Goal: Task Accomplishment & Management: Use online tool/utility

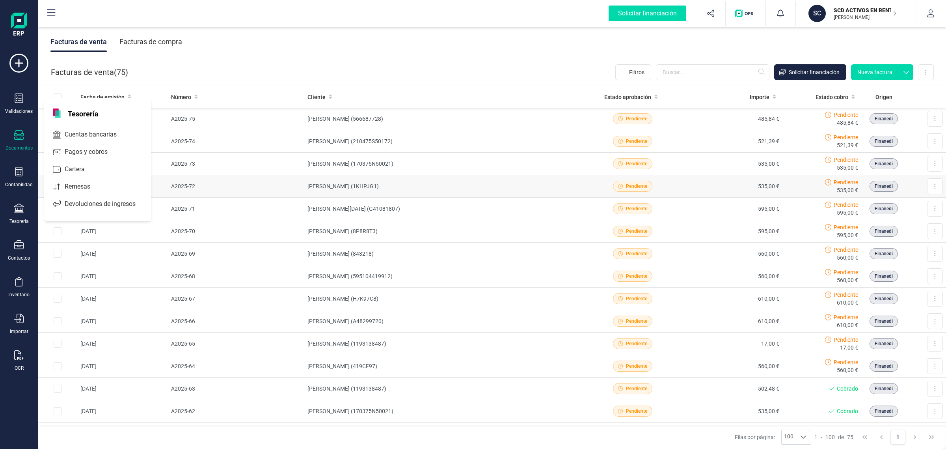
drag, startPoint x: 16, startPoint y: 206, endPoint x: 41, endPoint y: 192, distance: 29.3
click at [16, 206] on icon at bounding box center [18, 207] width 9 height 9
click at [28, 213] on div "Tesorería" at bounding box center [19, 213] width 32 height 21
click at [83, 137] on span "Cuentas bancarias" at bounding box center [96, 134] width 69 height 9
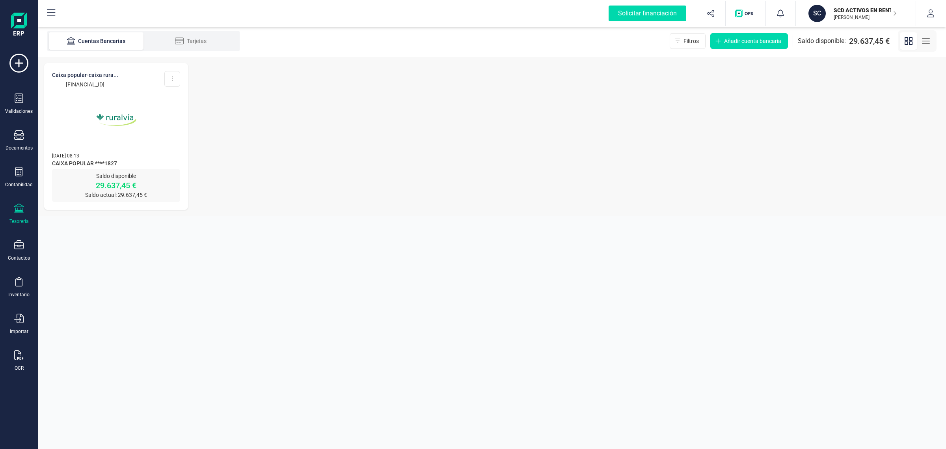
click at [104, 133] on img at bounding box center [116, 120] width 66 height 66
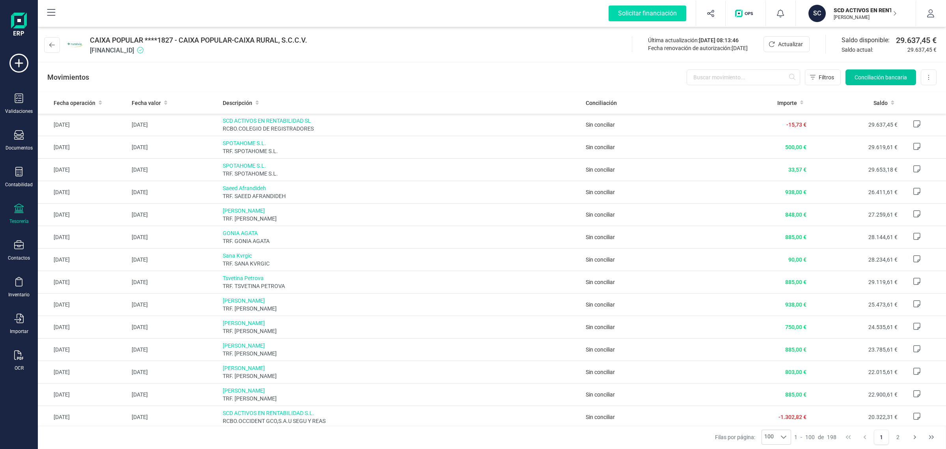
click at [868, 70] on button "Conciliación bancaria" at bounding box center [881, 77] width 71 height 16
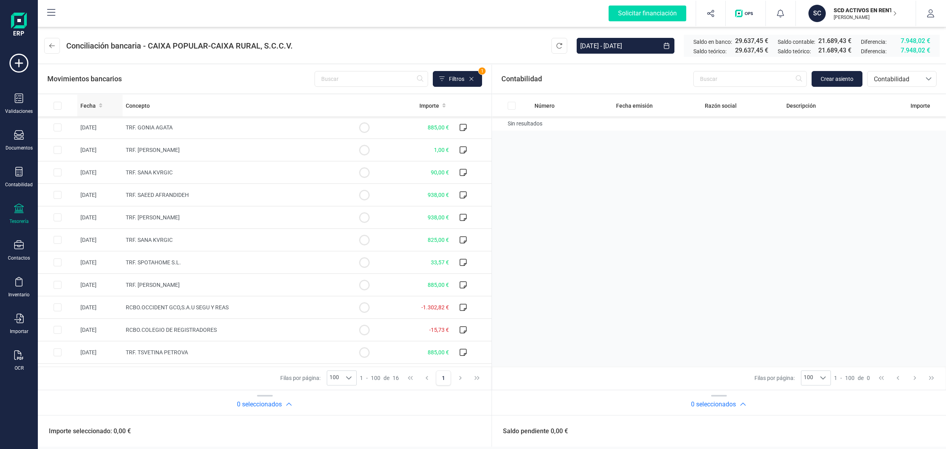
click at [91, 106] on span "Fecha" at bounding box center [87, 106] width 15 height 8
click at [58, 330] on input "Row Selected f8fbe71a-99b1-4a26-83ac-98a6b1e923dd" at bounding box center [58, 332] width 8 height 8
checkbox input "true"
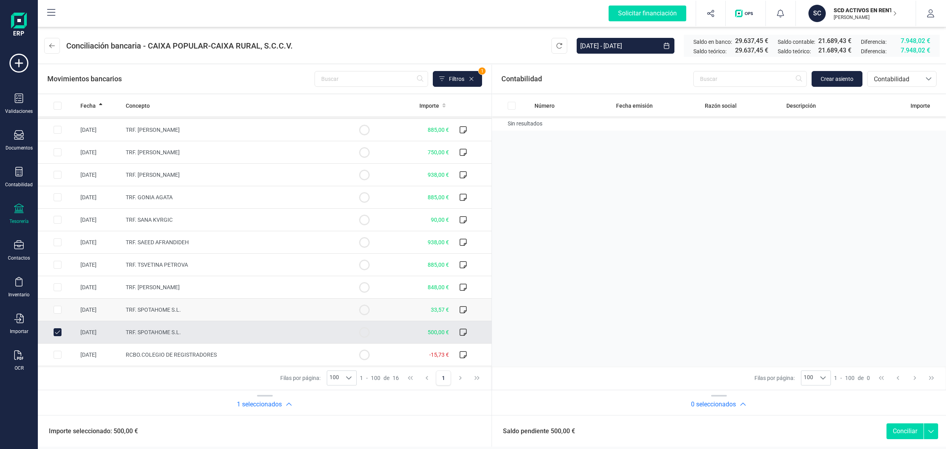
click at [58, 306] on input "Row Selected d5bf27b7-620a-43de-af7b-60962cb7fe9f" at bounding box center [58, 310] width 8 height 8
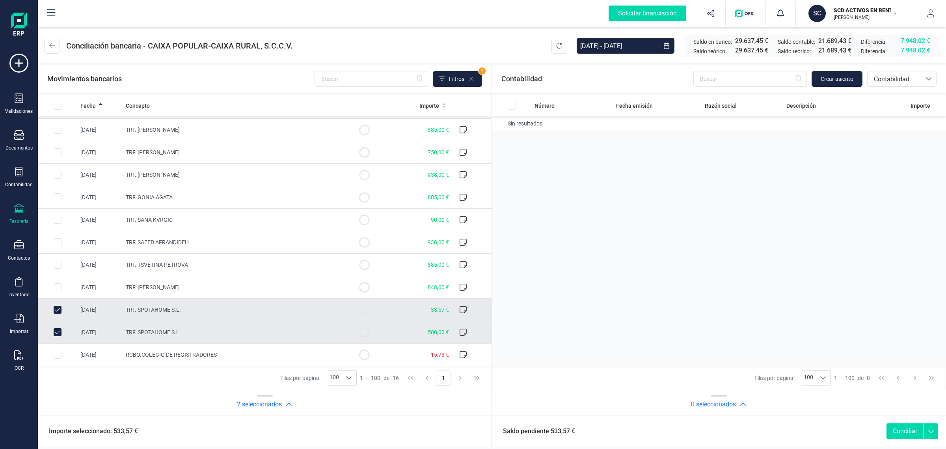
click at [58, 310] on input "Row Unselected d5bf27b7-620a-43de-af7b-60962cb7fe9f" at bounding box center [58, 310] width 8 height 8
checkbox input "false"
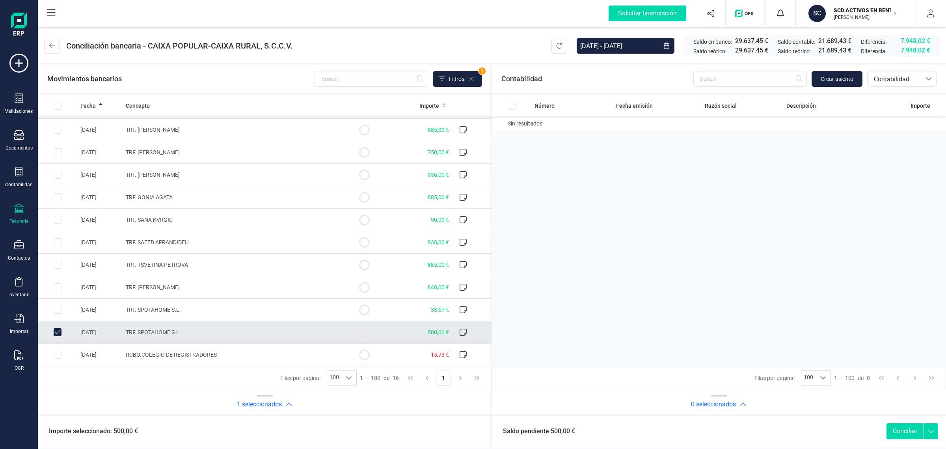
click at [58, 330] on input "Row Unselected f8fbe71a-99b1-4a26-83ac-98a6b1e923dd" at bounding box center [58, 332] width 8 height 8
checkbox input "false"
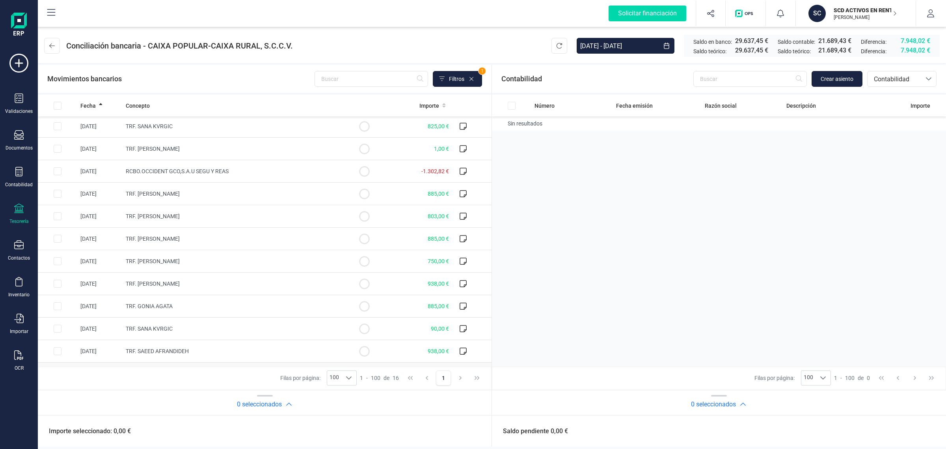
scroll to position [0, 0]
click at [102, 105] on div "Fecha" at bounding box center [99, 106] width 39 height 8
click at [833, 8] on div "SCD ACTIVOS EN RENTABILIDAD SL [PERSON_NAME]" at bounding box center [861, 13] width 61 height 17
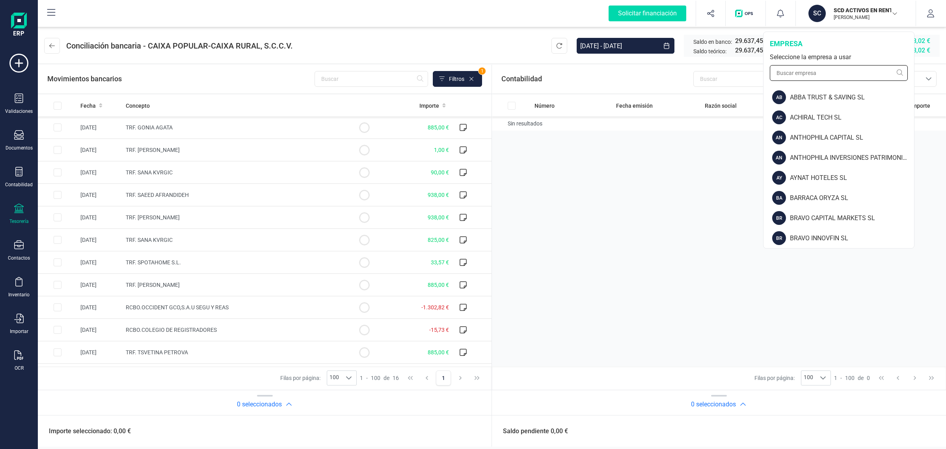
click at [809, 72] on input "text" at bounding box center [839, 73] width 138 height 16
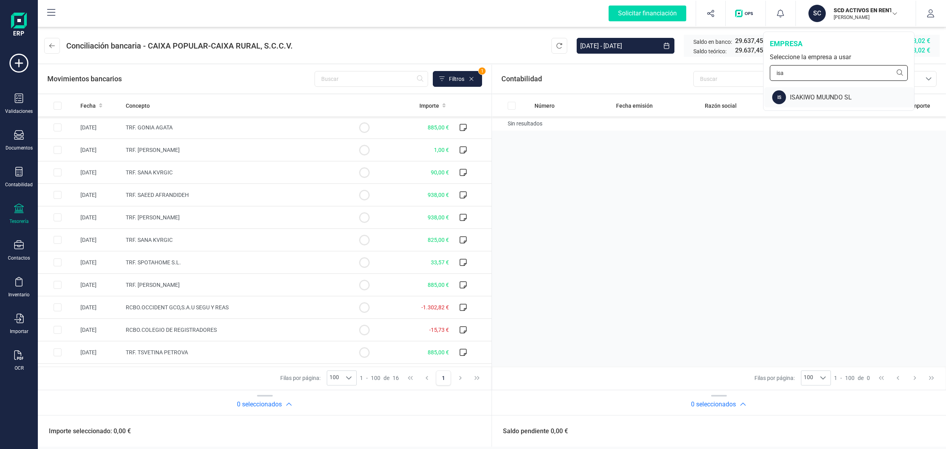
type input "isa"
click at [810, 93] on div "ISAKIWO MUUNDO SL" at bounding box center [852, 97] width 124 height 9
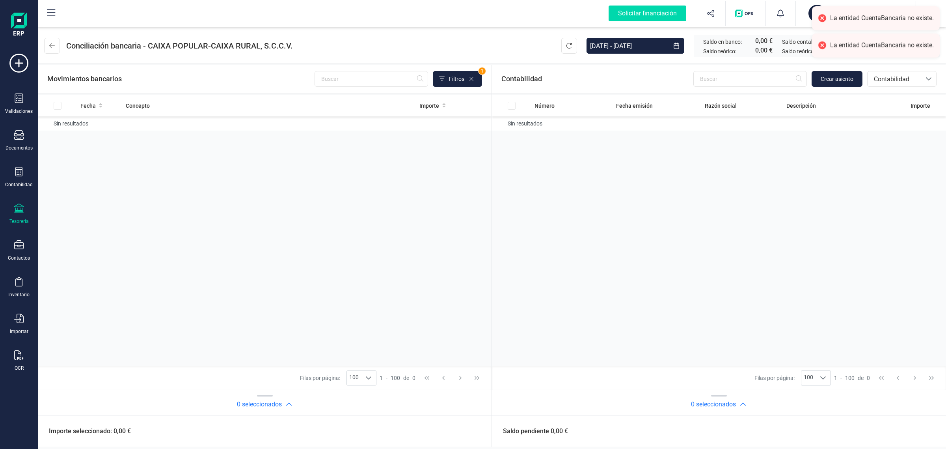
click at [15, 209] on icon at bounding box center [18, 207] width 9 height 9
click at [127, 133] on div at bounding box center [122, 134] width 14 height 3
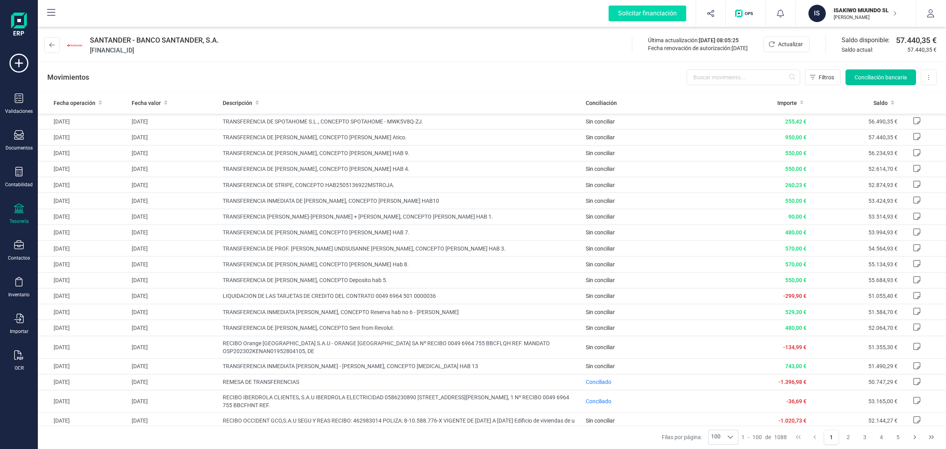
click at [868, 79] on span "Conciliación bancaria" at bounding box center [881, 77] width 52 height 8
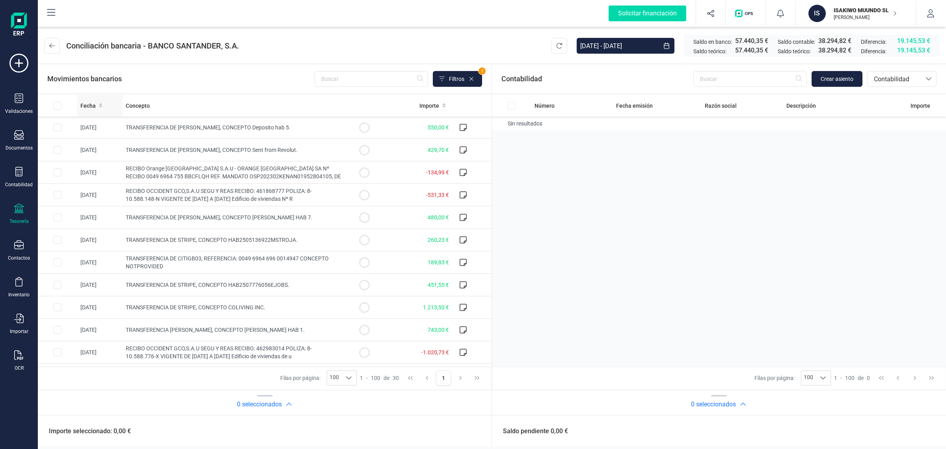
click at [93, 105] on span "Fecha" at bounding box center [87, 106] width 15 height 8
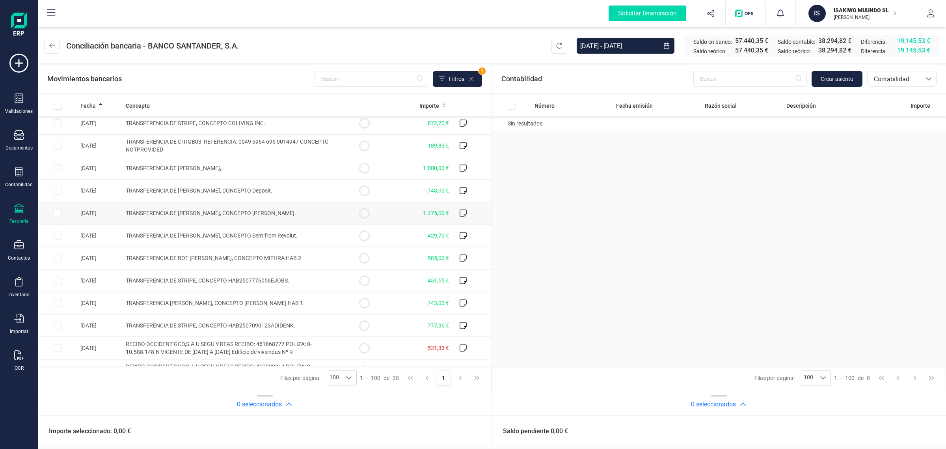
scroll to position [99, 0]
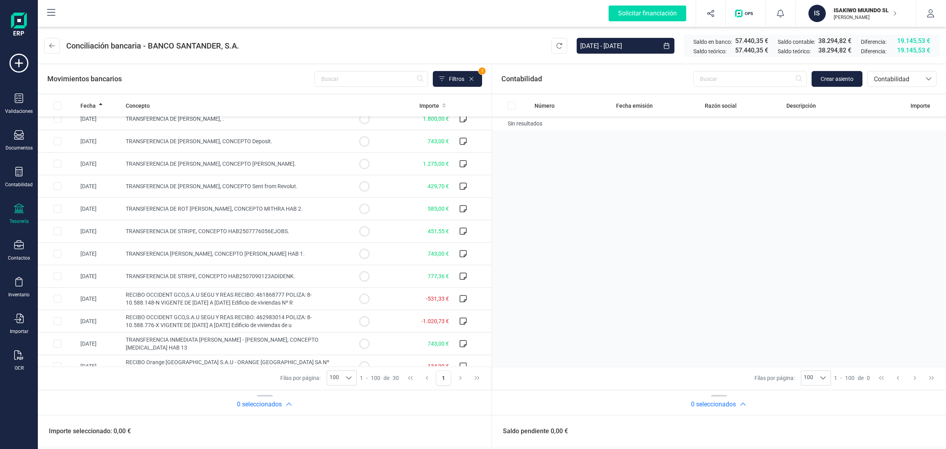
drag, startPoint x: 850, startPoint y: 6, endPoint x: 850, endPoint y: 17, distance: 10.3
click at [850, 6] on p "ISAKIWO MUUNDO SL" at bounding box center [865, 10] width 63 height 8
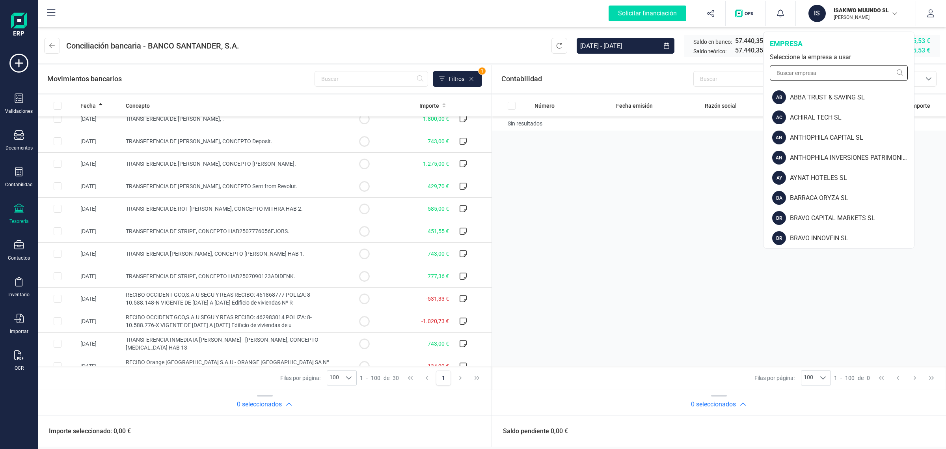
click at [794, 80] on input "text" at bounding box center [839, 73] width 138 height 16
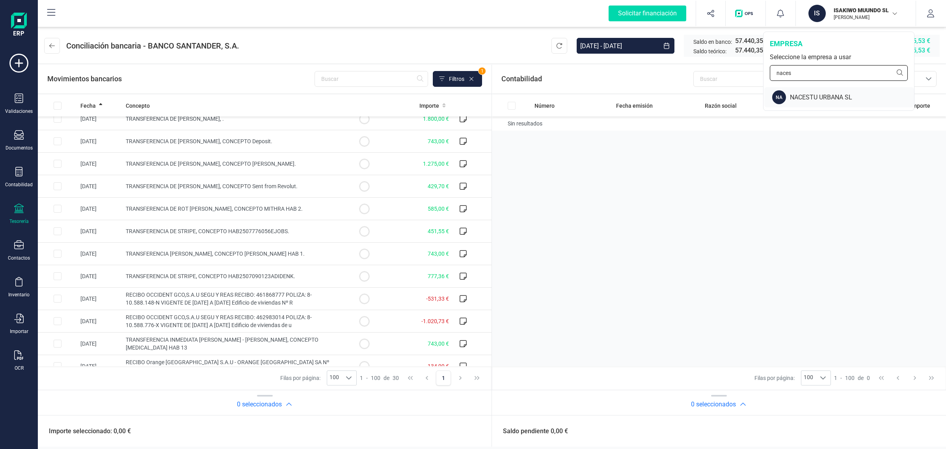
type input "naces"
click at [832, 97] on div "NACESTU URBANA SL" at bounding box center [852, 97] width 124 height 9
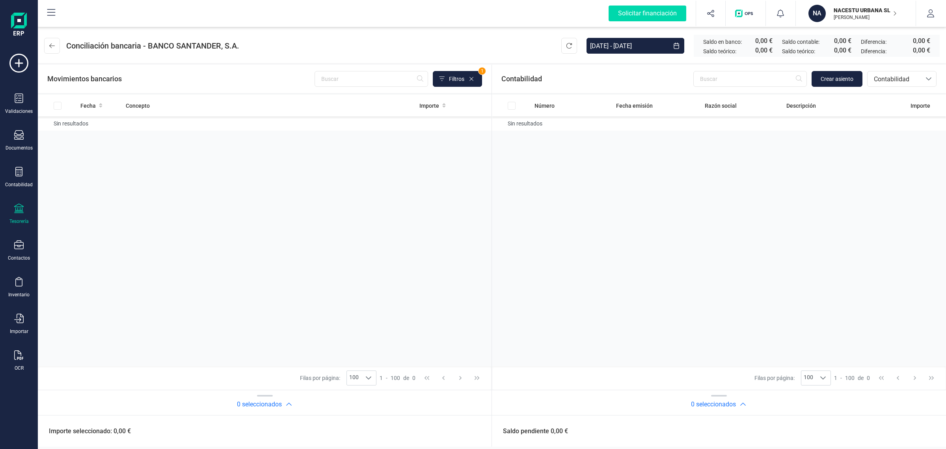
click at [17, 210] on icon at bounding box center [18, 207] width 9 height 9
click at [93, 134] on span "Cuentas bancarias" at bounding box center [94, 134] width 69 height 9
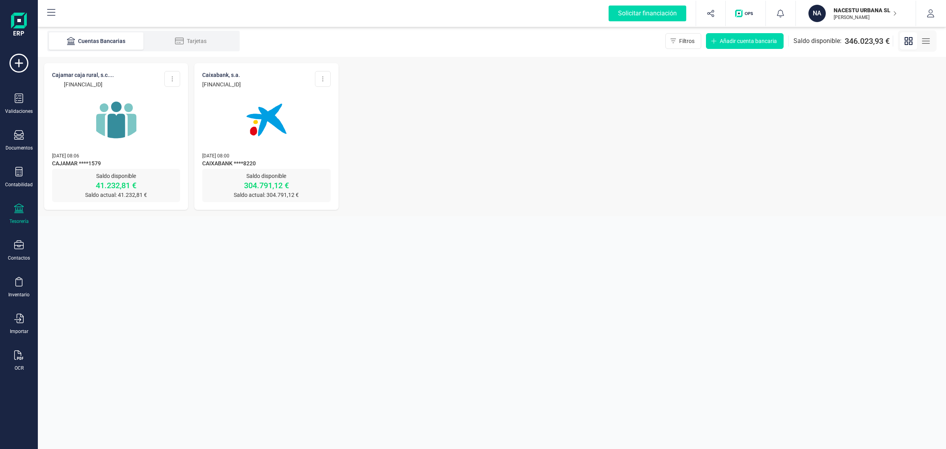
click at [292, 120] on img at bounding box center [266, 120] width 66 height 66
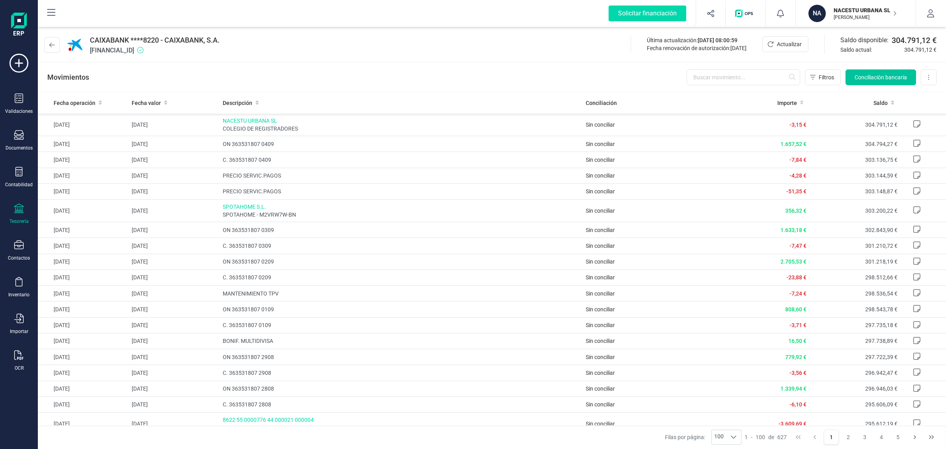
click at [883, 75] on span "Conciliación bancaria" at bounding box center [881, 77] width 52 height 8
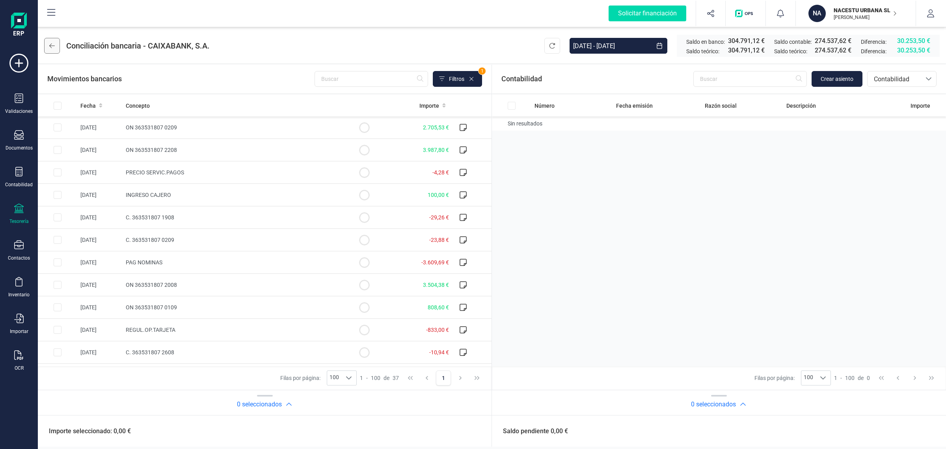
click at [50, 47] on icon at bounding box center [52, 46] width 6 height 6
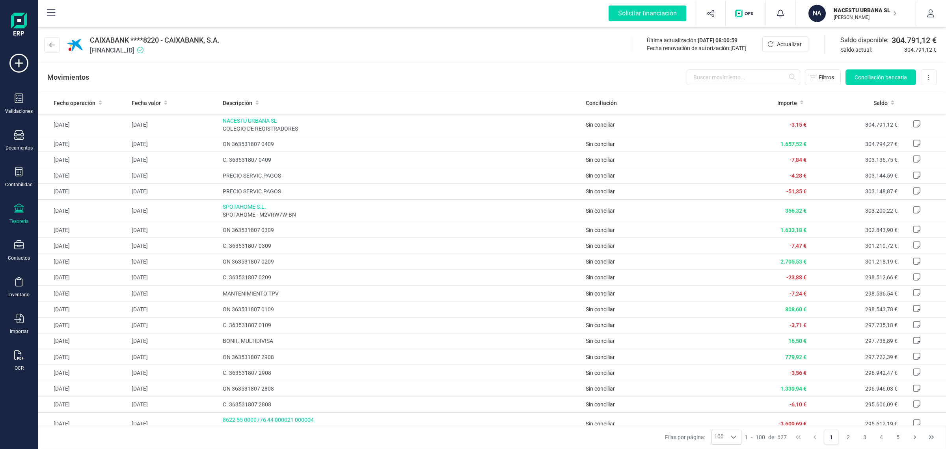
click at [17, 211] on icon at bounding box center [18, 207] width 9 height 9
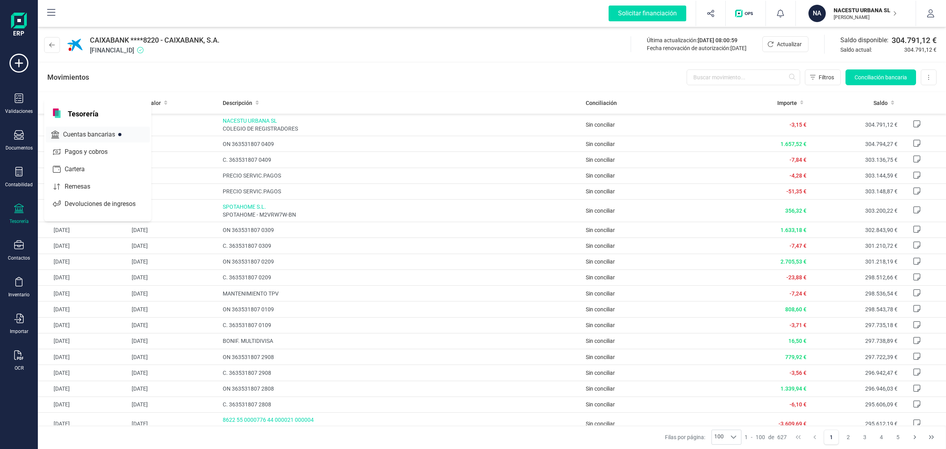
click at [84, 130] on span "Cuentas bancarias" at bounding box center [94, 134] width 69 height 9
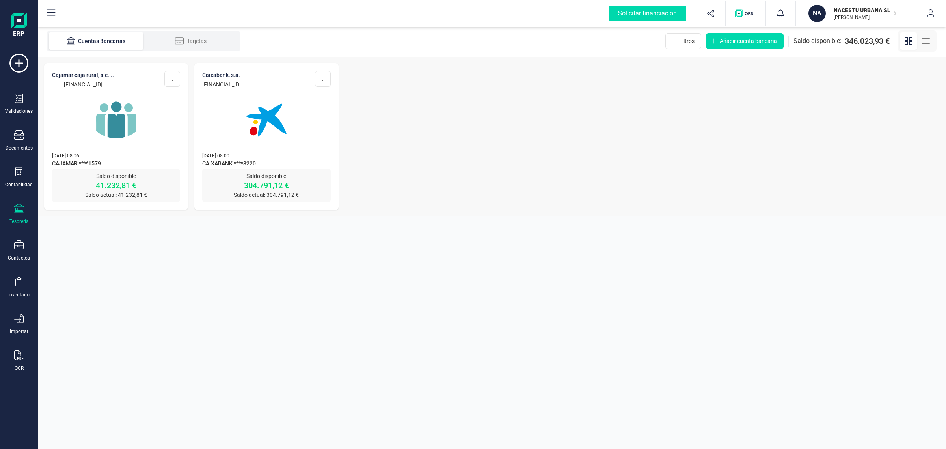
click at [114, 136] on img at bounding box center [116, 120] width 66 height 66
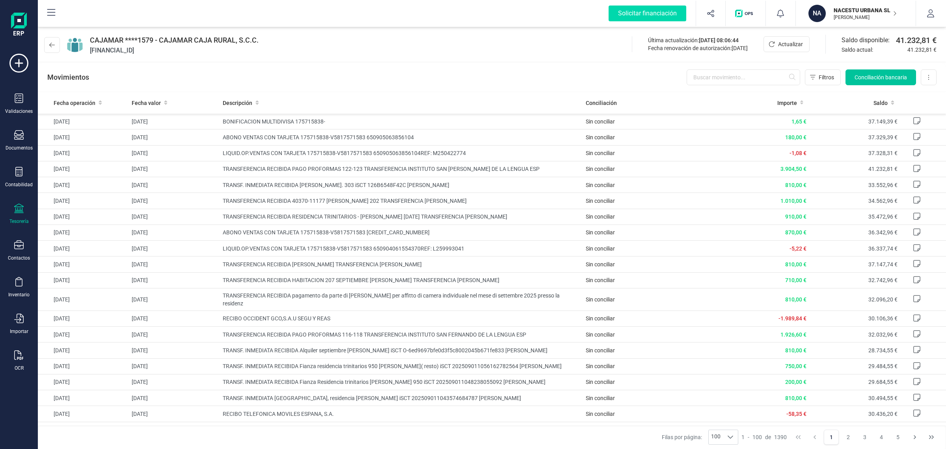
click at [896, 72] on button "Conciliación bancaria" at bounding box center [881, 77] width 71 height 16
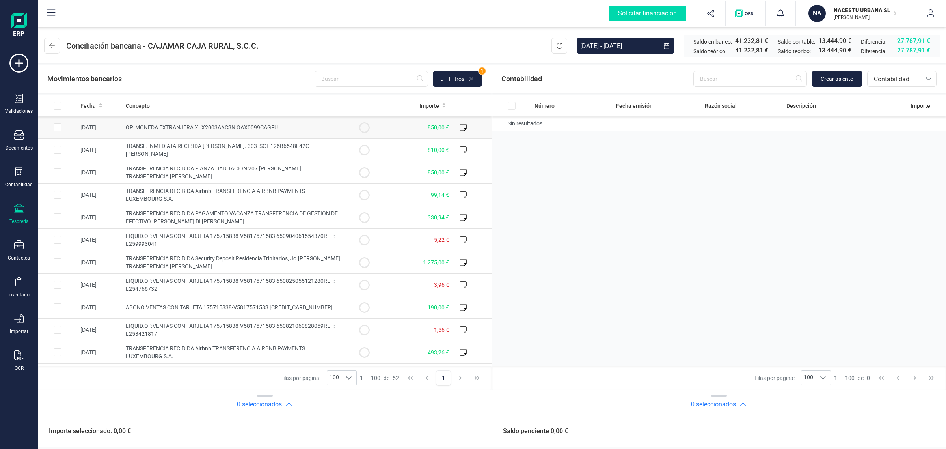
drag, startPoint x: 99, startPoint y: 108, endPoint x: 286, endPoint y: 130, distance: 188.2
click at [99, 108] on span at bounding box center [101, 106] width 4 height 8
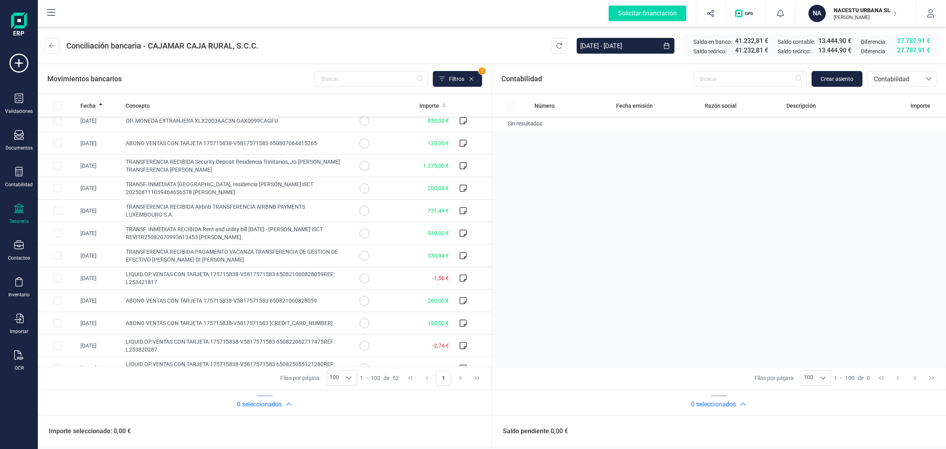
scroll to position [197, 0]
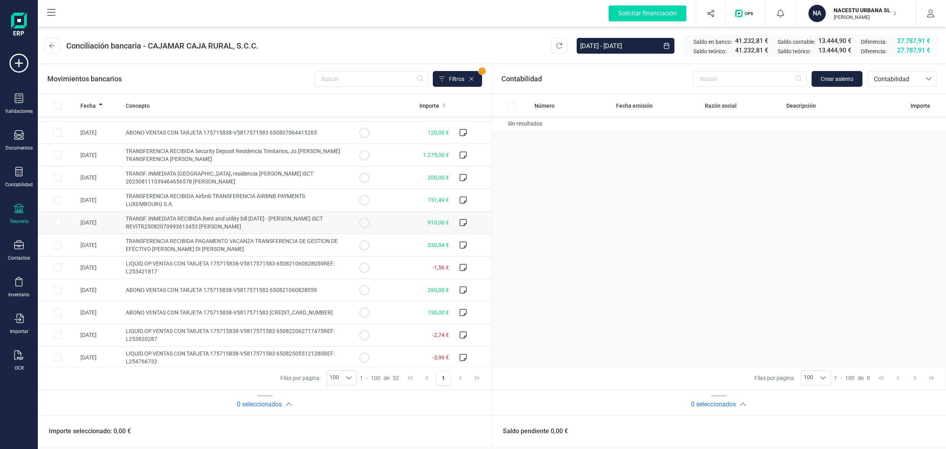
click at [166, 224] on span "TRANSF. INMEDIATA RECIBIDA Rent and utility bill [DATE] - [PERSON_NAME] iSCT RE…" at bounding box center [224, 222] width 197 height 14
checkbox input "true"
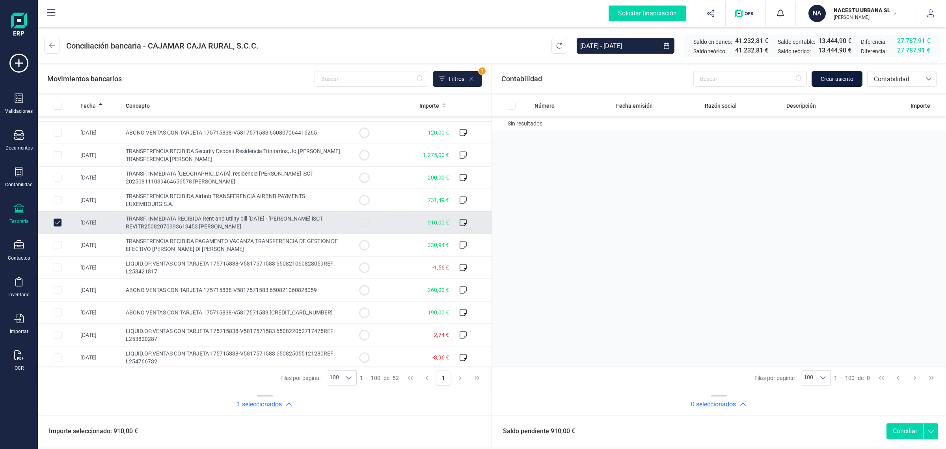
click at [843, 77] on span "Crear asiento" at bounding box center [837, 79] width 33 height 8
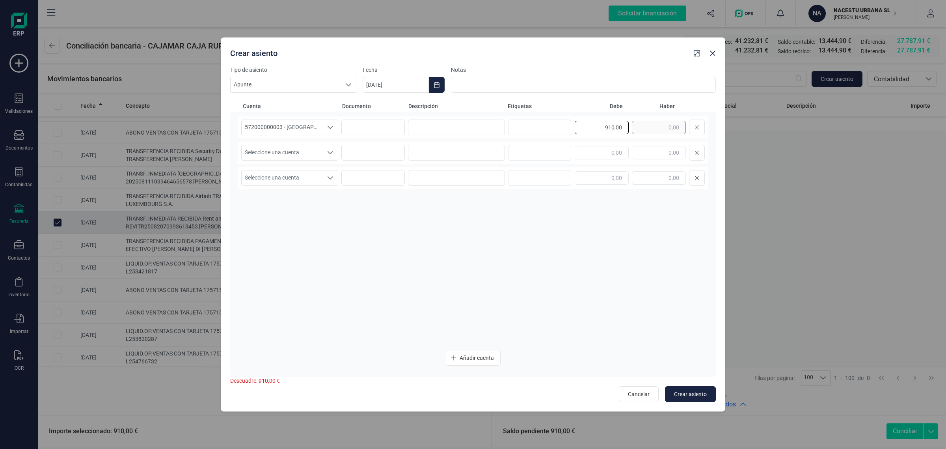
click at [643, 128] on div "910,00" at bounding box center [640, 127] width 130 height 16
click at [655, 150] on input "text" at bounding box center [659, 152] width 54 height 13
paste input "910,00"
type input "910,00"
click at [271, 147] on span "Seleccione una cuenta" at bounding box center [282, 152] width 81 height 15
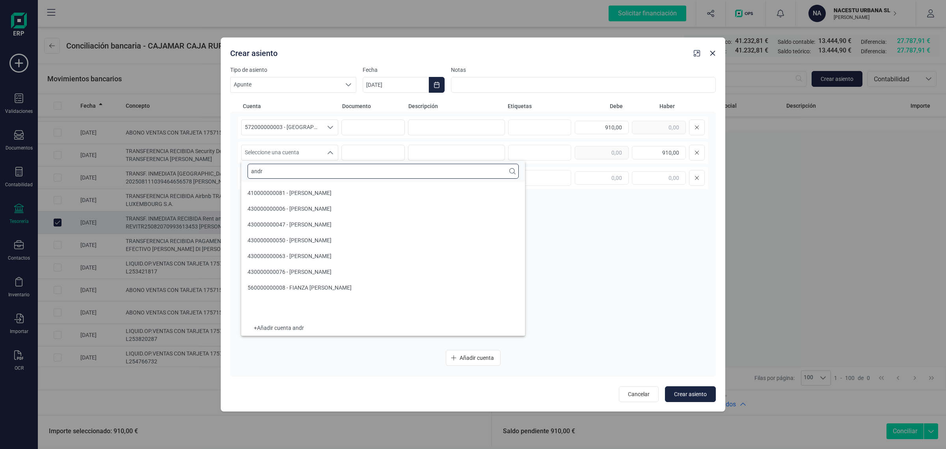
scroll to position [0, 0]
type input "andr"
click at [292, 271] on span "430000000076 - [PERSON_NAME]" at bounding box center [290, 272] width 84 height 6
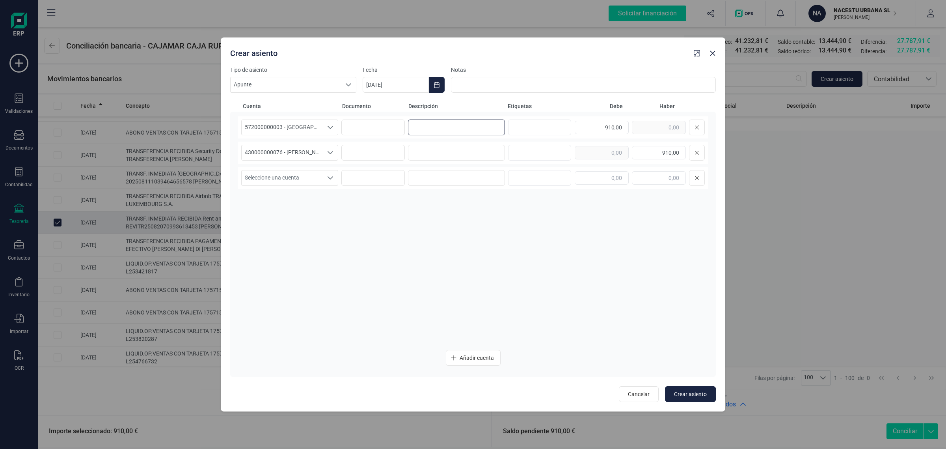
click at [441, 126] on input at bounding box center [456, 127] width 97 height 16
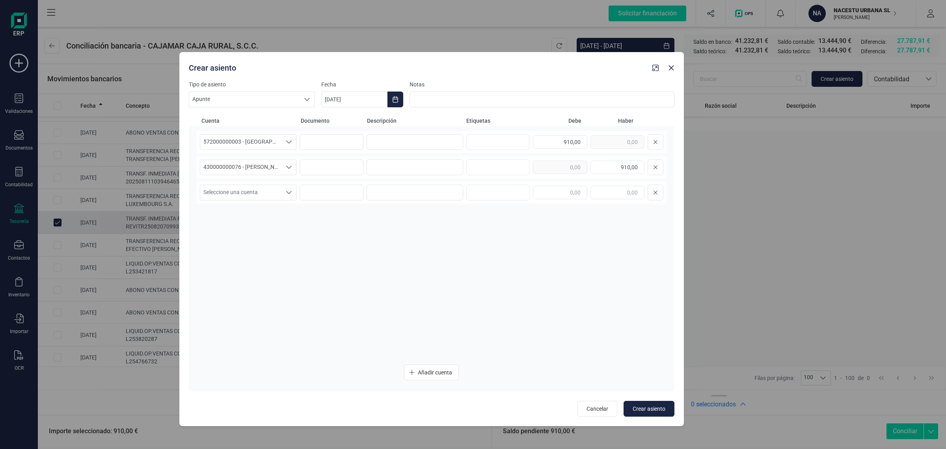
drag, startPoint x: 421, startPoint y: 58, endPoint x: 379, endPoint y: 70, distance: 43.1
click at [379, 70] on div "Crear asiento" at bounding box center [418, 66] width 464 height 14
click at [404, 145] on input at bounding box center [415, 142] width 97 height 16
type input "a"
click at [672, 65] on icon "button" at bounding box center [671, 68] width 6 height 6
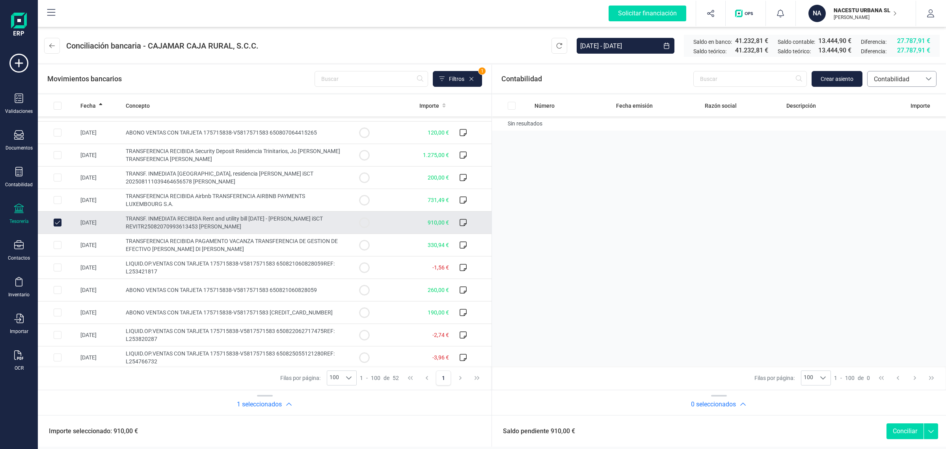
click at [911, 77] on span "Contabilidad" at bounding box center [894, 79] width 47 height 9
click at [896, 130] on span "Facturas" at bounding box center [886, 132] width 24 height 9
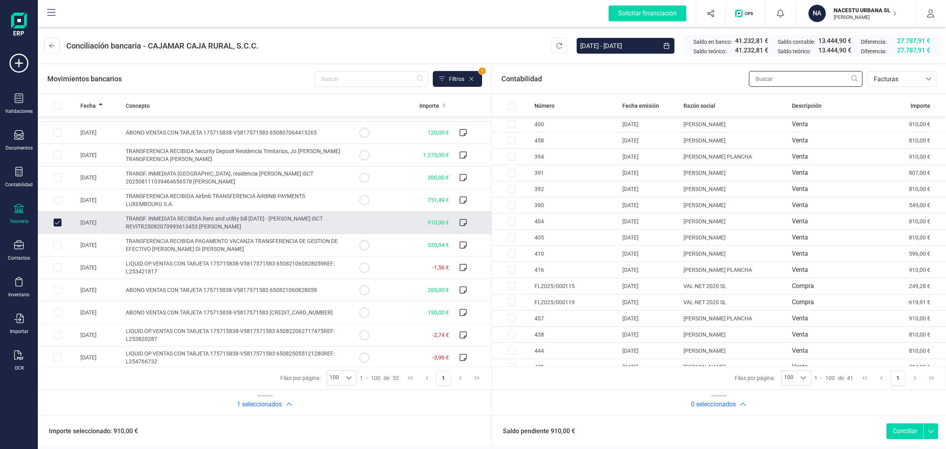
click at [797, 72] on input "text" at bounding box center [806, 79] width 114 height 16
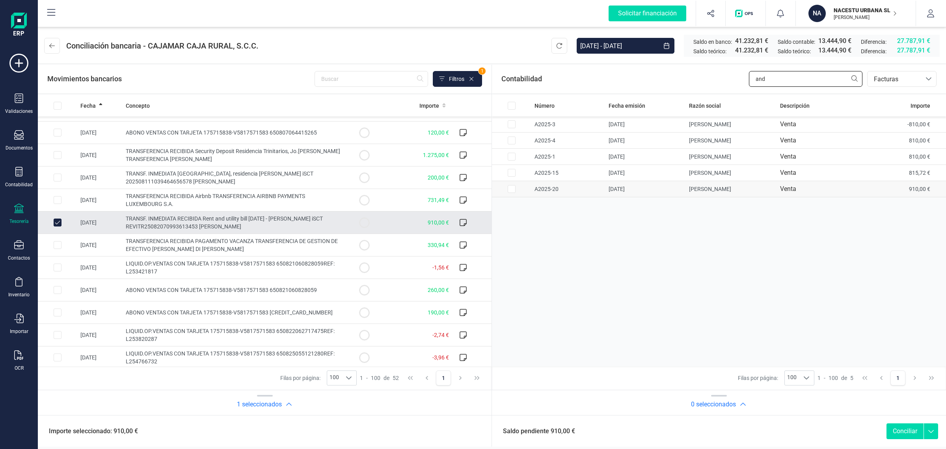
type input "and"
click at [510, 190] on input "Row Selected 82aa92ce-b503-4434-9ad0-f3e917e63130" at bounding box center [512, 189] width 8 height 8
checkbox input "true"
click at [907, 428] on button "Conciliar" at bounding box center [905, 431] width 37 height 16
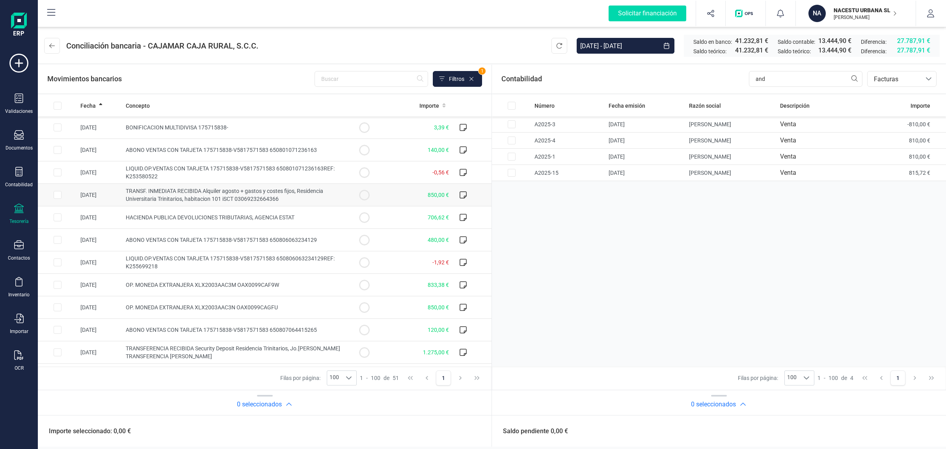
click at [384, 194] on td "850,00 €" at bounding box center [418, 195] width 68 height 22
checkbox input "true"
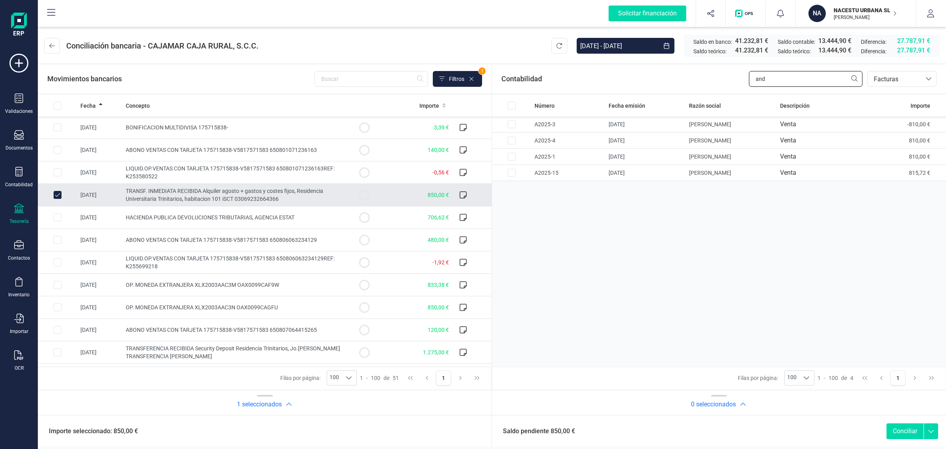
drag, startPoint x: 840, startPoint y: 79, endPoint x: 715, endPoint y: 87, distance: 125.6
click at [715, 87] on div "Contabilidad and bancos.conciliacion.modal.headerInvoce bancos.conciliacion.mod…" at bounding box center [719, 79] width 454 height 28
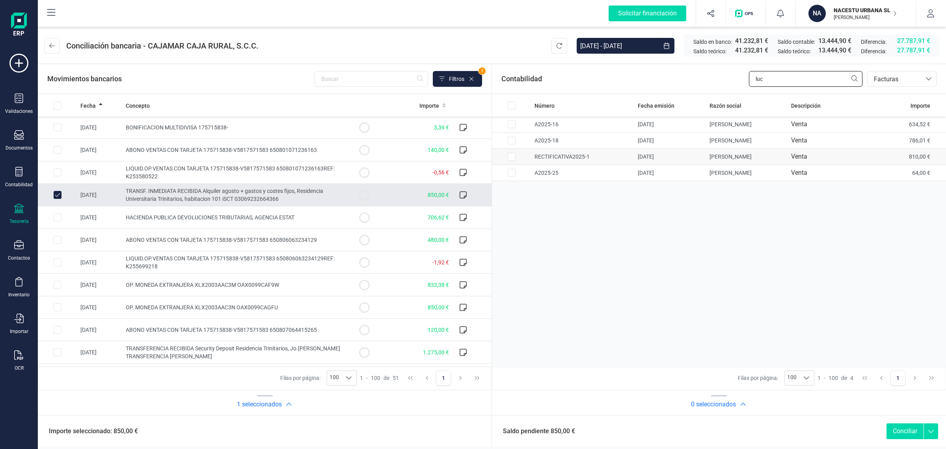
type input "luc"
click at [513, 158] on input "Row Selected f6c0f410-df2f-46ad-bdc9-09c7b3f07ccd" at bounding box center [512, 157] width 8 height 8
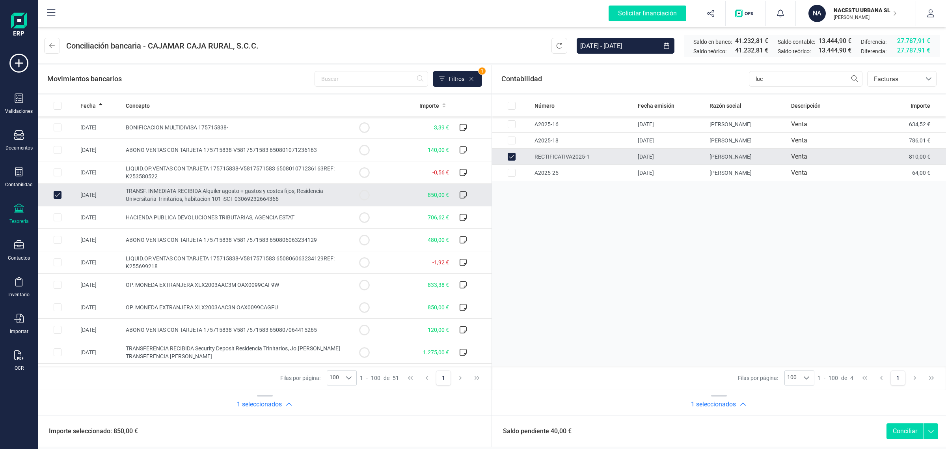
click at [510, 157] on input "Row Unselected f6c0f410-df2f-46ad-bdc9-09c7b3f07ccd" at bounding box center [512, 157] width 8 height 8
checkbox input "false"
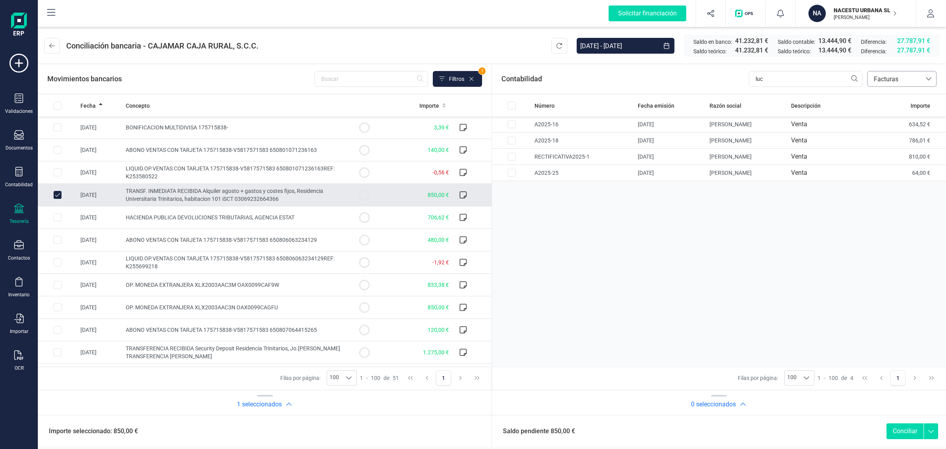
click at [898, 83] on span "Facturas" at bounding box center [894, 79] width 47 height 9
click at [891, 97] on span "Contabilidad" at bounding box center [891, 97] width 35 height 9
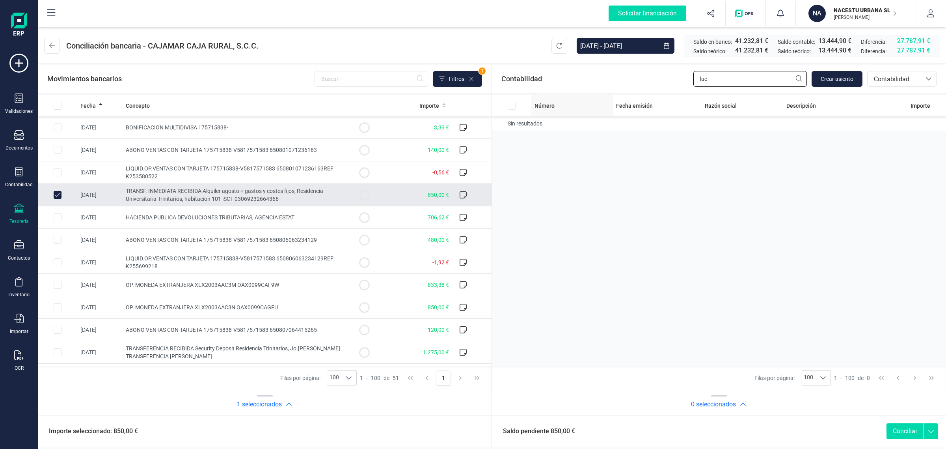
drag, startPoint x: 754, startPoint y: 82, endPoint x: 602, endPoint y: 99, distance: 153.2
click at [602, 99] on section "Contabilidad [PERSON_NAME] asiento bancos.conciliacion.modal.headerAccounting b…" at bounding box center [719, 240] width 454 height 350
click at [846, 79] on span "Crear asiento" at bounding box center [837, 79] width 33 height 8
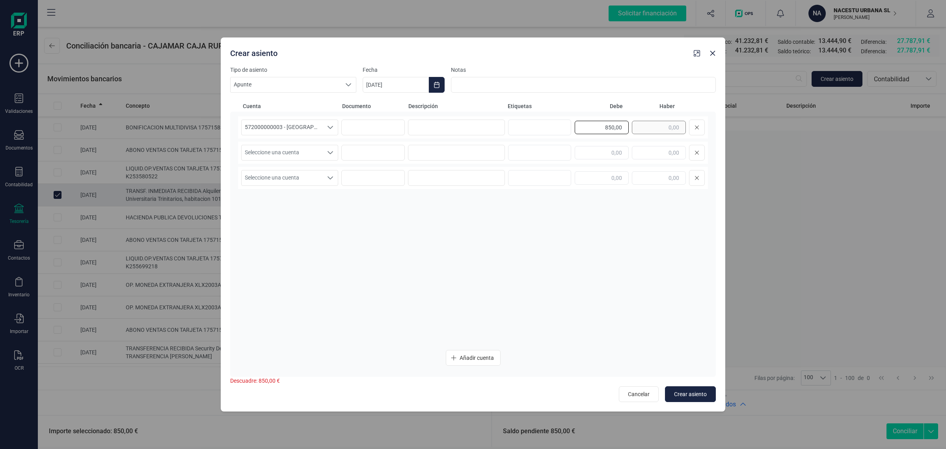
click at [671, 133] on div "850,00" at bounding box center [640, 127] width 130 height 16
click at [655, 147] on input "text" at bounding box center [659, 152] width 54 height 13
paste input "850,00"
type input "850,00"
click at [299, 150] on span "Seleccione una cuenta" at bounding box center [282, 152] width 81 height 15
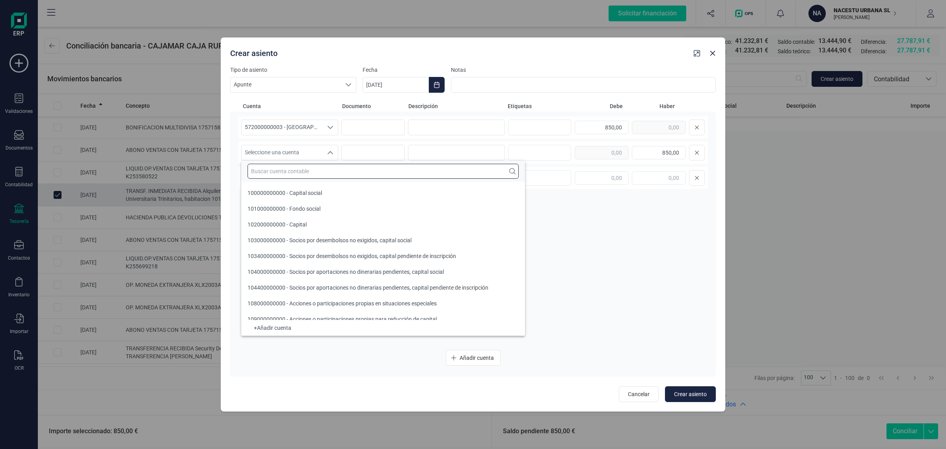
click at [278, 170] on input "text" at bounding box center [383, 171] width 271 height 15
click at [311, 174] on input "text" at bounding box center [383, 171] width 271 height 15
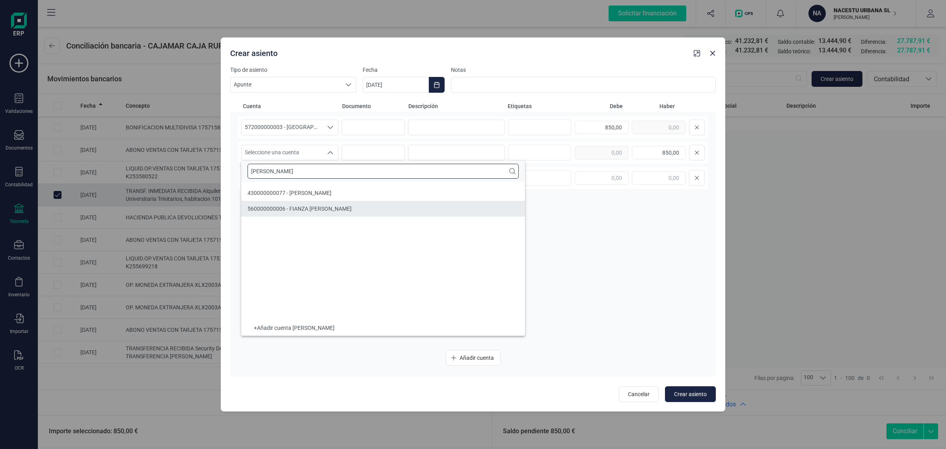
type input "[PERSON_NAME]"
click at [310, 189] on div "430000000077 - [PERSON_NAME]" at bounding box center [290, 193] width 84 height 8
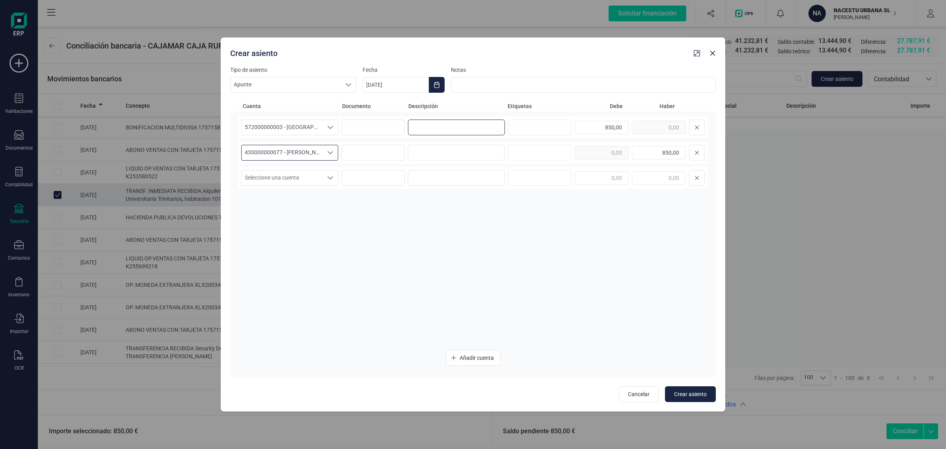
click at [477, 127] on input at bounding box center [456, 127] width 97 height 16
type input "a"
drag, startPoint x: 498, startPoint y: 129, endPoint x: 370, endPoint y: 144, distance: 128.6
click at [370, 144] on div "572000000003 - [GEOGRAPHIC_DATA] -1579 572000000003 - [GEOGRAPHIC_DATA] -1579 5…" at bounding box center [473, 229] width 470 height 227
type input "ALQUILER Y GASTOS AGOSTO"
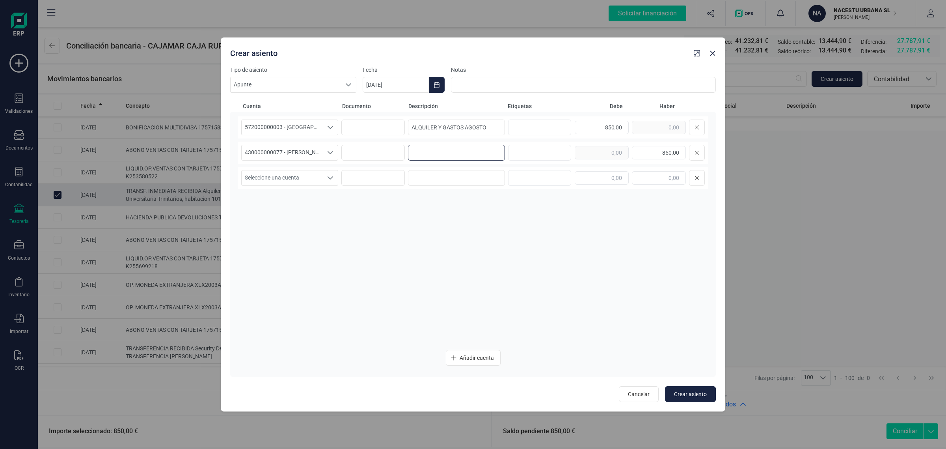
click at [446, 154] on input at bounding box center [456, 153] width 97 height 16
paste input "ALQUILER Y GASTOS AGOSTO"
type input "ALQUILER Y GASTOS AGOSTO"
click at [429, 83] on button "Choose Date" at bounding box center [437, 85] width 16 height 16
click at [375, 107] on icon "Previous Month" at bounding box center [378, 108] width 6 height 6
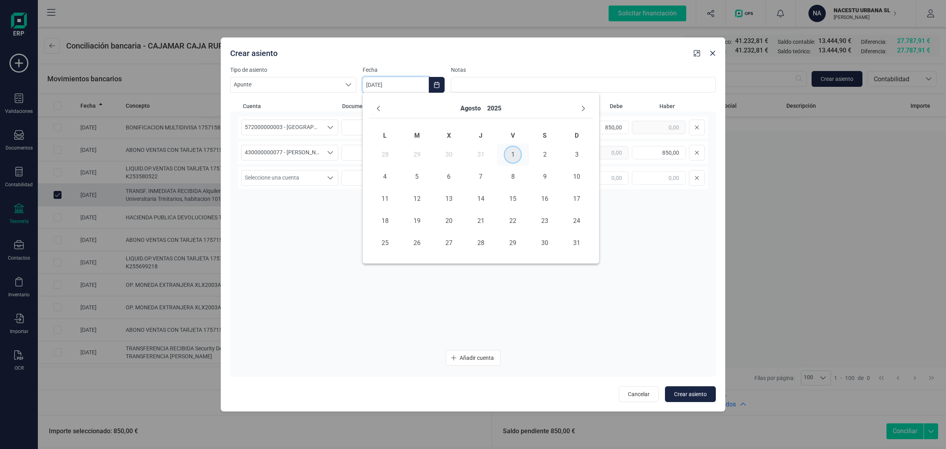
click at [511, 151] on span "1" at bounding box center [513, 155] width 16 height 16
drag, startPoint x: 491, startPoint y: 295, endPoint x: 503, endPoint y: 295, distance: 11.8
click at [491, 295] on div "572000000003 - [GEOGRAPHIC_DATA] -1579 572000000003 - [GEOGRAPHIC_DATA] -1579 5…" at bounding box center [473, 229] width 470 height 227
click at [697, 395] on span "Crear asiento" at bounding box center [690, 394] width 33 height 8
type input "[DATE]"
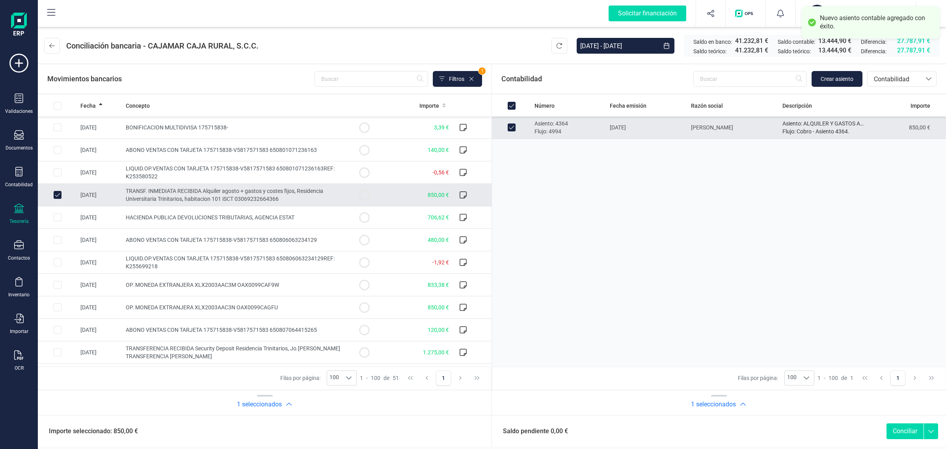
click at [904, 427] on button "Conciliar" at bounding box center [905, 431] width 37 height 16
checkbox input "false"
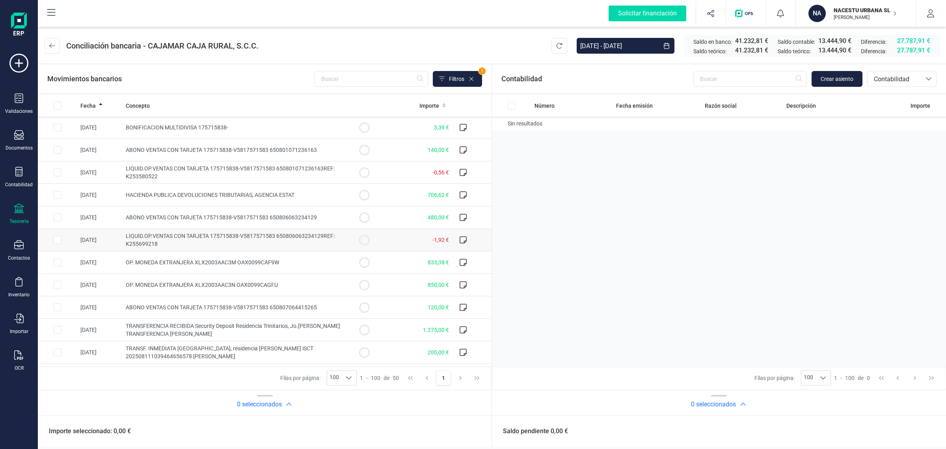
drag, startPoint x: 55, startPoint y: 216, endPoint x: 117, endPoint y: 232, distance: 63.6
click at [55, 216] on input "Row Selected 459019f0-9d2a-4150-aae2-c64bc5f8f4cb" at bounding box center [58, 217] width 8 height 8
checkbox input "true"
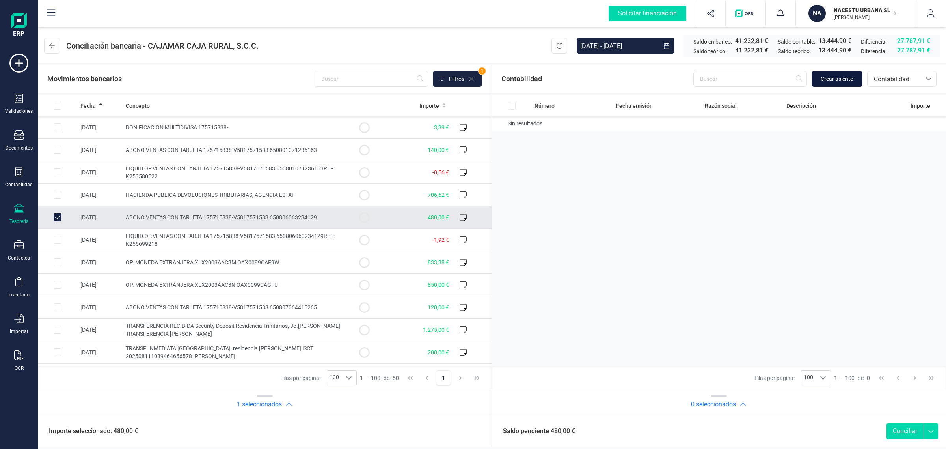
click at [839, 76] on span "Crear asiento" at bounding box center [837, 79] width 33 height 8
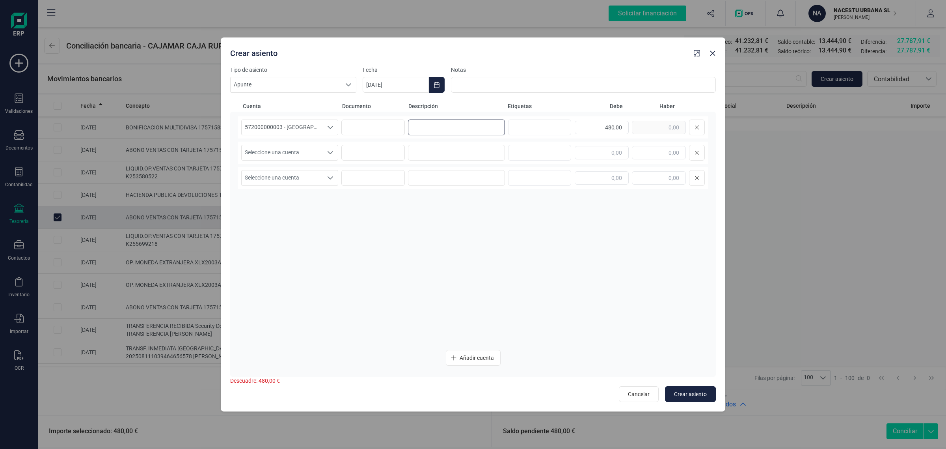
click at [440, 131] on input at bounding box center [456, 127] width 97 height 16
paste input "[PERSON_NAME]"
type input "[PERSON_NAME]"
click at [430, 145] on input at bounding box center [456, 153] width 97 height 16
paste input "[PERSON_NAME]"
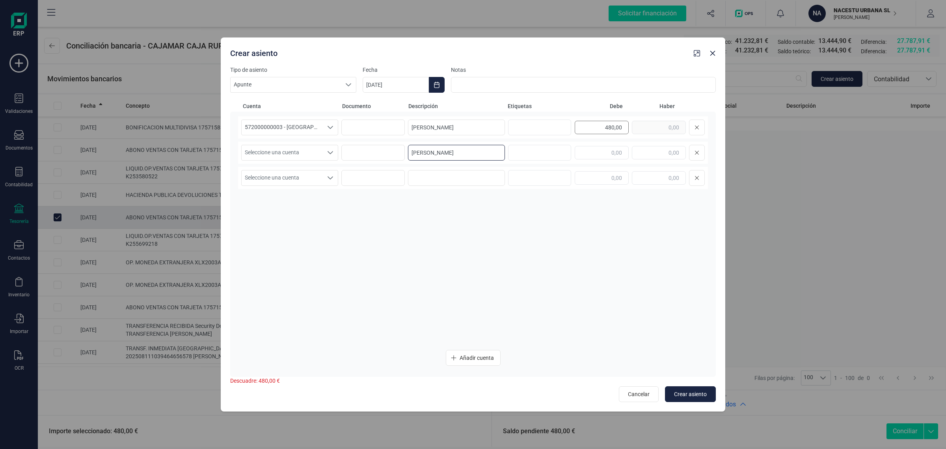
type input "[PERSON_NAME]"
click at [642, 130] on div "480,00" at bounding box center [640, 127] width 130 height 16
click at [655, 155] on input "text" at bounding box center [659, 152] width 54 height 13
paste input "480,00"
type input "480,00"
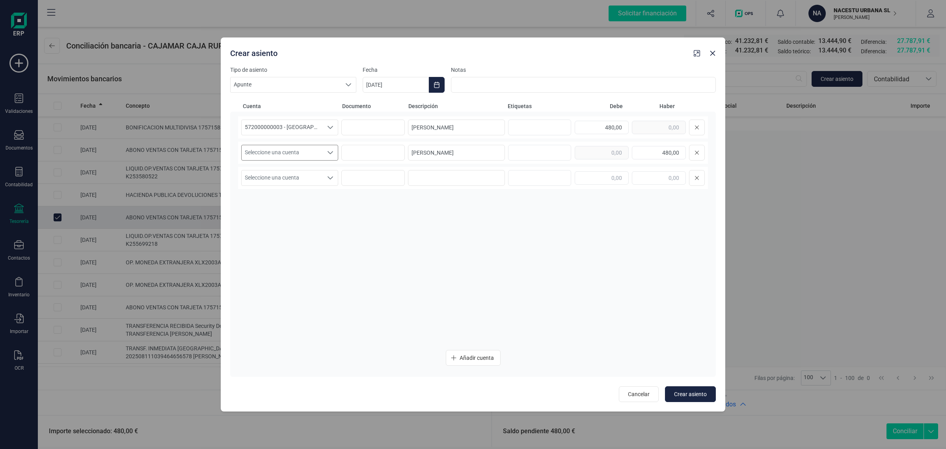
click at [281, 146] on span "Seleccione una cuenta" at bounding box center [282, 152] width 81 height 15
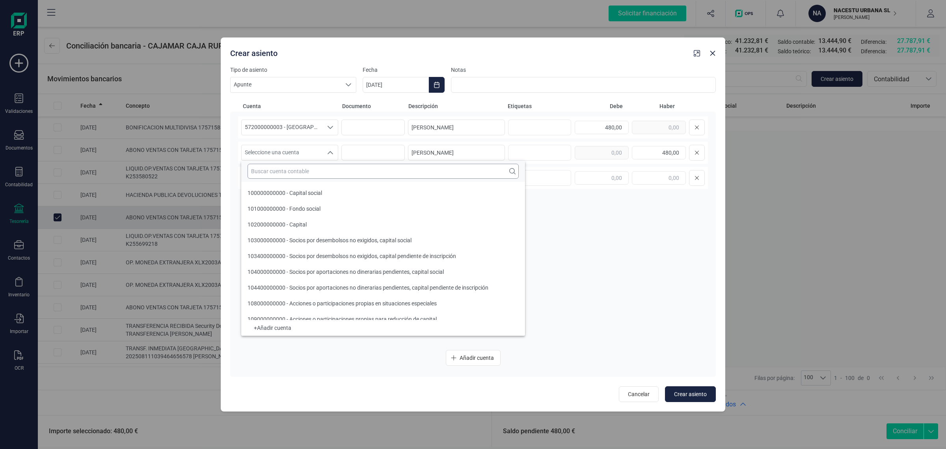
click at [258, 168] on input "text" at bounding box center [383, 171] width 271 height 15
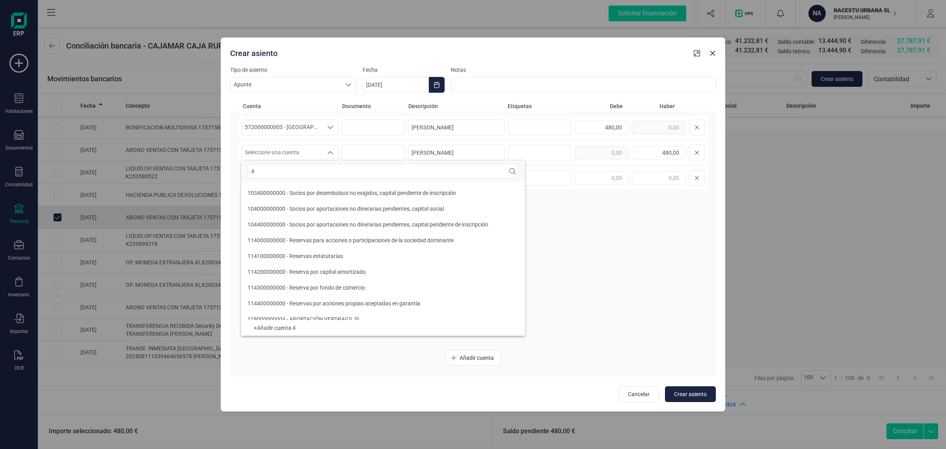
scroll to position [3, 0]
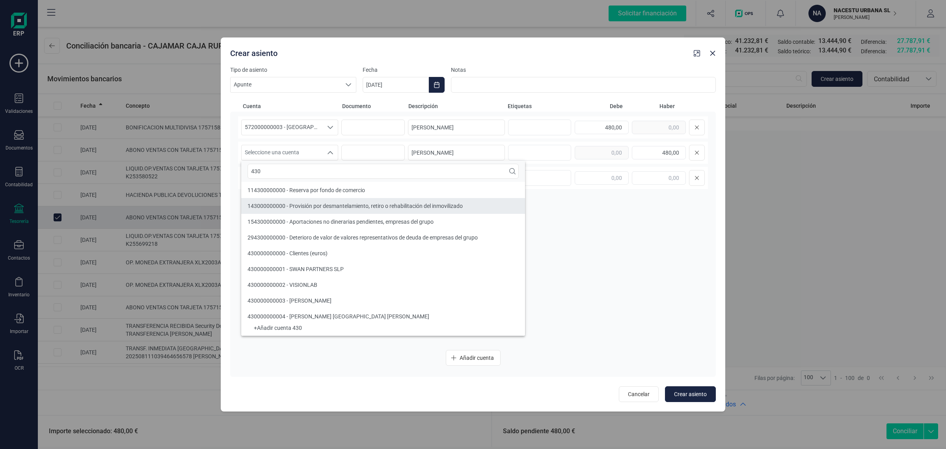
type input "430"
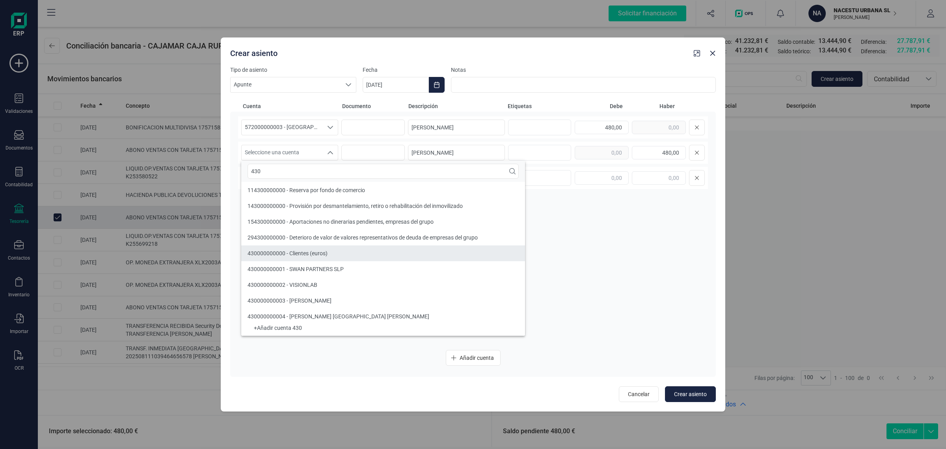
click at [308, 248] on li "430000000000 - Clientes (euros)" at bounding box center [383, 253] width 284 height 16
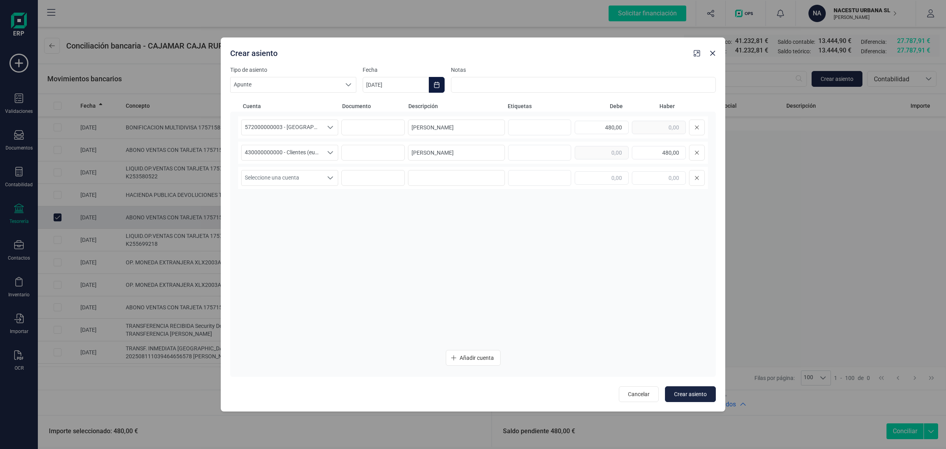
click at [432, 84] on button "Choose Date" at bounding box center [437, 85] width 16 height 16
click at [378, 109] on icon "Previous Month" at bounding box center [378, 109] width 3 height 6
click at [452, 175] on span "6" at bounding box center [449, 177] width 16 height 16
type input "[DATE]"
click at [457, 251] on div "572000000003 - [GEOGRAPHIC_DATA] -1579 572000000003 - [GEOGRAPHIC_DATA] -1579 5…" at bounding box center [473, 229] width 470 height 227
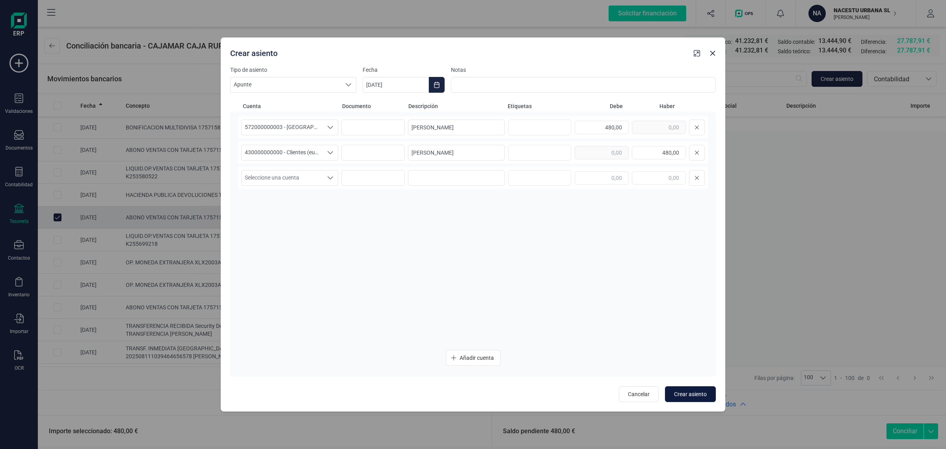
click at [694, 392] on span "Crear asiento" at bounding box center [690, 394] width 33 height 8
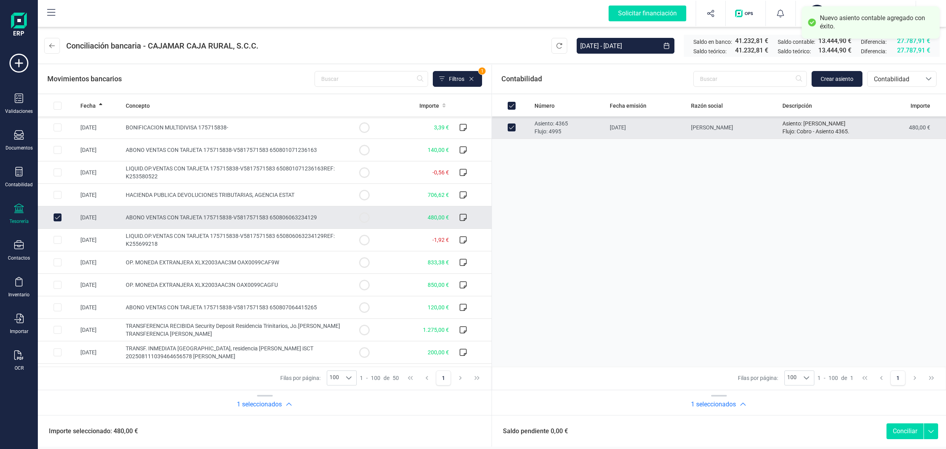
click at [900, 428] on button "Conciliar" at bounding box center [905, 431] width 37 height 16
checkbox input "false"
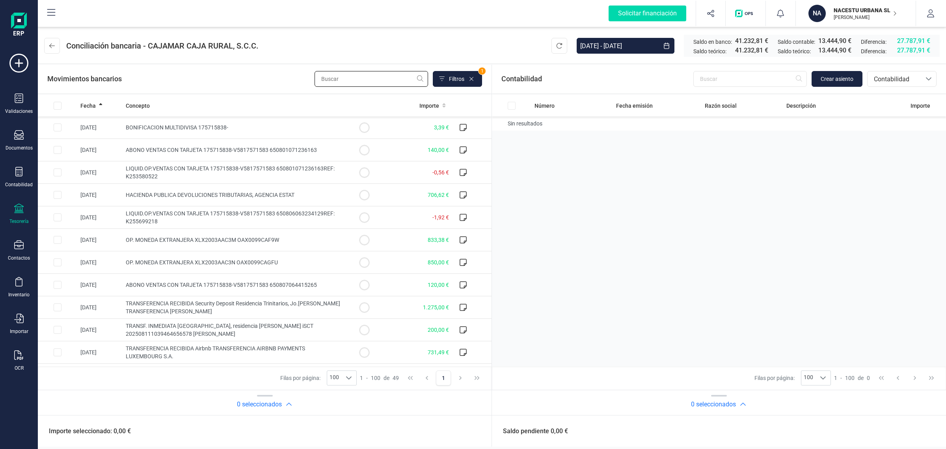
click at [329, 75] on input "text" at bounding box center [372, 79] width 114 height 16
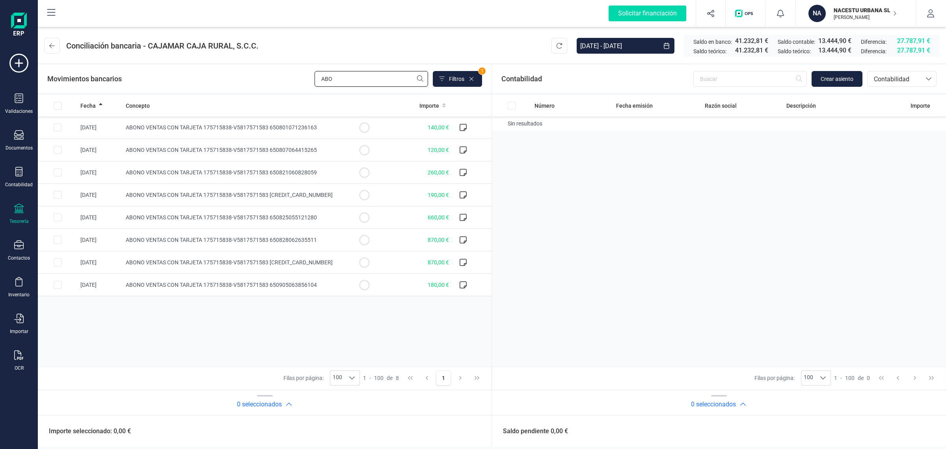
type input "ABO"
click at [634, 194] on div "Número Fecha emisión Razón social Descripción Importe Sin resultados" at bounding box center [719, 230] width 454 height 271
drag, startPoint x: 353, startPoint y: 75, endPoint x: 269, endPoint y: 94, distance: 86.1
click at [269, 94] on section "Movimientos bancarios ABO Filtros 1 Fecha Concepto Importe [DATE] ABONO VENTAS …" at bounding box center [265, 240] width 454 height 350
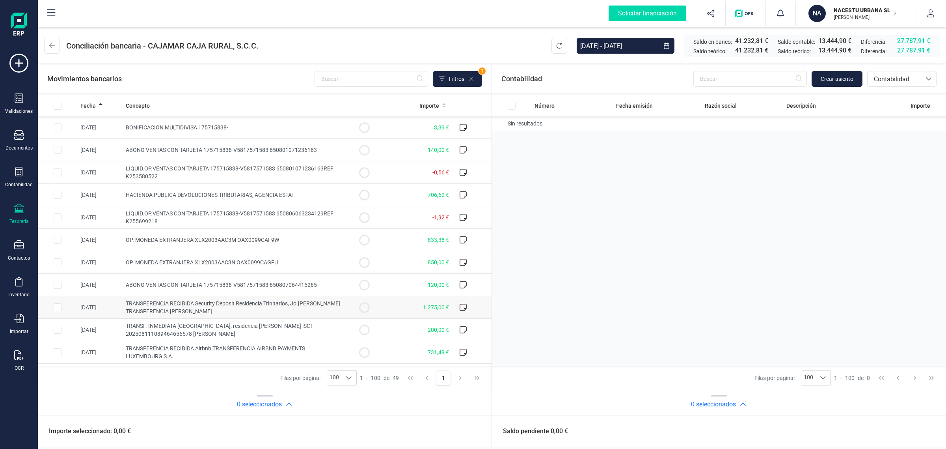
scroll to position [49, 0]
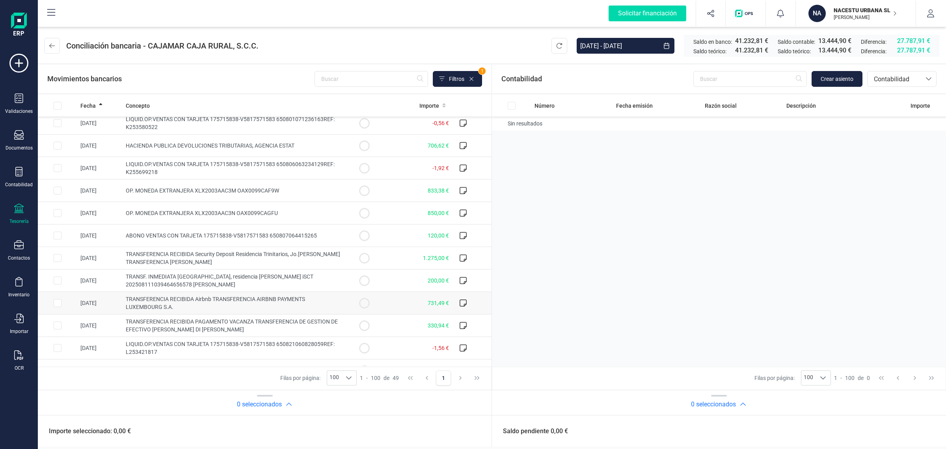
click at [413, 303] on td "731,49 €" at bounding box center [418, 303] width 68 height 22
checkbox input "true"
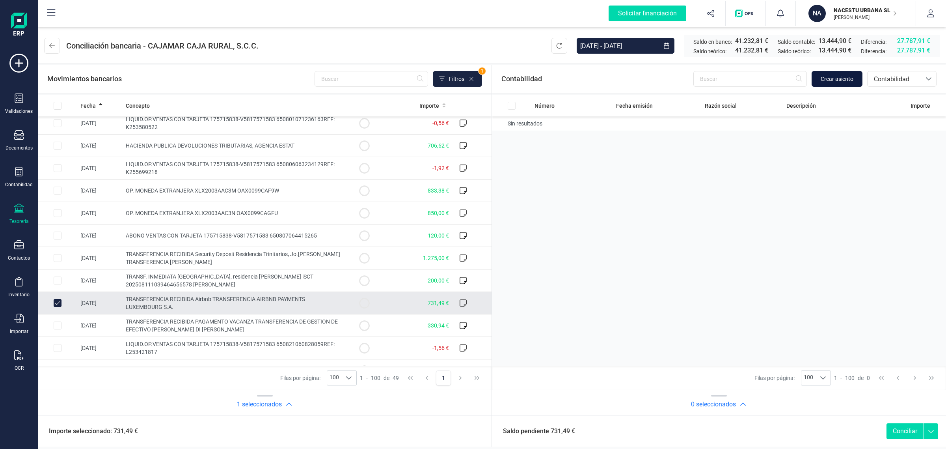
click at [835, 79] on span "Crear asiento" at bounding box center [837, 79] width 33 height 8
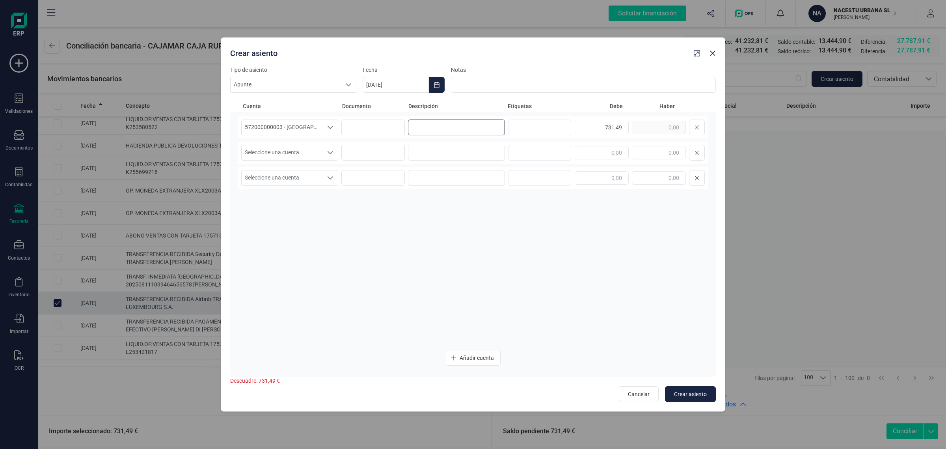
click at [428, 125] on input at bounding box center [456, 127] width 97 height 16
paste input "[PERSON_NAME]"
type input "[PERSON_NAME]"
click at [428, 151] on input at bounding box center [456, 153] width 97 height 16
paste input "[PERSON_NAME]"
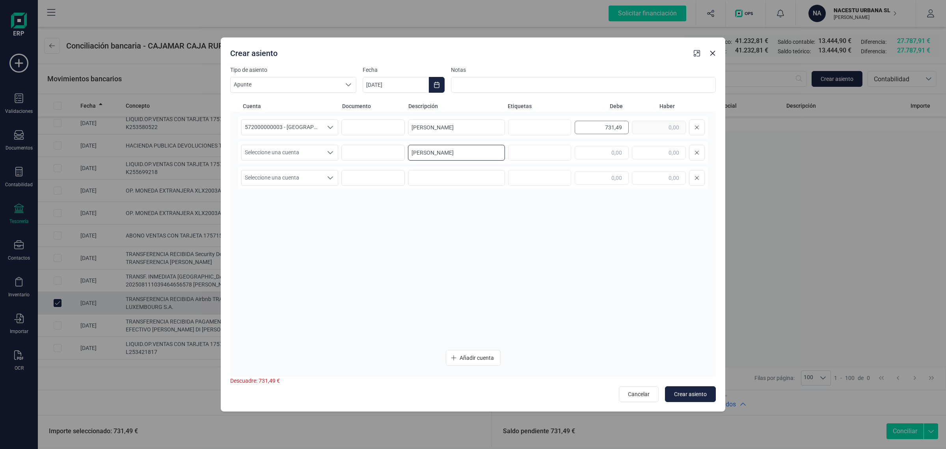
type input "[PERSON_NAME]"
drag, startPoint x: 596, startPoint y: 127, endPoint x: 630, endPoint y: 129, distance: 34.4
click at [630, 129] on div "731,49" at bounding box center [640, 127] width 130 height 16
click at [654, 150] on input "text" at bounding box center [659, 152] width 54 height 13
paste input "731,49"
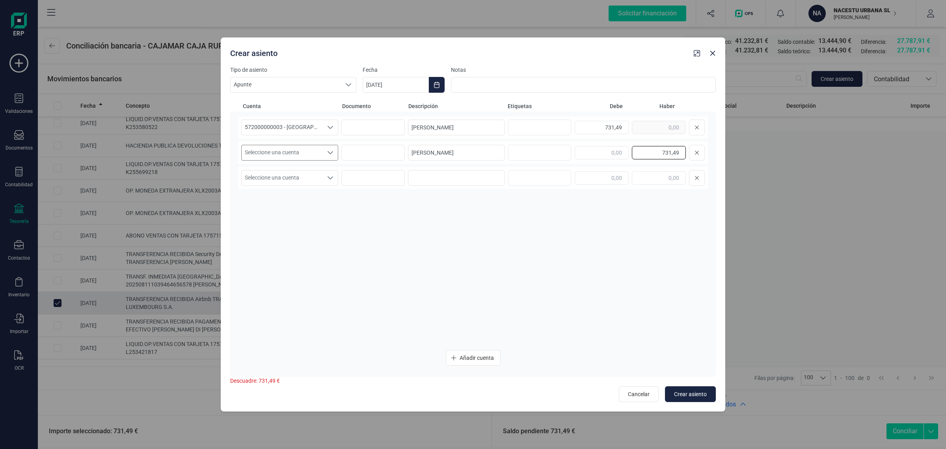
type input "731,49"
drag, startPoint x: 304, startPoint y: 148, endPoint x: 283, endPoint y: 158, distance: 23.3
click at [303, 148] on span "Seleccione una cuenta" at bounding box center [282, 152] width 81 height 15
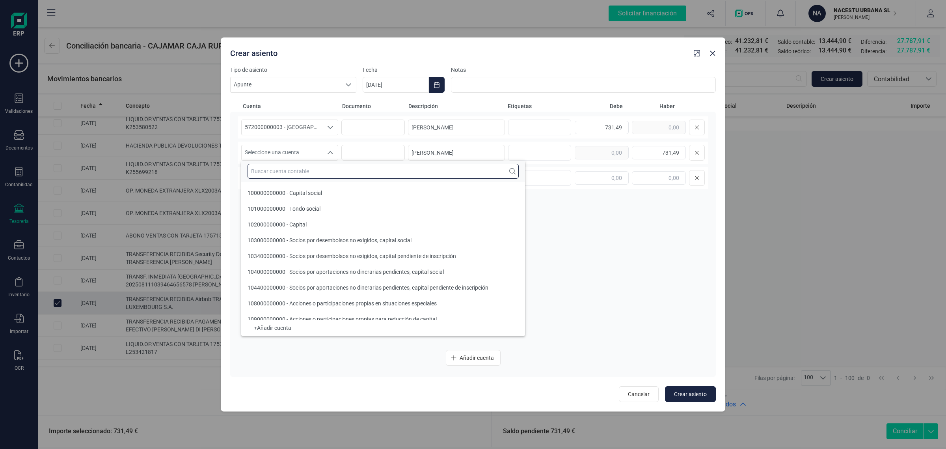
click at [254, 174] on input "text" at bounding box center [383, 171] width 271 height 15
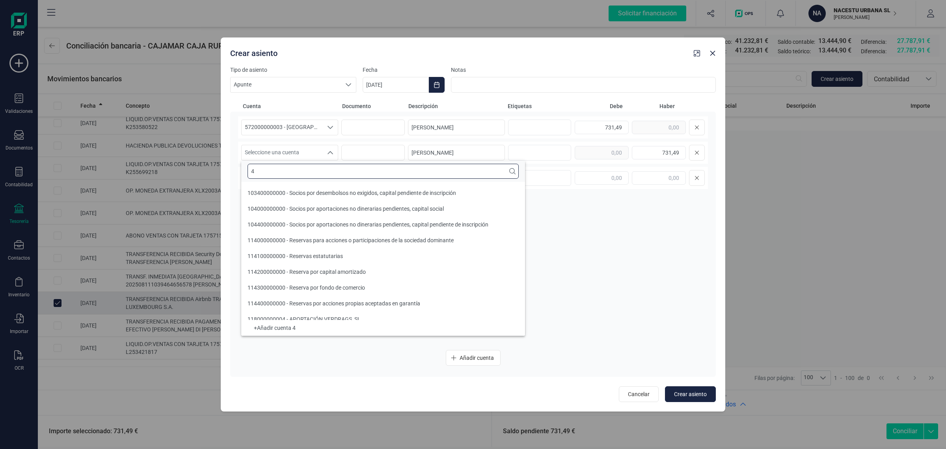
scroll to position [3, 0]
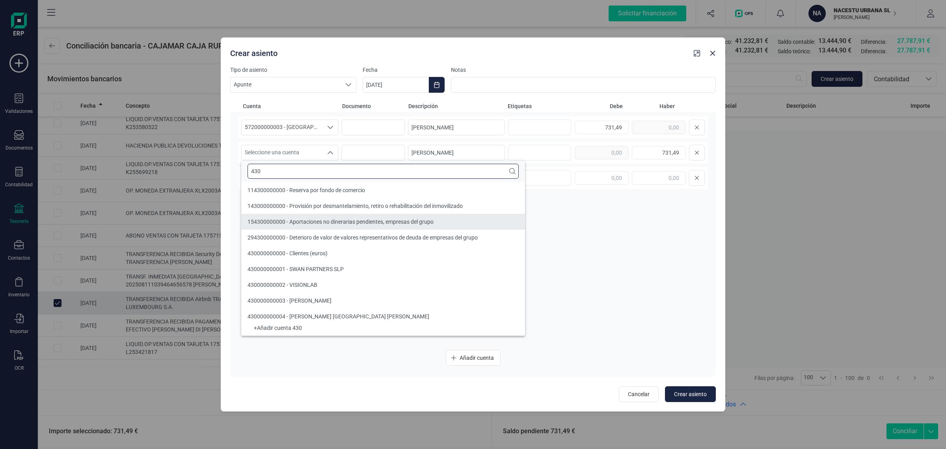
type input "430"
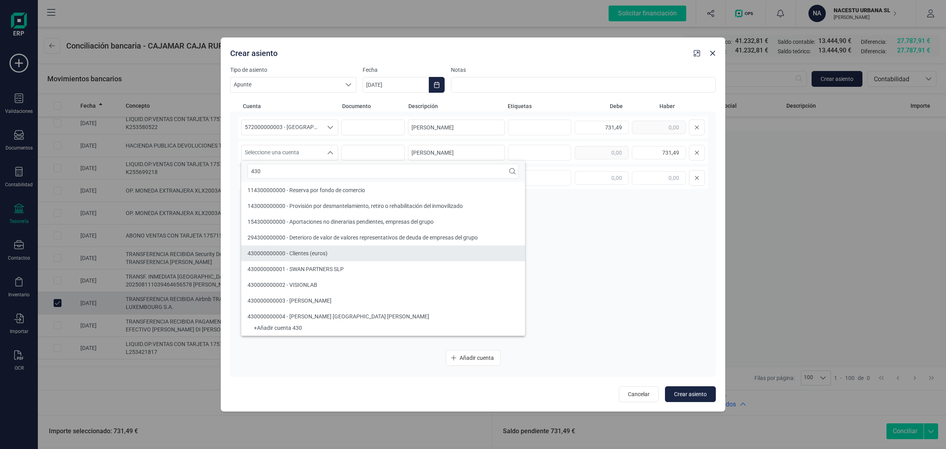
click at [265, 255] on span "430000000000 - Clientes (euros)" at bounding box center [288, 253] width 80 height 6
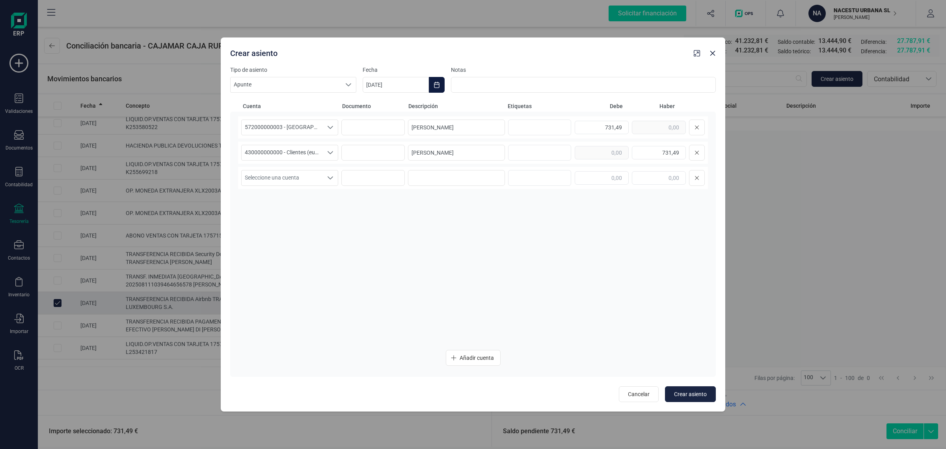
click at [438, 83] on icon "Choose Date" at bounding box center [437, 85] width 6 height 6
click at [380, 109] on icon "Previous Month" at bounding box center [378, 108] width 6 height 6
click at [515, 199] on span "15" at bounding box center [513, 199] width 16 height 16
type input "[DATE]"
click at [697, 391] on span "Crear asiento" at bounding box center [690, 394] width 33 height 8
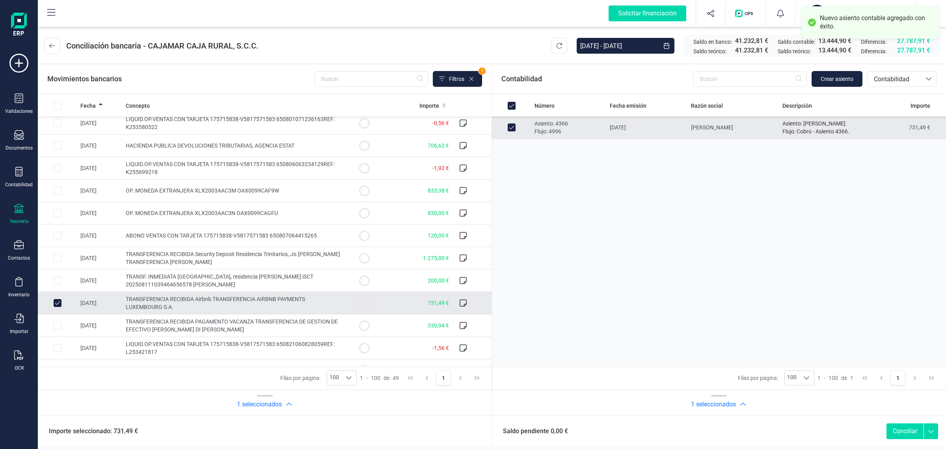
scroll to position [0, 0]
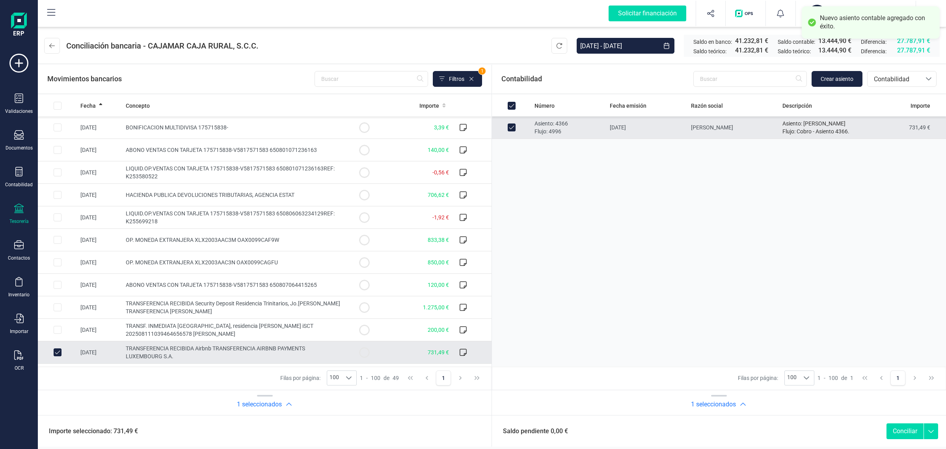
click at [898, 432] on button "Conciliar" at bounding box center [905, 431] width 37 height 16
checkbox input "false"
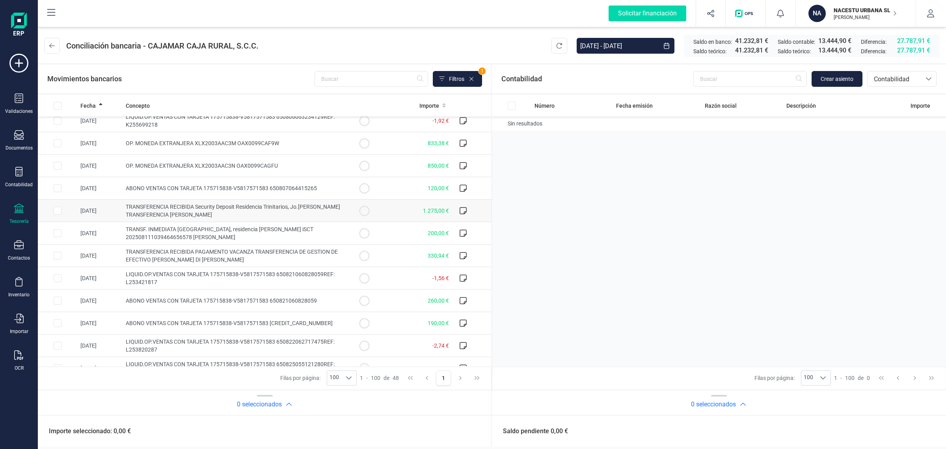
scroll to position [99, 0]
click at [410, 254] on td "330,94 €" at bounding box center [418, 254] width 68 height 22
checkbox input "true"
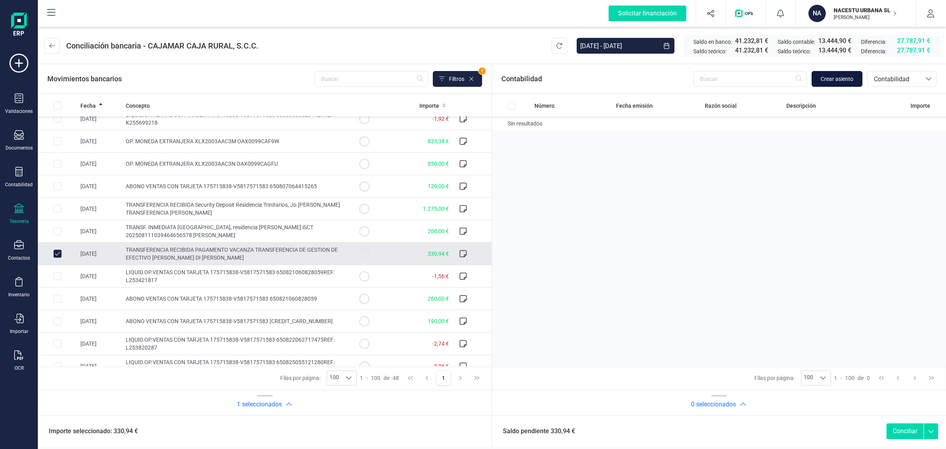
click at [841, 77] on span "Crear asiento" at bounding box center [837, 79] width 33 height 8
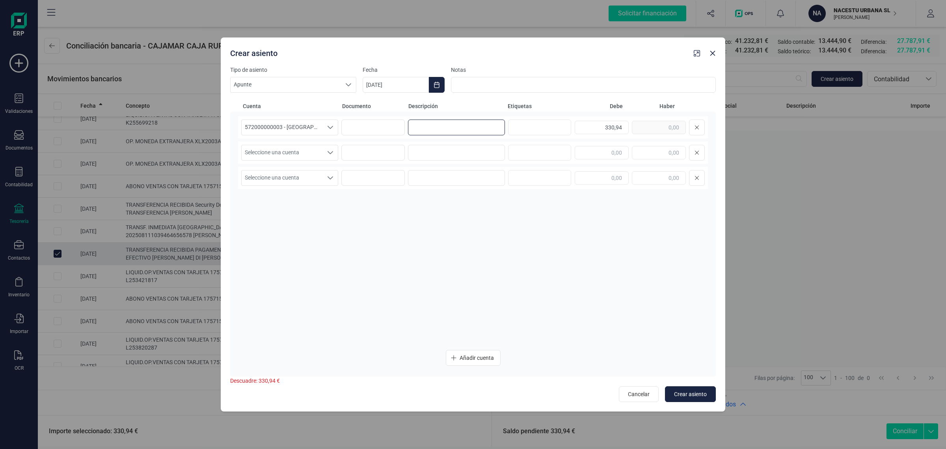
click at [423, 127] on input at bounding box center [456, 127] width 97 height 16
paste input "[PERSON_NAME] Di Minico"
type input "[PERSON_NAME] Di Minico"
click at [425, 153] on input at bounding box center [456, 153] width 97 height 16
paste input "[PERSON_NAME] Di Minico"
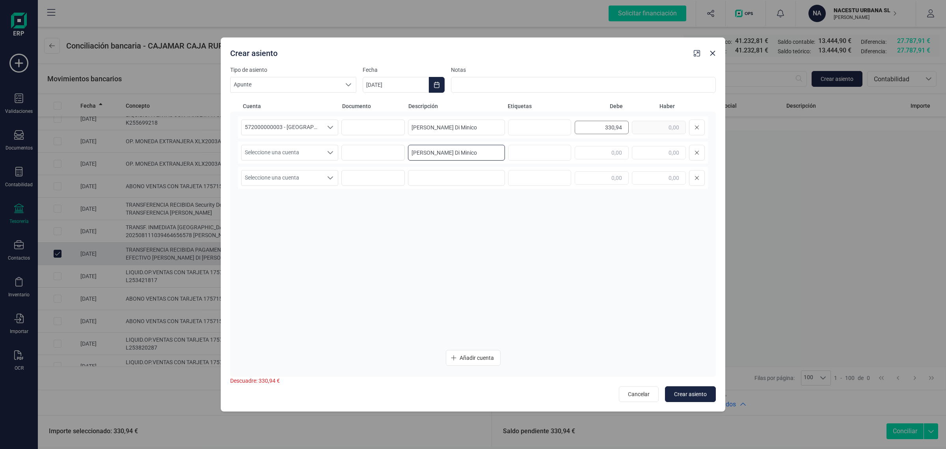
type input "[PERSON_NAME] Di Minico"
click at [663, 126] on div "330,94" at bounding box center [640, 127] width 130 height 16
click at [673, 155] on input "text" at bounding box center [659, 152] width 54 height 13
paste input "330,94"
type input "330,94"
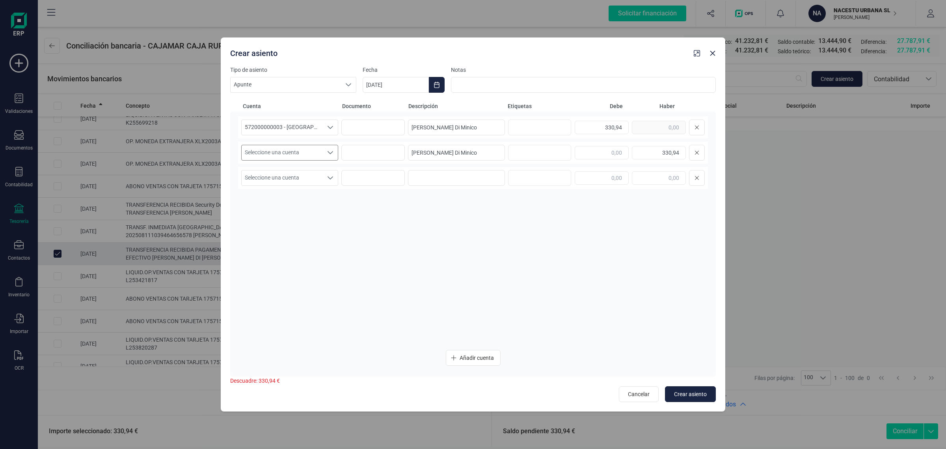
click at [264, 150] on span "Seleccione una cuenta" at bounding box center [282, 152] width 81 height 15
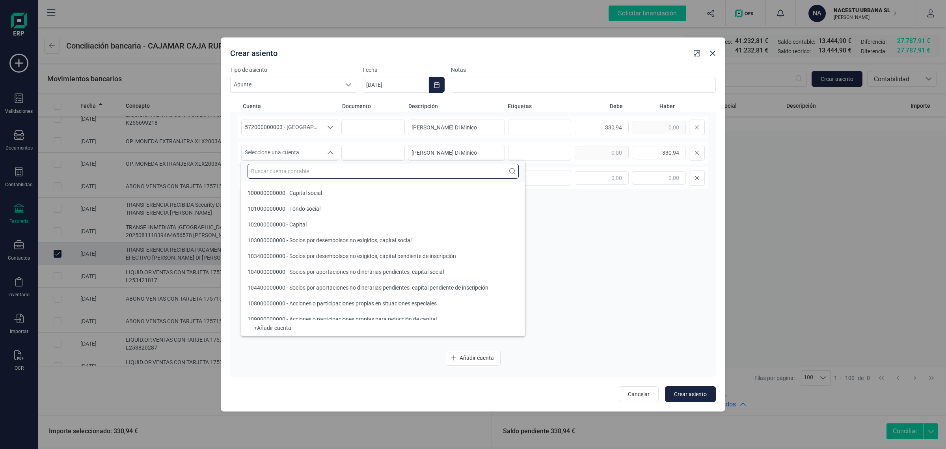
click at [254, 170] on input "text" at bounding box center [383, 171] width 271 height 15
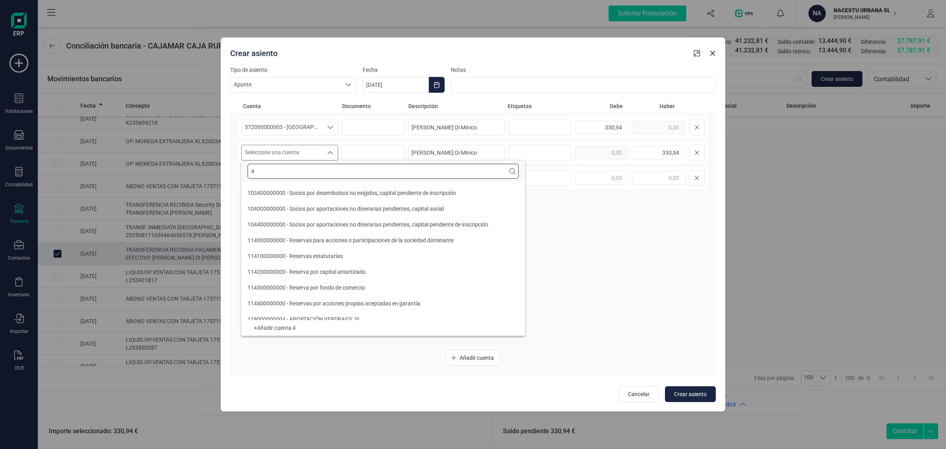
scroll to position [3, 0]
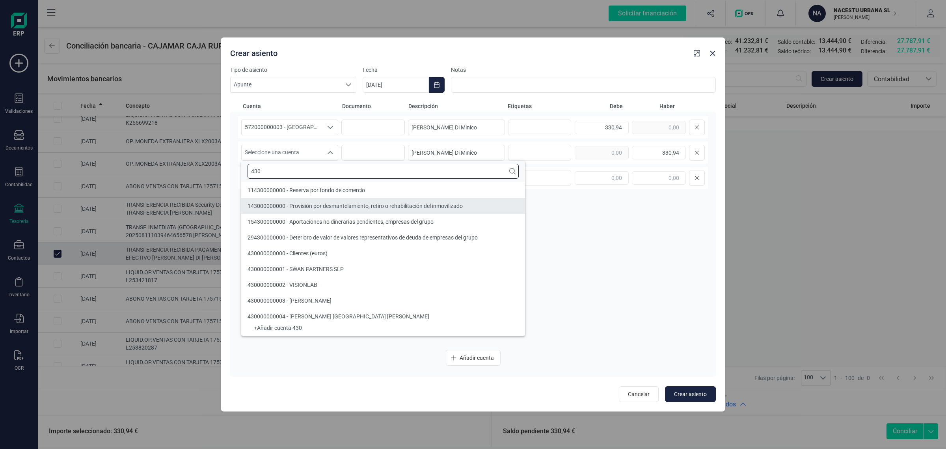
type input "430"
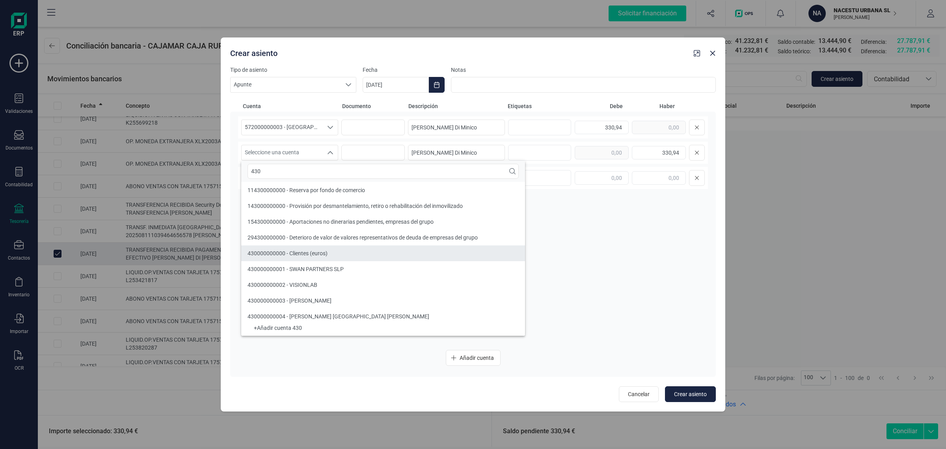
click at [279, 250] on span "430000000000 - Clientes (euros)" at bounding box center [288, 253] width 80 height 6
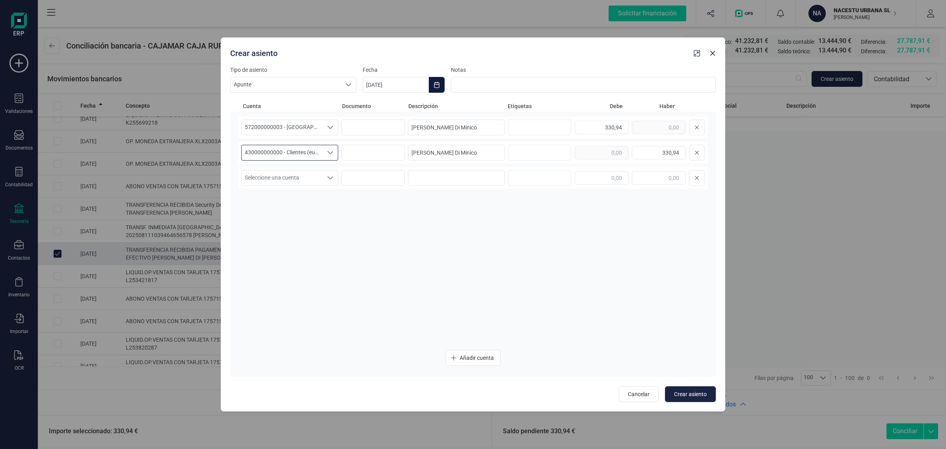
click at [432, 88] on button "Choose Date" at bounding box center [437, 85] width 16 height 16
click at [377, 107] on icon "Previous Month" at bounding box center [378, 108] width 6 height 6
click at [480, 218] on span "21" at bounding box center [481, 221] width 16 height 16
type input "[DATE]"
click at [681, 393] on span "Crear asiento" at bounding box center [690, 394] width 33 height 8
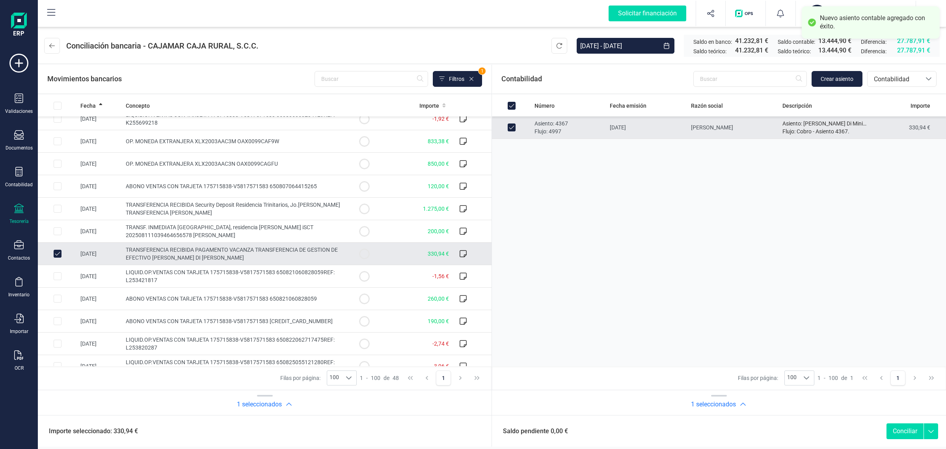
scroll to position [0, 0]
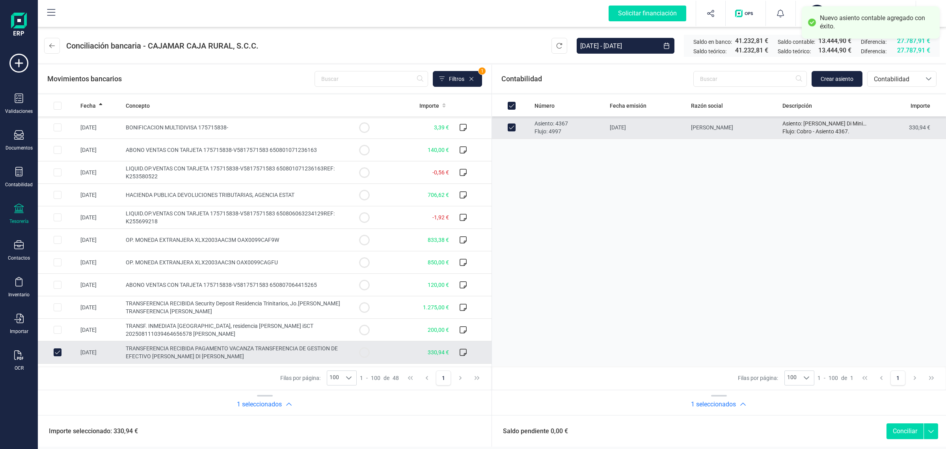
click at [903, 433] on button "Conciliar" at bounding box center [905, 431] width 37 height 16
checkbox input "false"
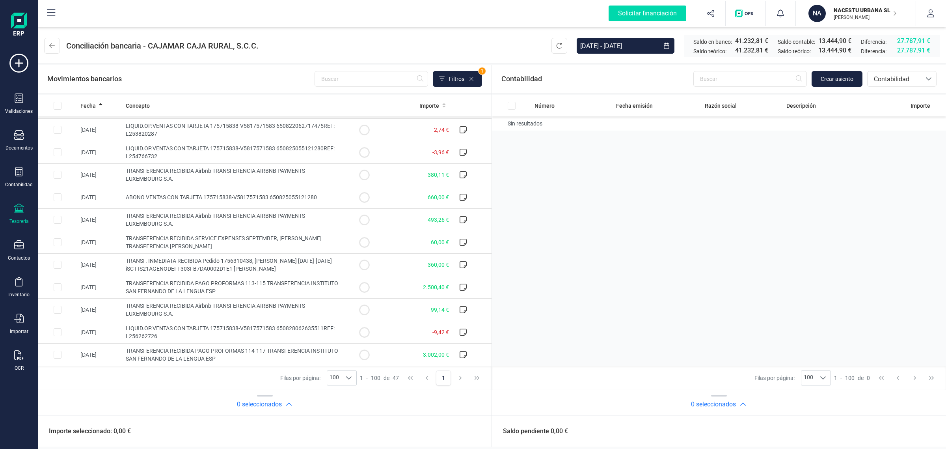
scroll to position [296, 0]
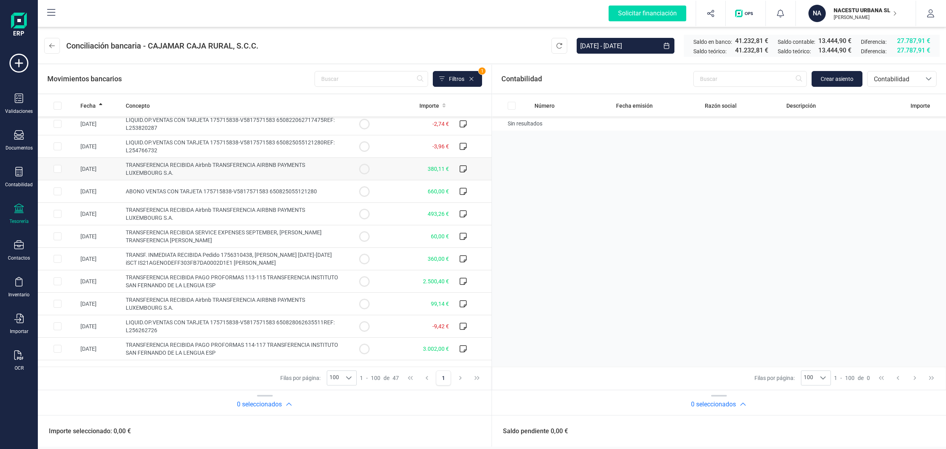
click at [235, 169] on span "TRANSFERENCIA RECIBIDA Airbnb TRANSFERENCIA AIRBNB PAYMENTS LUXEMBOURG S.A." at bounding box center [215, 169] width 179 height 14
checkbox input "true"
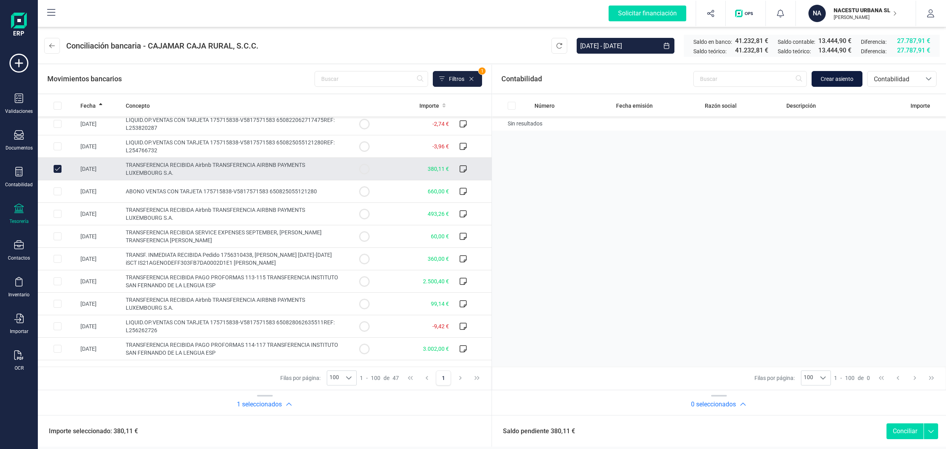
click at [845, 79] on span "Crear asiento" at bounding box center [837, 79] width 33 height 8
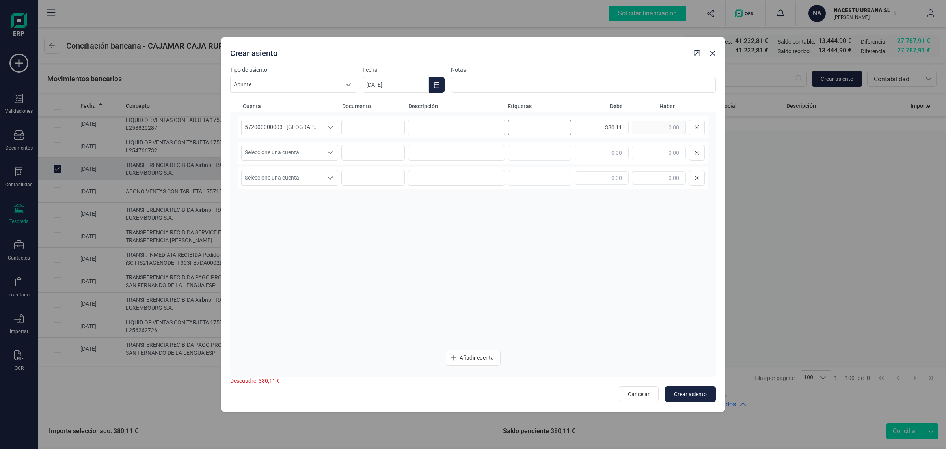
click at [528, 127] on input "text" at bounding box center [538, 127] width 50 height 13
click at [561, 127] on icon "Hannah Plagemann\d\a" at bounding box center [558, 127] width 5 height 5
click at [439, 127] on input at bounding box center [456, 127] width 97 height 16
paste input "[PERSON_NAME]"
type input "[PERSON_NAME]"
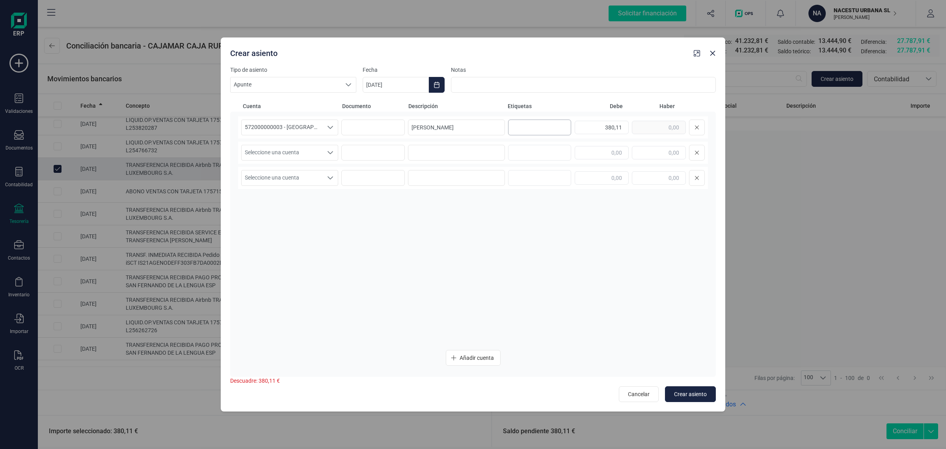
click at [430, 142] on div "Seleccione una cuenta Seleccione una cuenta" at bounding box center [473, 153] width 470 height 22
click at [423, 153] on input at bounding box center [456, 153] width 97 height 16
paste input "[PERSON_NAME]"
type input "[PERSON_NAME]"
click at [633, 129] on div "380,11" at bounding box center [640, 127] width 130 height 16
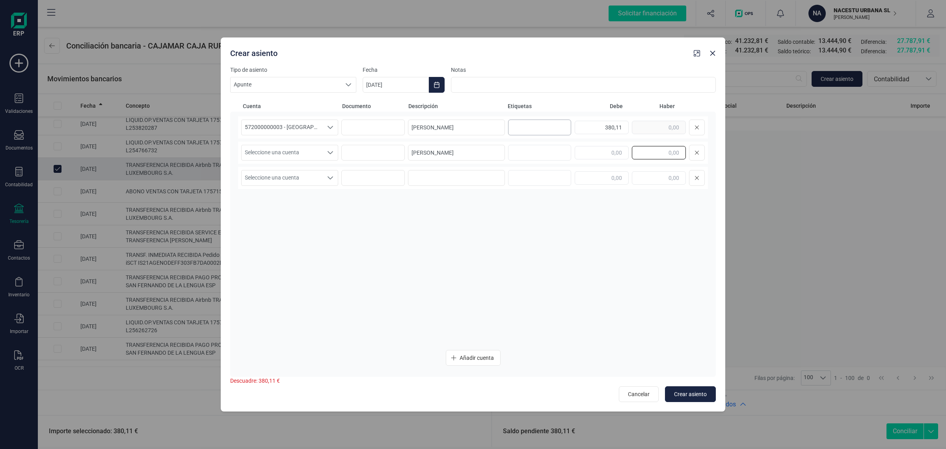
click at [645, 150] on input "text" at bounding box center [659, 152] width 54 height 13
paste input "380,11"
type input "380,11"
click at [267, 151] on span "Seleccione una cuenta" at bounding box center [282, 152] width 81 height 15
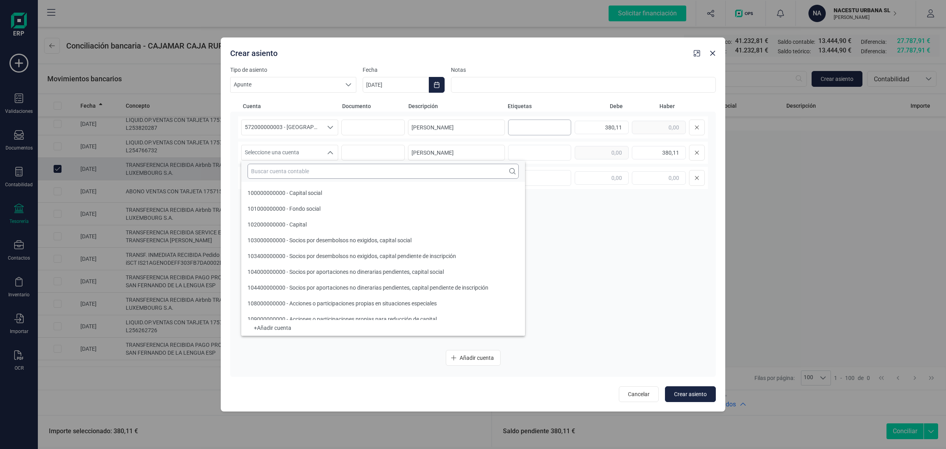
click at [259, 174] on input "text" at bounding box center [383, 171] width 271 height 15
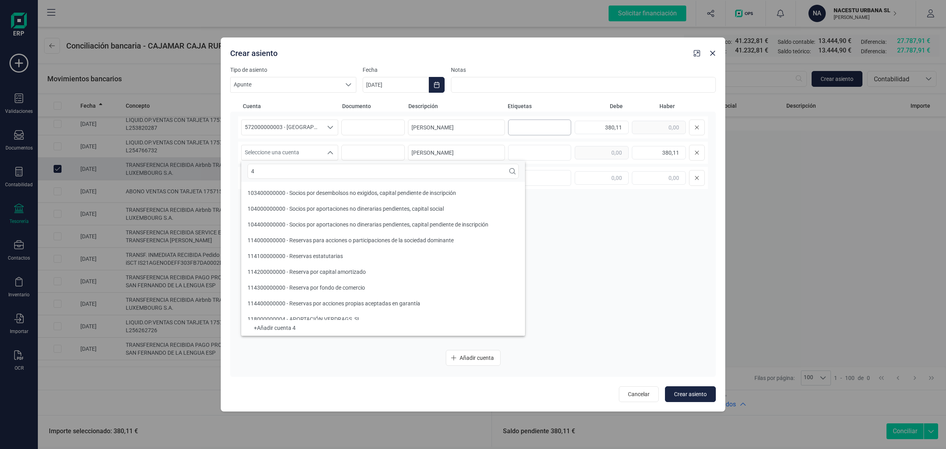
scroll to position [3, 0]
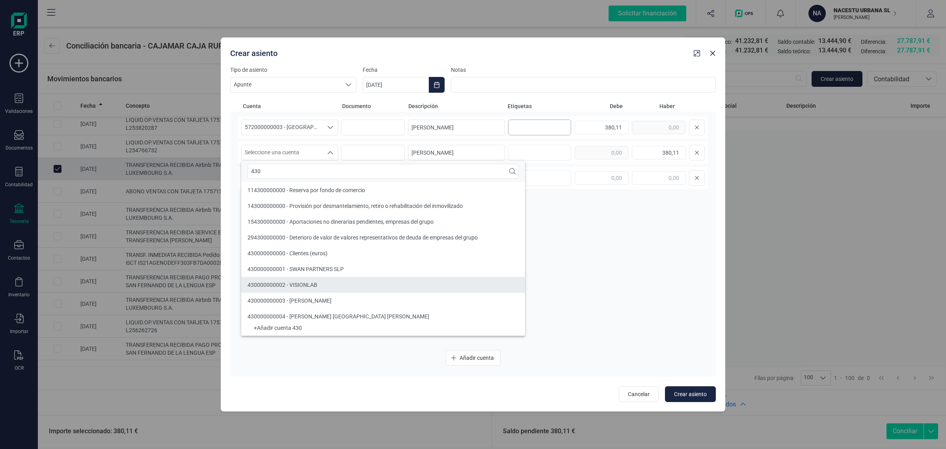
type input "430"
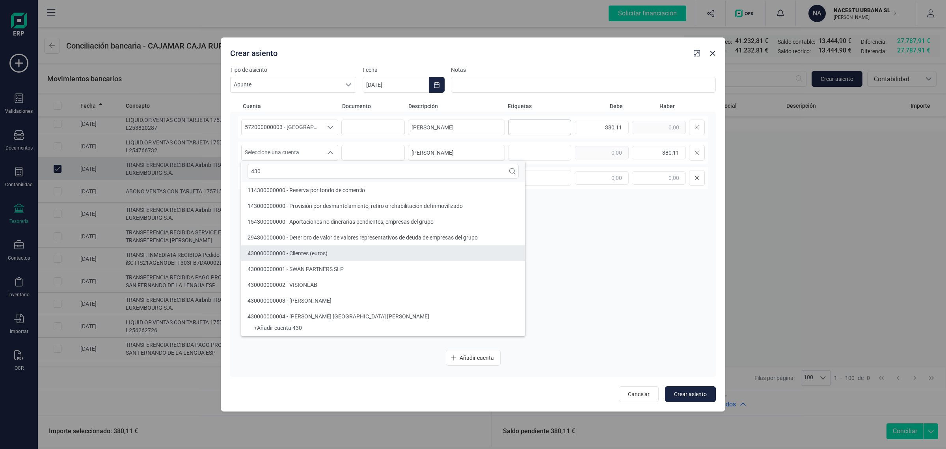
click at [304, 249] on div "430000000000 - Clientes (euros)" at bounding box center [288, 253] width 80 height 8
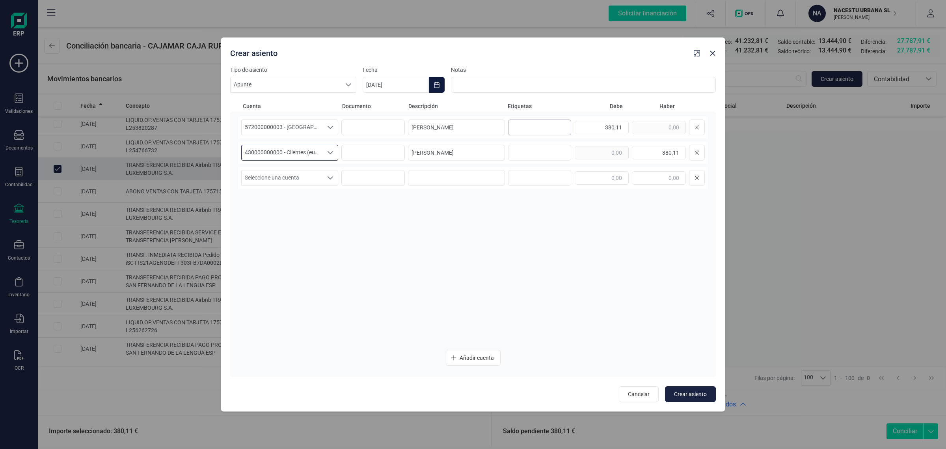
click at [439, 82] on icon "Choose Date" at bounding box center [436, 85] width 5 height 6
click at [376, 106] on icon "Previous Month" at bounding box center [378, 108] width 6 height 6
click at [385, 241] on span "25" at bounding box center [385, 243] width 16 height 16
type input "[DATE]"
click at [388, 270] on div "572000000003 - [GEOGRAPHIC_DATA] -1579 572000000003 - [GEOGRAPHIC_DATA] -1579 5…" at bounding box center [473, 229] width 470 height 227
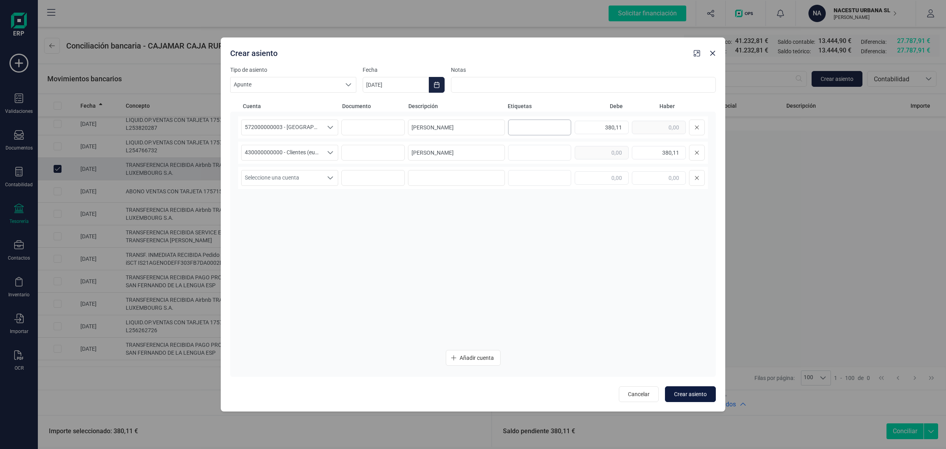
click at [710, 393] on button "Crear asiento" at bounding box center [690, 394] width 51 height 16
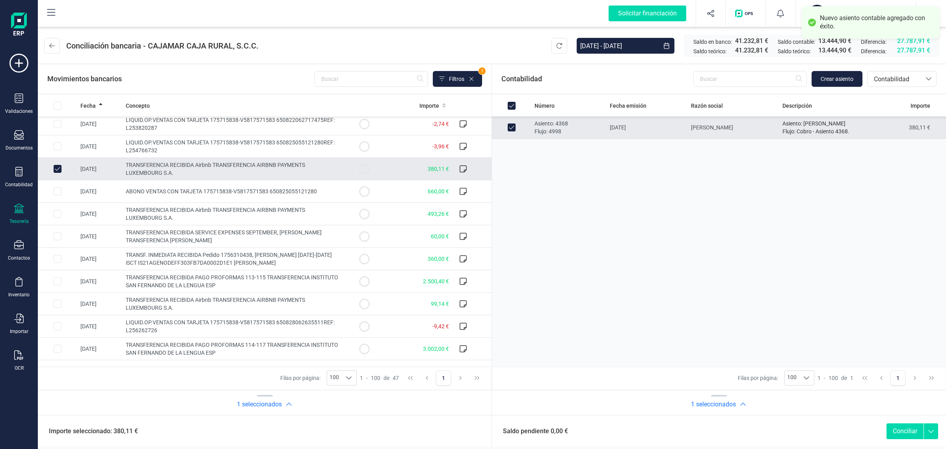
scroll to position [0, 0]
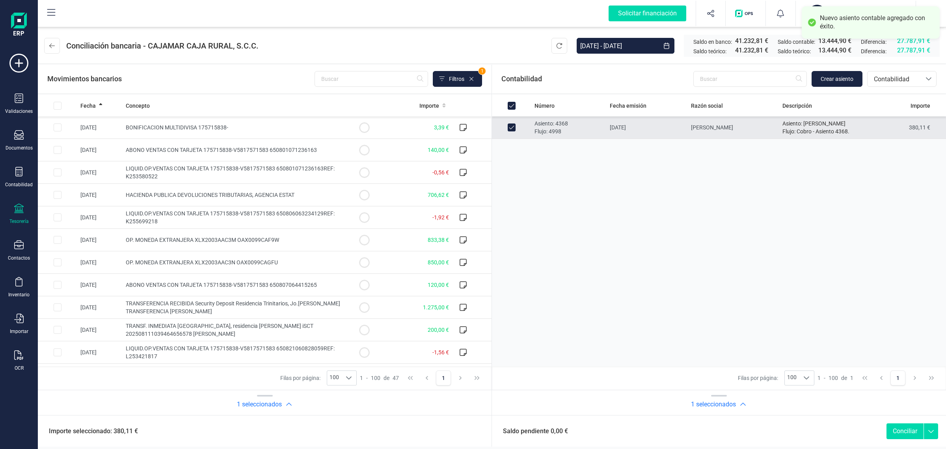
click at [901, 428] on button "Conciliar" at bounding box center [905, 431] width 37 height 16
checkbox input "false"
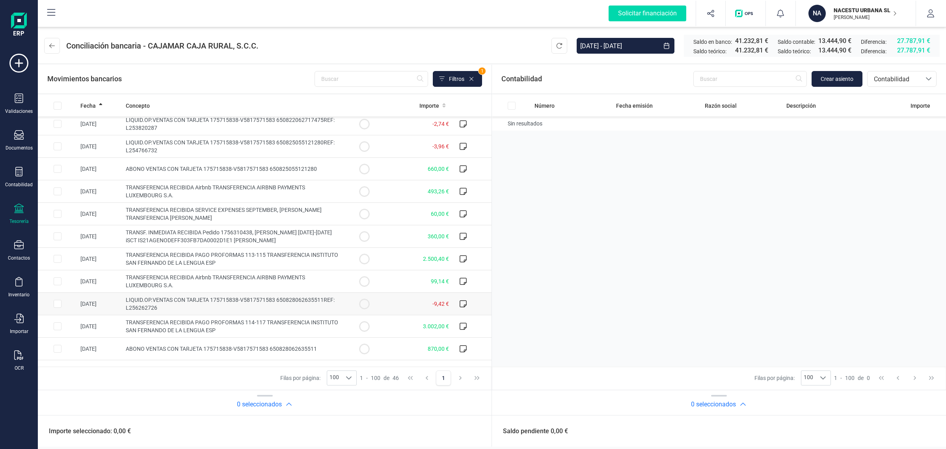
scroll to position [246, 0]
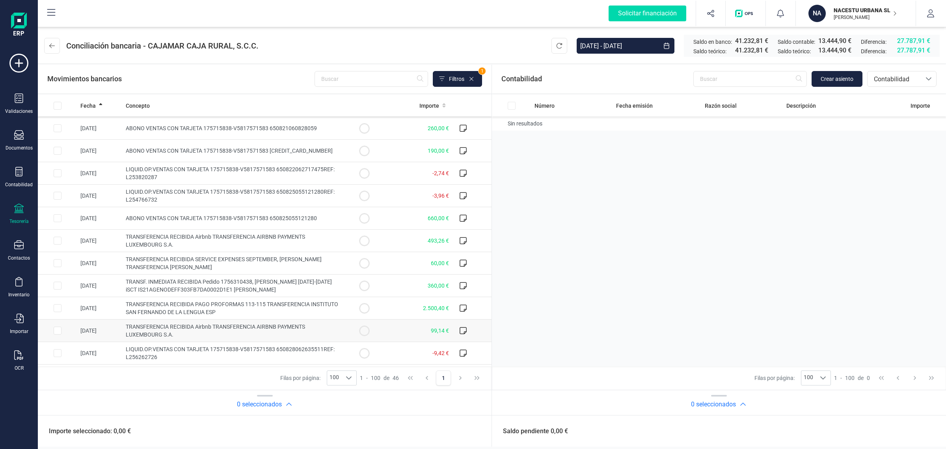
click at [251, 329] on span "TRANSFERENCIA RECIBIDA Airbnb TRANSFERENCIA AIRBNB PAYMENTS LUXEMBOURG S.A." at bounding box center [215, 330] width 179 height 14
checkbox input "true"
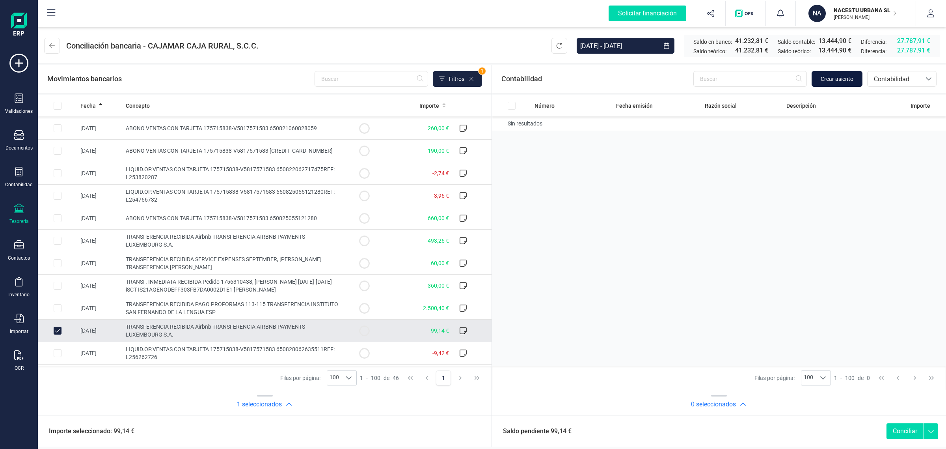
click at [844, 76] on span "Crear asiento" at bounding box center [837, 79] width 33 height 8
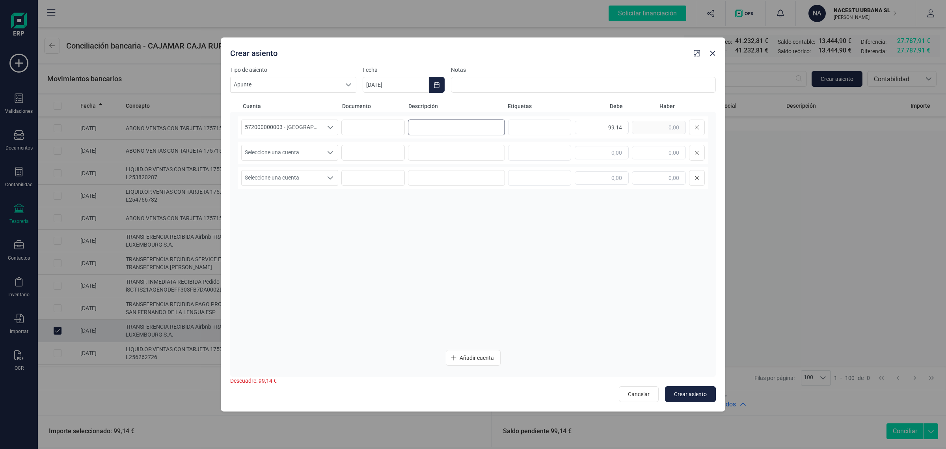
click at [429, 125] on input at bounding box center [456, 127] width 97 height 16
paste input "[PERSON_NAME]"
type input "[PERSON_NAME]"
click at [427, 149] on input at bounding box center [456, 153] width 97 height 16
paste input "[PERSON_NAME]"
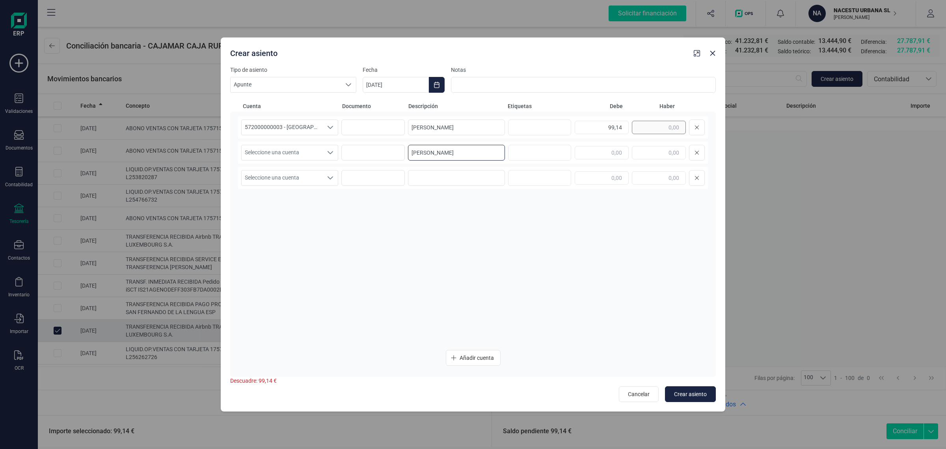
type input "[PERSON_NAME]"
click at [663, 133] on div "99,14" at bounding box center [640, 127] width 130 height 16
click at [657, 148] on input "text" at bounding box center [659, 152] width 54 height 13
paste input "99,14"
type input "99,14"
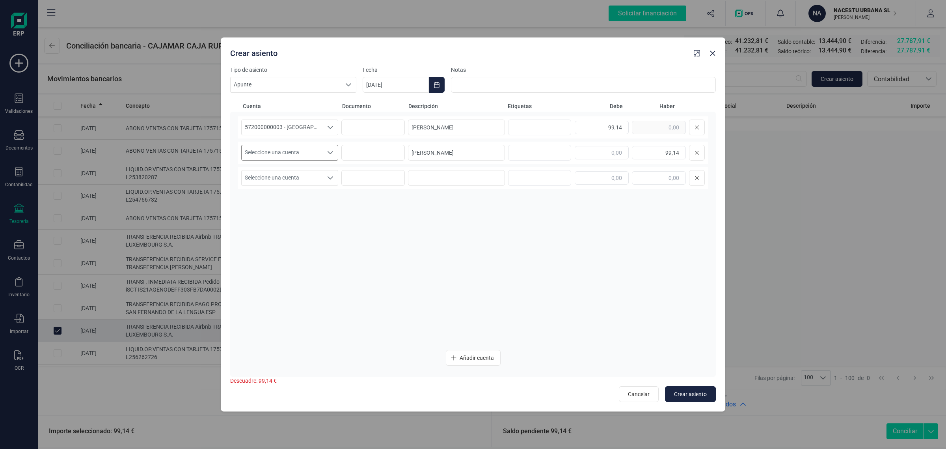
drag, startPoint x: 269, startPoint y: 153, endPoint x: 265, endPoint y: 156, distance: 4.8
click at [270, 153] on span "Seleccione una cuenta" at bounding box center [282, 152] width 81 height 15
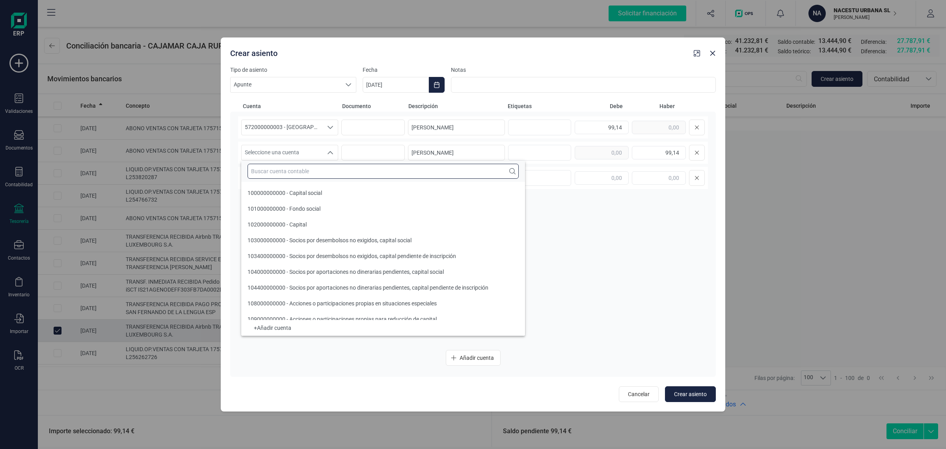
click at [249, 169] on input "text" at bounding box center [383, 171] width 271 height 15
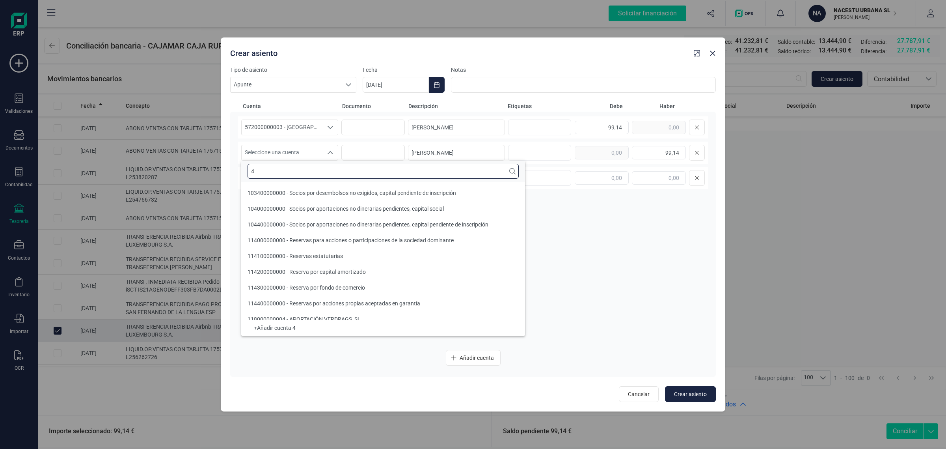
scroll to position [3, 0]
type input "430"
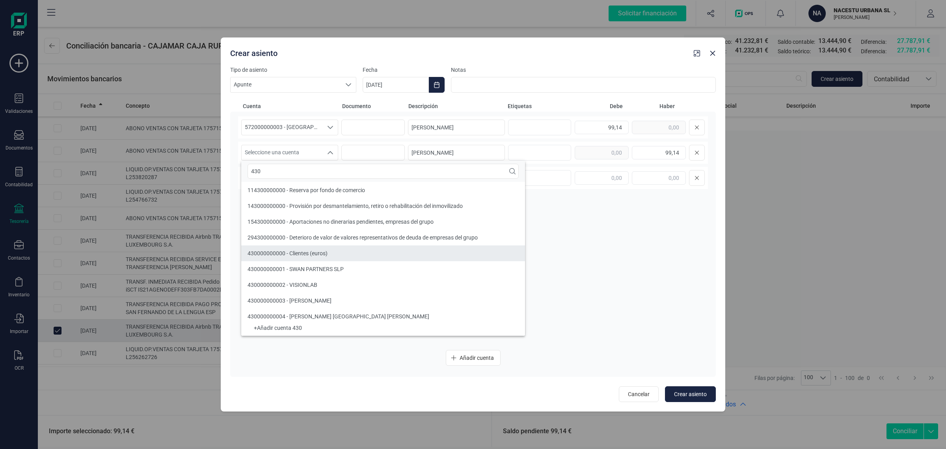
click at [292, 253] on span "430000000000 - Clientes (euros)" at bounding box center [288, 253] width 80 height 6
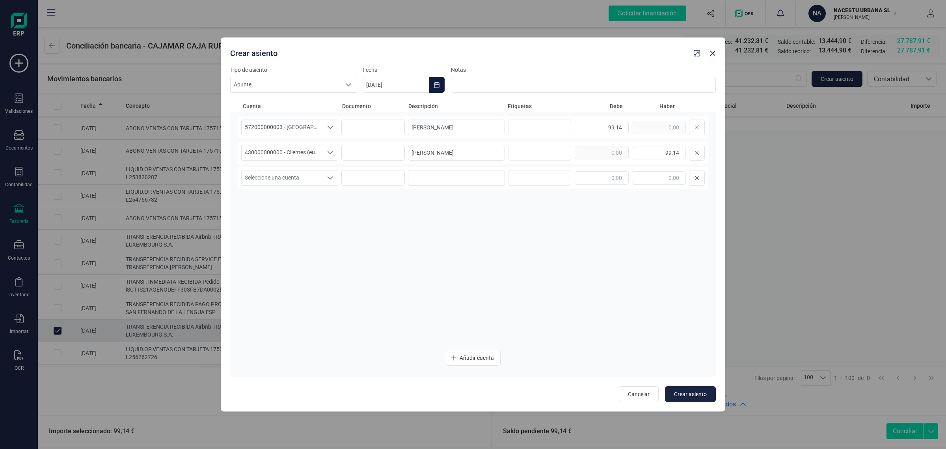
click at [435, 87] on icon "Choose Date" at bounding box center [436, 85] width 5 height 6
click at [379, 109] on icon "Previous Month" at bounding box center [378, 108] width 6 height 6
click at [449, 242] on span "27" at bounding box center [449, 243] width 16 height 16
type input "[DATE]"
click at [690, 390] on span "Crear asiento" at bounding box center [690, 394] width 33 height 8
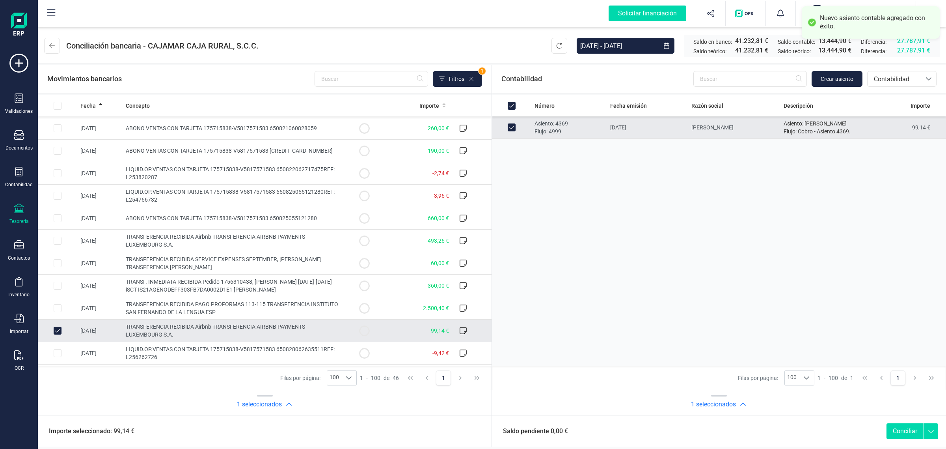
scroll to position [0, 0]
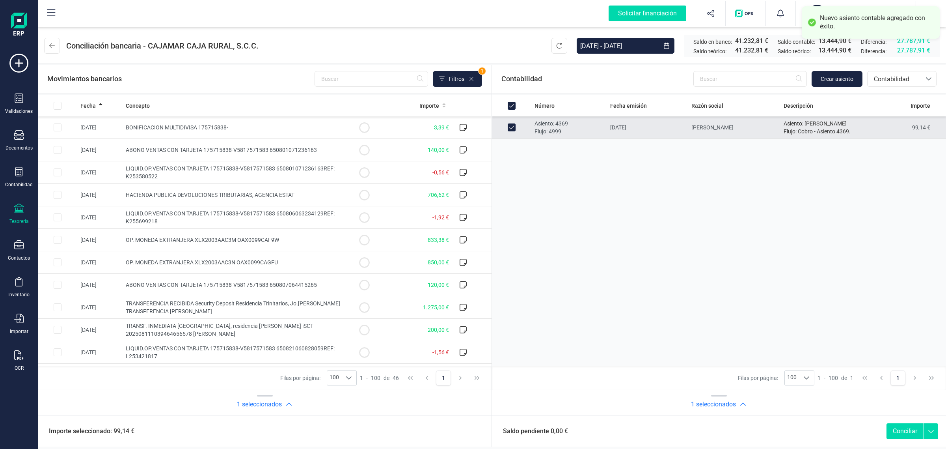
click at [908, 430] on button "Conciliar" at bounding box center [905, 431] width 37 height 16
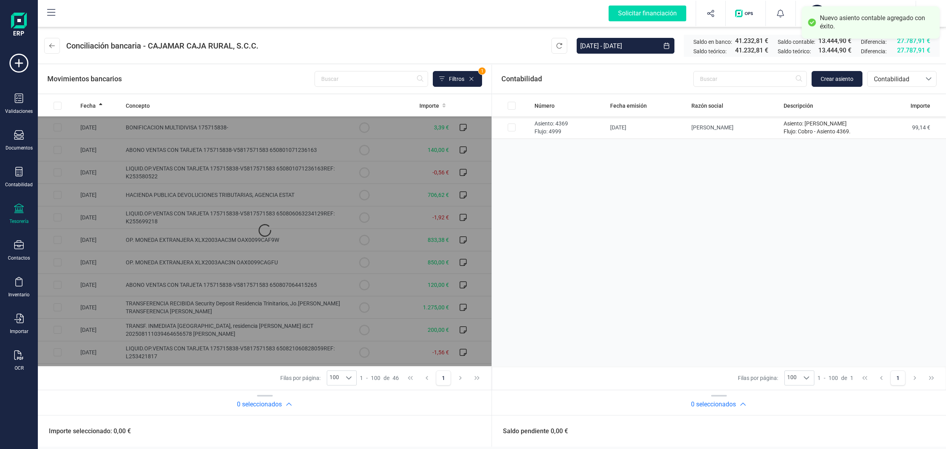
checkbox input "false"
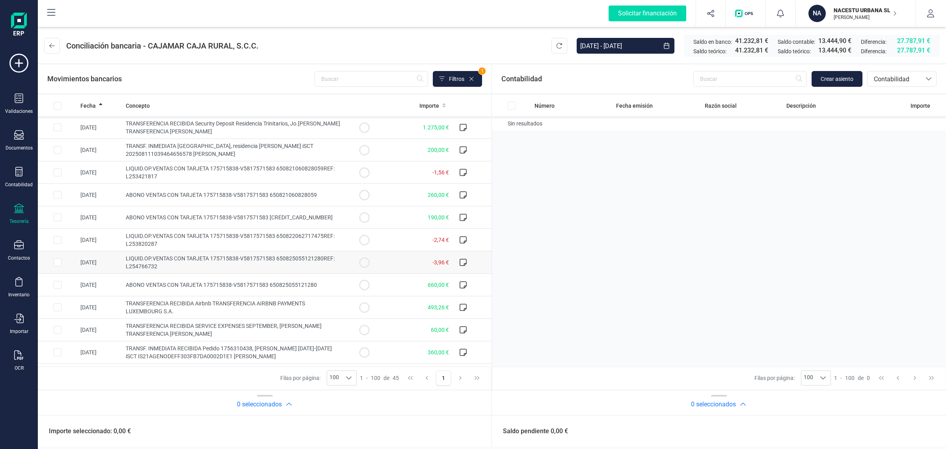
scroll to position [197, 0]
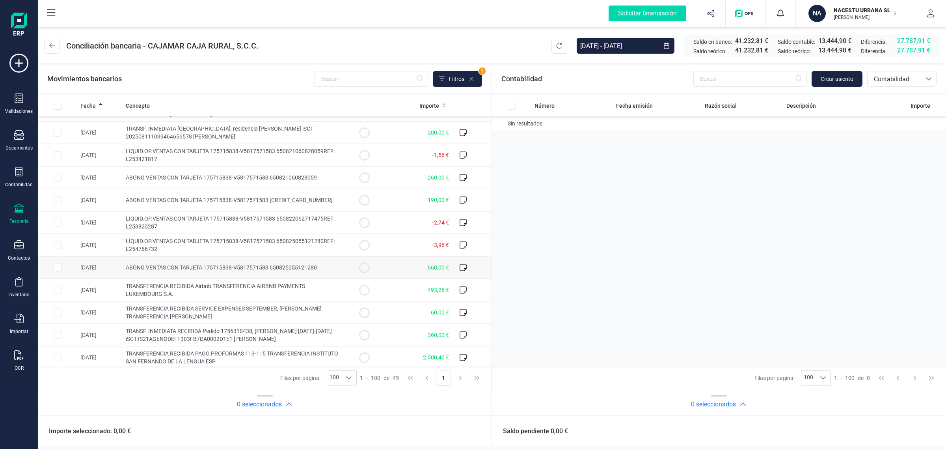
click at [394, 271] on td "660,00 €" at bounding box center [418, 267] width 68 height 22
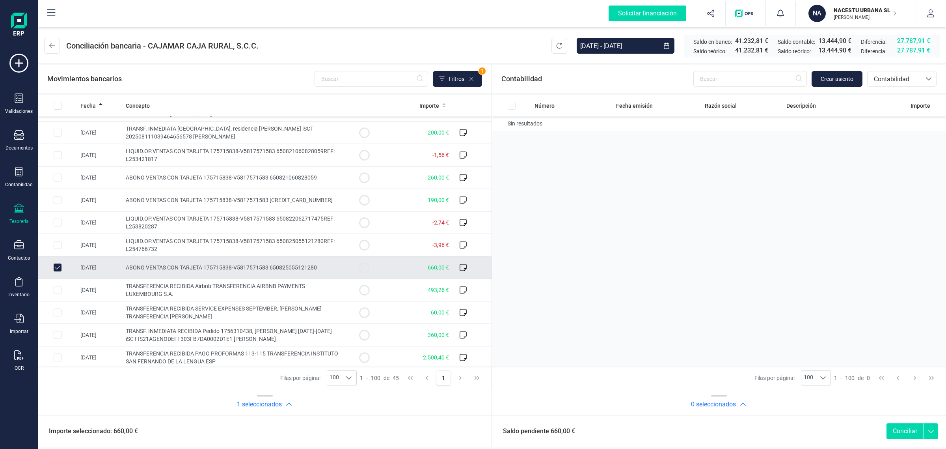
click at [394, 271] on td "660,00 €" at bounding box center [418, 267] width 68 height 22
checkbox input "false"
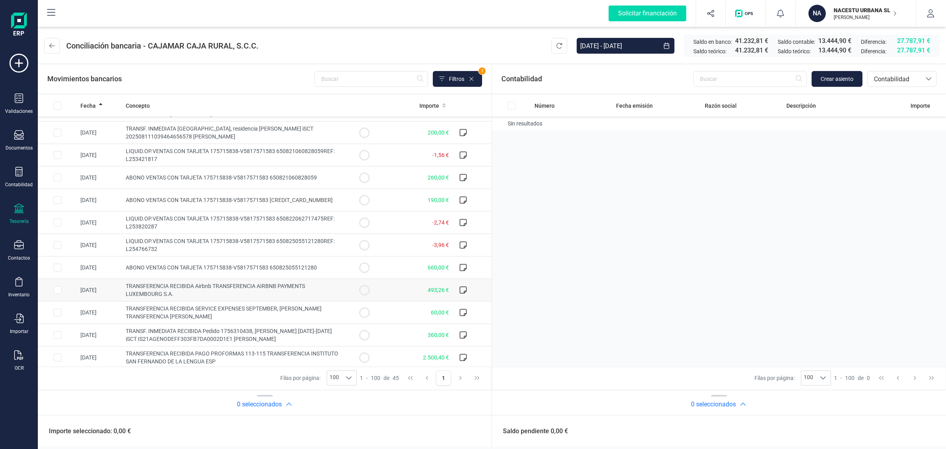
click at [394, 289] on td "493,26 €" at bounding box center [418, 290] width 68 height 22
checkbox input "true"
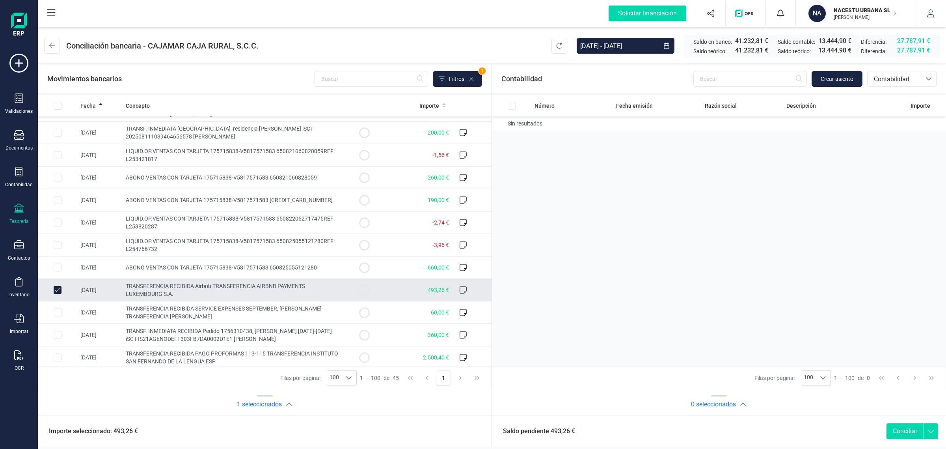
drag, startPoint x: 826, startPoint y: 75, endPoint x: 770, endPoint y: 90, distance: 58.0
click at [828, 77] on span "Crear asiento" at bounding box center [837, 79] width 33 height 8
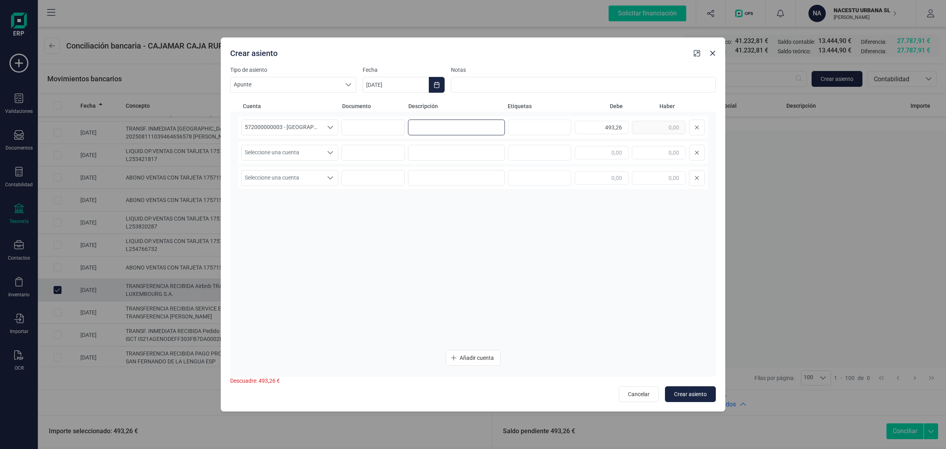
click at [458, 124] on input at bounding box center [456, 127] width 97 height 16
paste input "[PERSON_NAME]"
type input "[PERSON_NAME]"
click at [436, 149] on input at bounding box center [456, 153] width 97 height 16
paste input "[PERSON_NAME]"
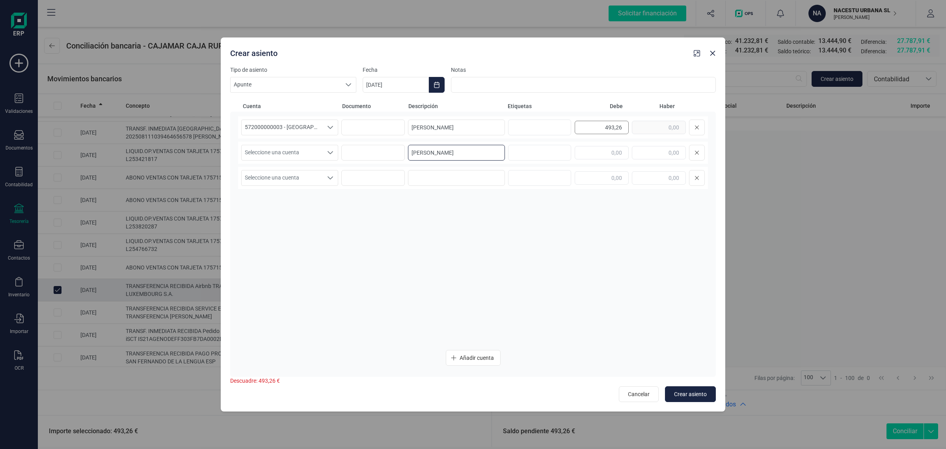
type input "[PERSON_NAME]"
click at [661, 124] on div "493,26" at bounding box center [640, 127] width 130 height 16
click at [652, 155] on input "text" at bounding box center [659, 152] width 54 height 13
paste input "493,26"
type input "493,26"
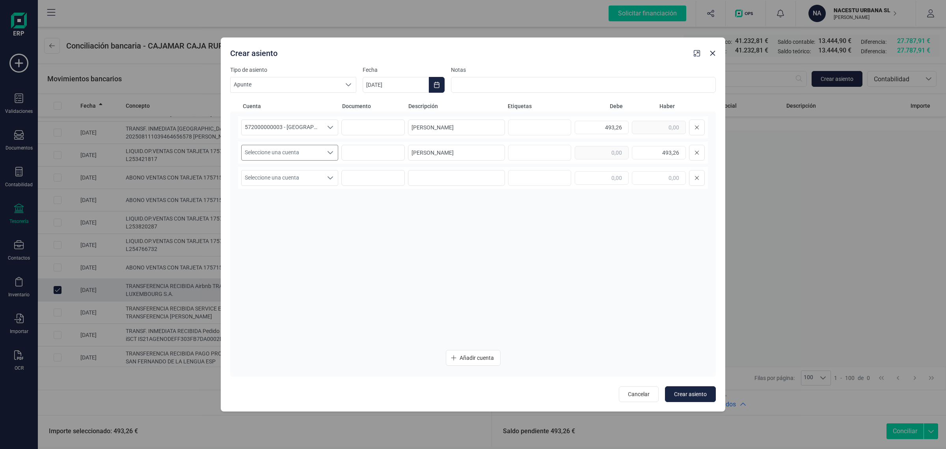
click at [298, 151] on span "Seleccione una cuenta" at bounding box center [282, 152] width 81 height 15
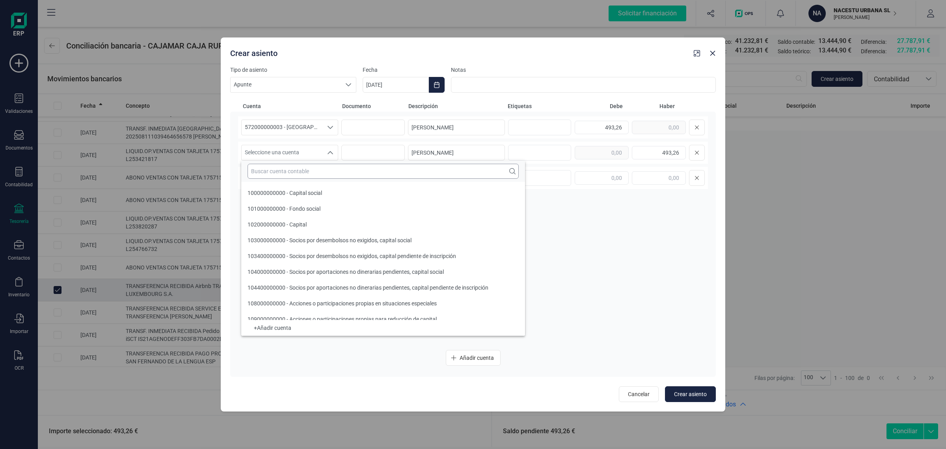
click at [260, 168] on input "text" at bounding box center [383, 171] width 271 height 15
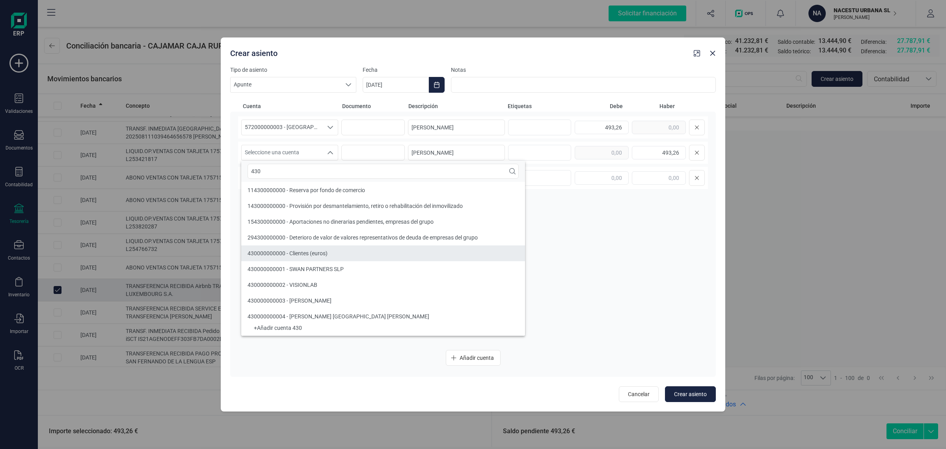
type input "430"
click at [281, 251] on span "430000000000 - Clientes (euros)" at bounding box center [288, 253] width 80 height 6
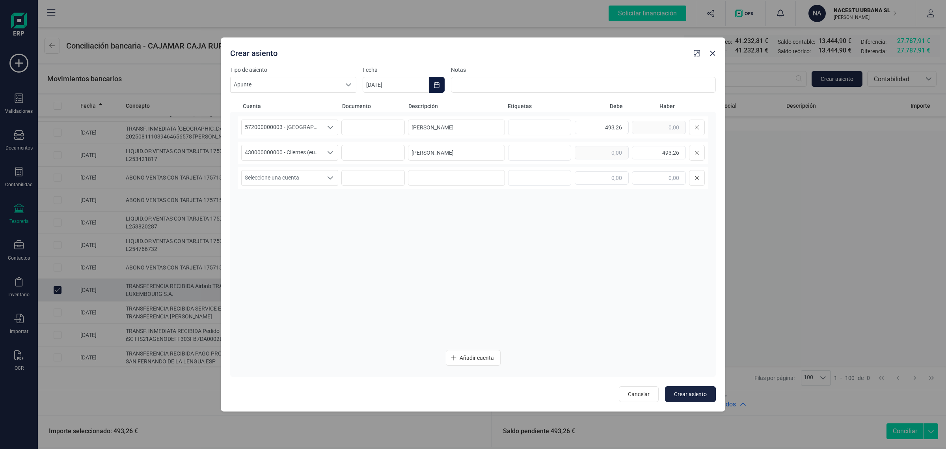
click at [438, 79] on button "Choose Date" at bounding box center [437, 85] width 16 height 16
click at [379, 108] on icon "Previous Month" at bounding box center [378, 108] width 6 height 6
click at [417, 242] on span "26" at bounding box center [417, 243] width 16 height 16
type input "[DATE]"
click at [699, 399] on button "Crear asiento" at bounding box center [690, 394] width 51 height 16
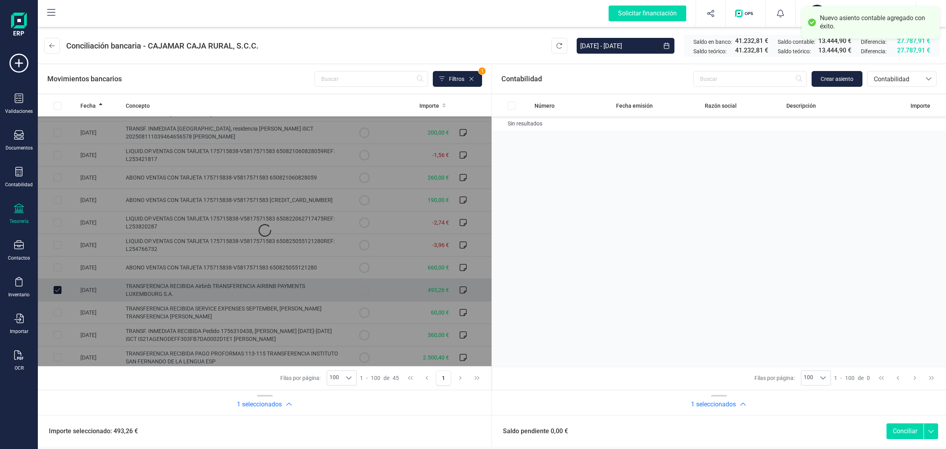
scroll to position [0, 0]
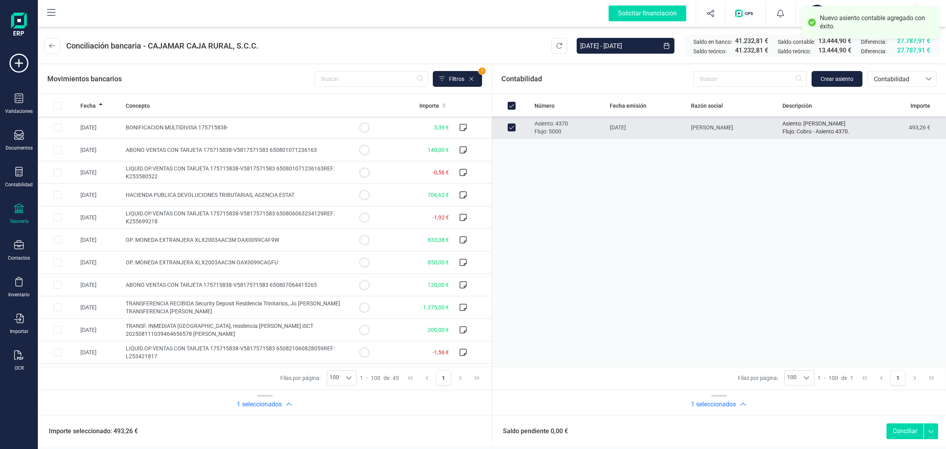
click at [903, 428] on button "Conciliar" at bounding box center [905, 431] width 37 height 16
checkbox input "false"
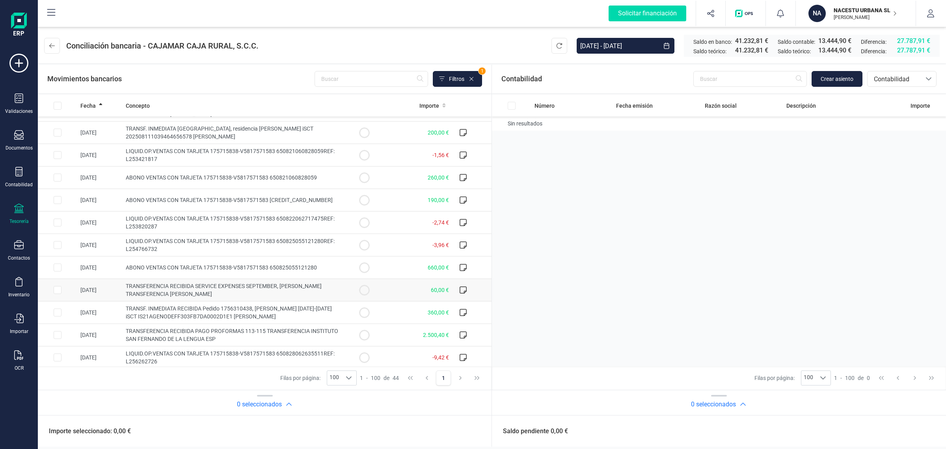
scroll to position [246, 0]
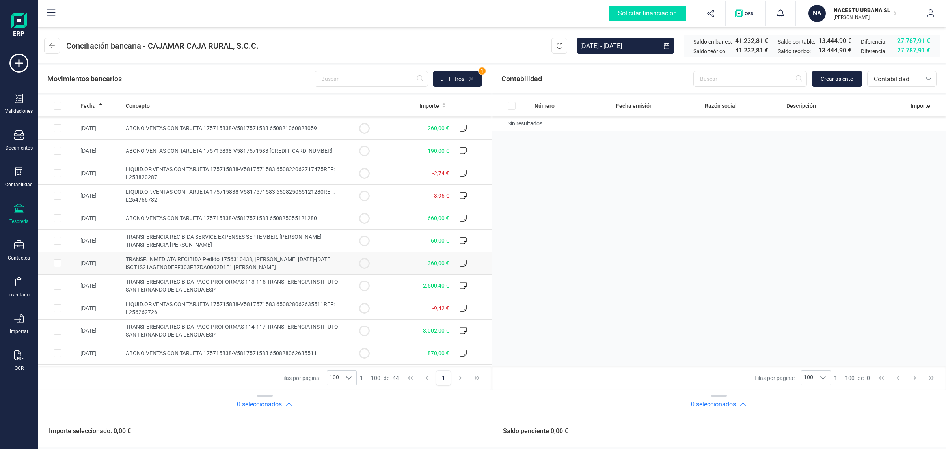
click at [384, 267] on td "360,00 €" at bounding box center [418, 263] width 68 height 22
checkbox input "true"
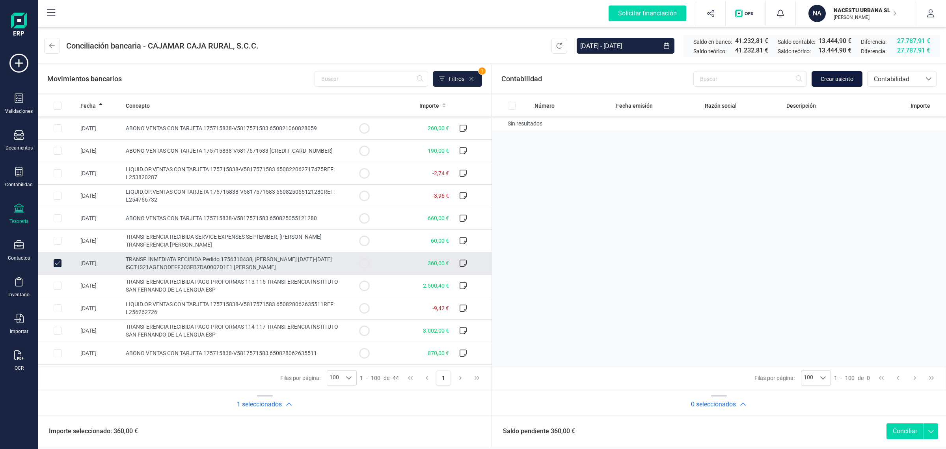
click at [842, 75] on span "Crear asiento" at bounding box center [837, 79] width 33 height 8
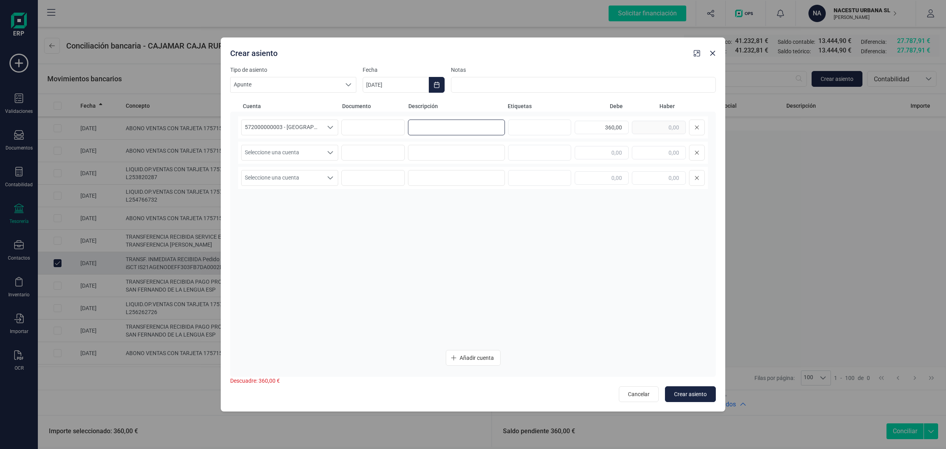
click at [423, 122] on input at bounding box center [456, 127] width 97 height 16
paste input "[PERSON_NAME]"
type input "[PERSON_NAME]"
click at [425, 152] on input at bounding box center [456, 153] width 97 height 16
paste input "[PERSON_NAME]"
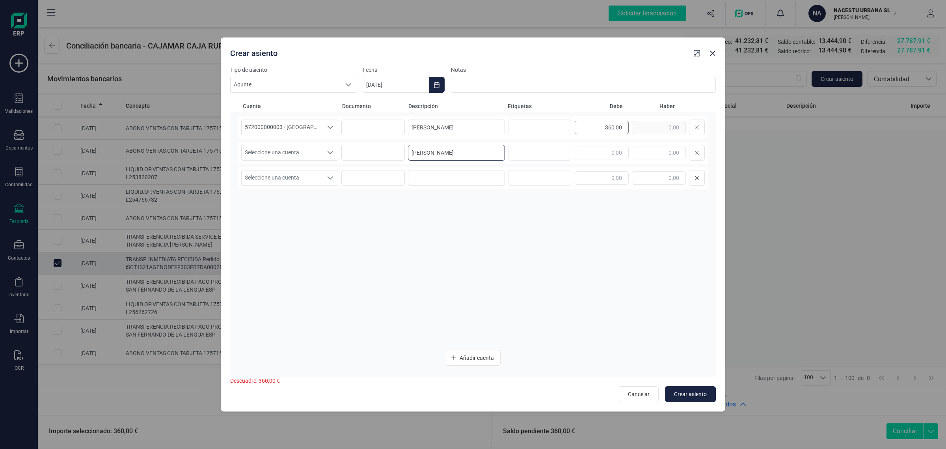
type input "[PERSON_NAME]"
click at [632, 127] on div "360,00" at bounding box center [640, 127] width 130 height 16
click at [648, 149] on input "text" at bounding box center [659, 152] width 54 height 13
paste input "360,00"
type input "360,00"
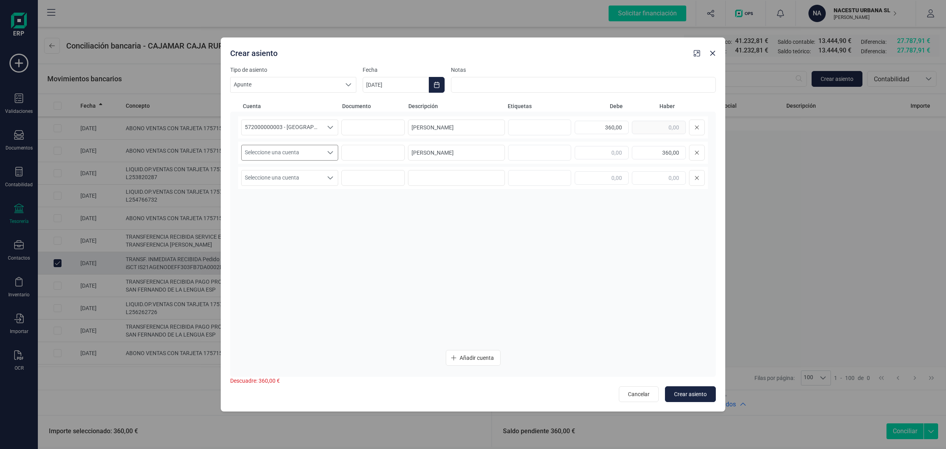
click at [277, 155] on span "Seleccione una cuenta" at bounding box center [282, 152] width 81 height 15
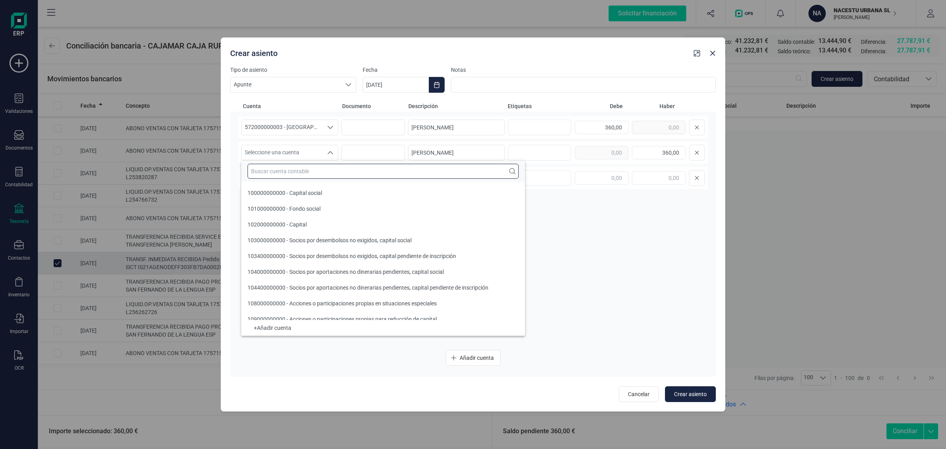
click at [276, 172] on input "text" at bounding box center [383, 171] width 271 height 15
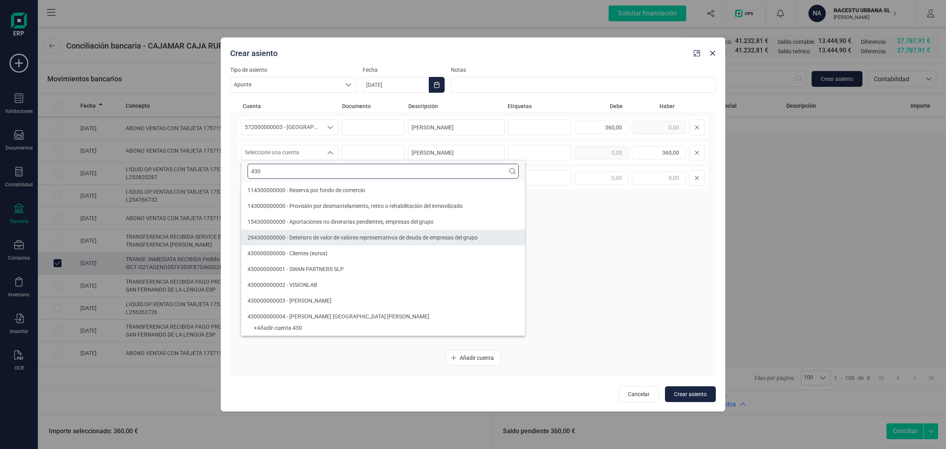
type input "430"
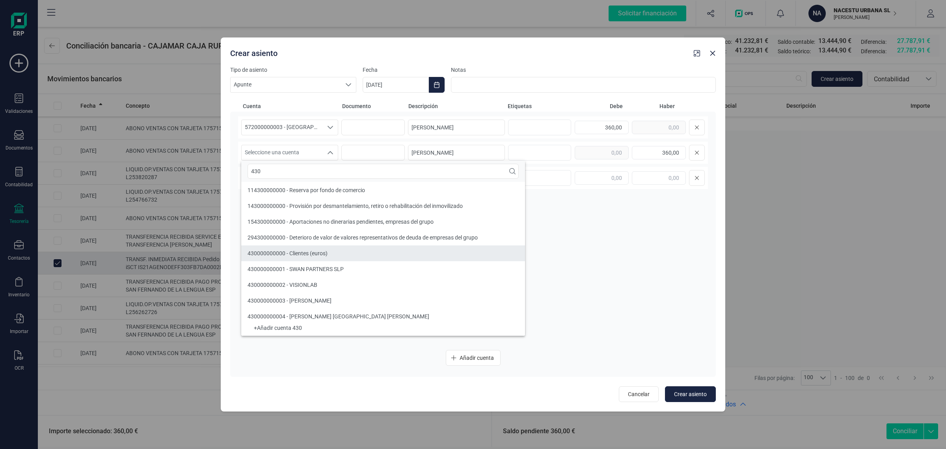
click at [310, 257] on div "430000000000 - Clientes (euros)" at bounding box center [288, 253] width 80 height 8
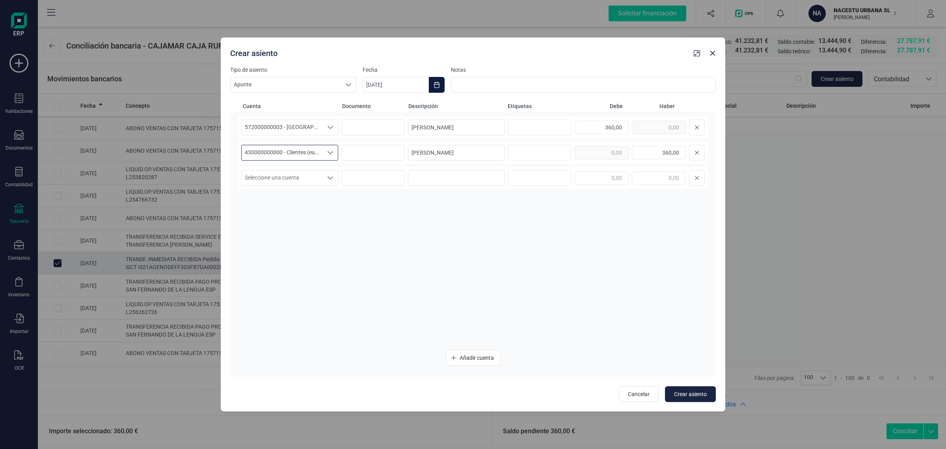
click at [442, 82] on button "Choose Date" at bounding box center [437, 85] width 16 height 16
click at [375, 105] on button "Previous Month" at bounding box center [378, 108] width 13 height 13
click at [414, 238] on span "26" at bounding box center [417, 243] width 16 height 16
type input "[DATE]"
click at [680, 388] on button "Crear asiento" at bounding box center [690, 394] width 51 height 16
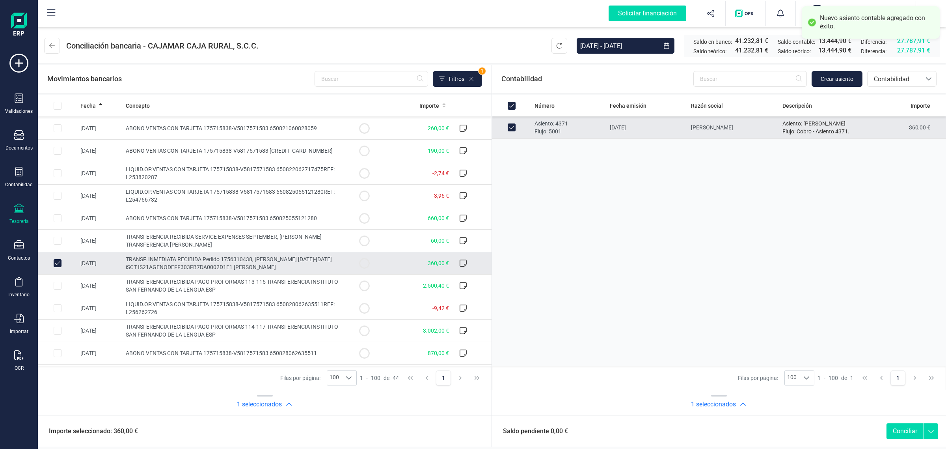
scroll to position [0, 0]
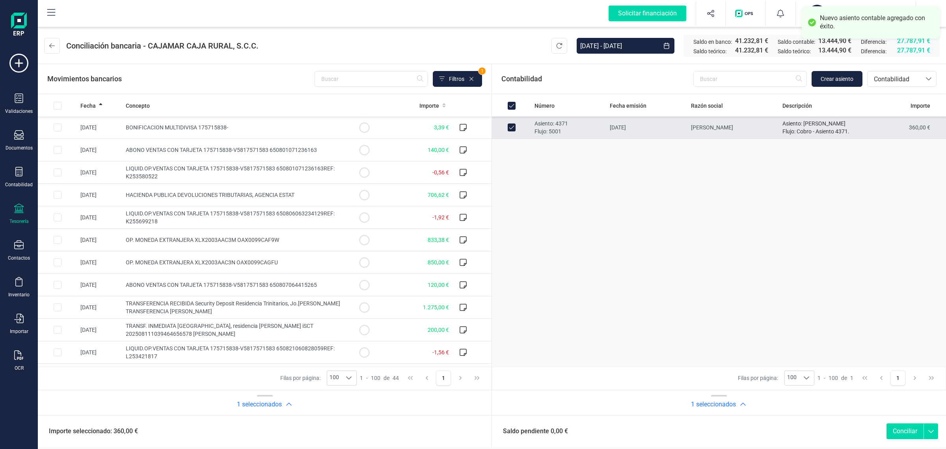
click at [894, 429] on button "Conciliar" at bounding box center [905, 431] width 37 height 16
checkbox input "false"
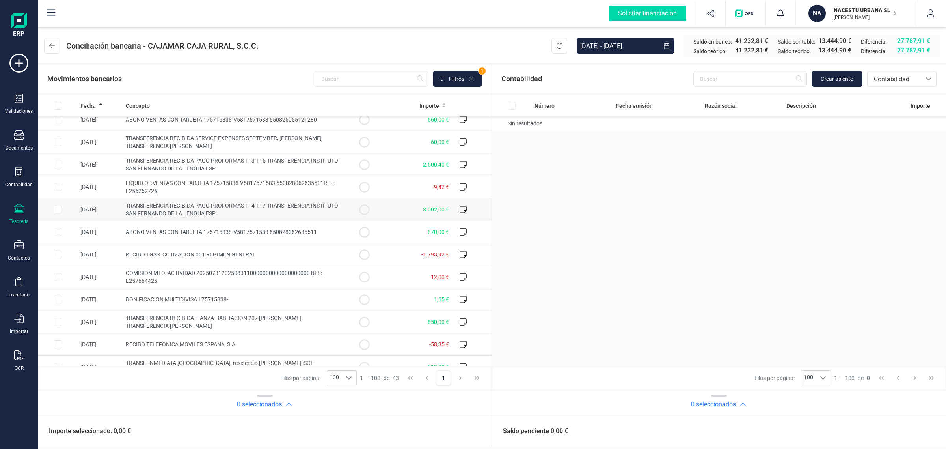
scroll to position [296, 0]
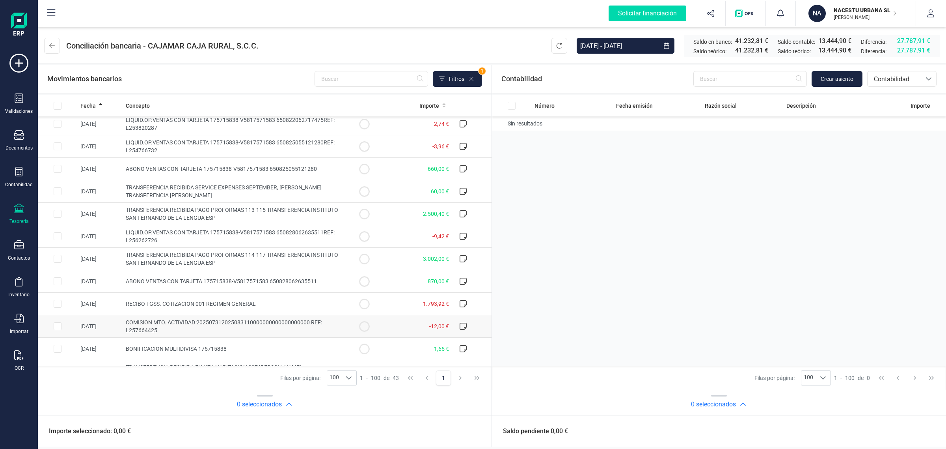
click at [297, 325] on span "COMISION MTO. ACTIVIDAD 202507312025083110000000000000000000 REF: L257664425" at bounding box center [224, 326] width 196 height 14
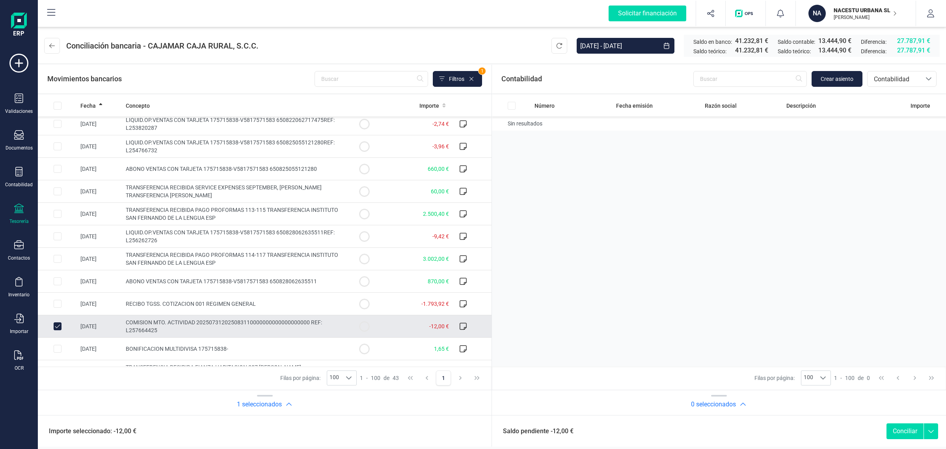
checkbox input "true"
click at [843, 74] on button "Crear asiento" at bounding box center [837, 79] width 51 height 16
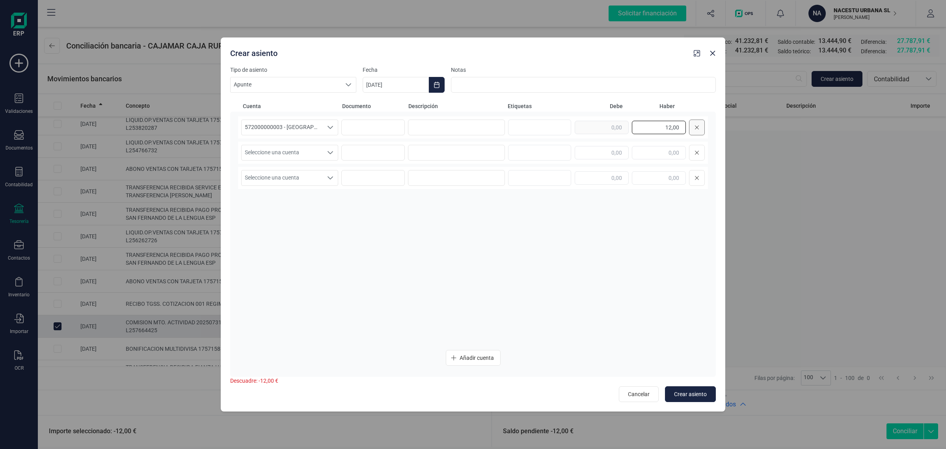
drag, startPoint x: 661, startPoint y: 123, endPoint x: 704, endPoint y: 125, distance: 43.4
click at [704, 125] on div "12,00" at bounding box center [640, 127] width 130 height 16
click at [594, 153] on input "text" at bounding box center [602, 152] width 54 height 13
paste input "12,00"
type input "12,00"
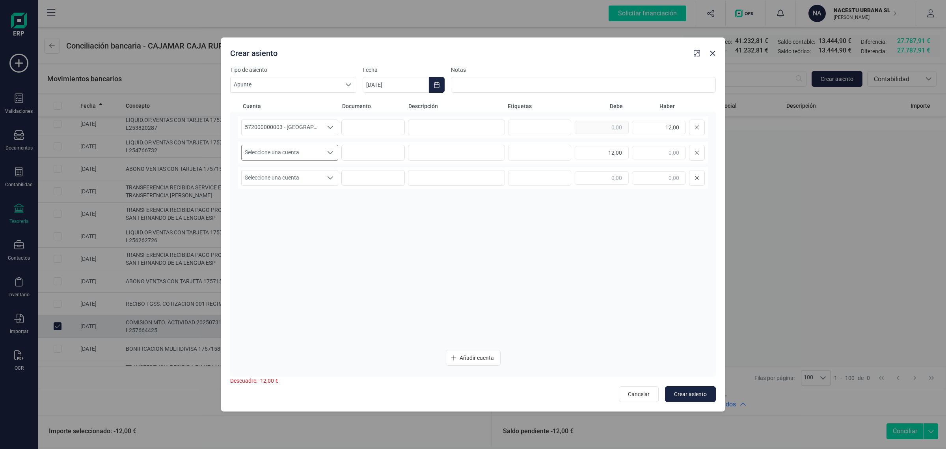
click at [306, 157] on span "Seleccione una cuenta" at bounding box center [282, 152] width 81 height 15
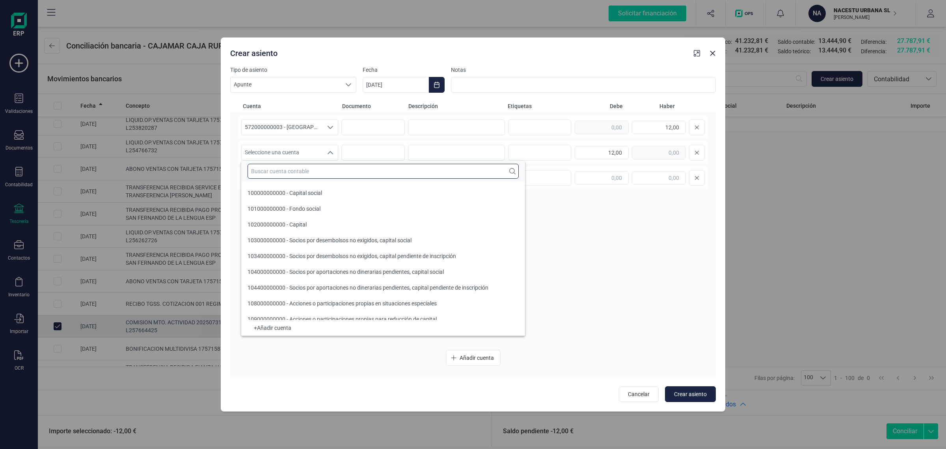
click at [285, 171] on input "text" at bounding box center [383, 171] width 271 height 15
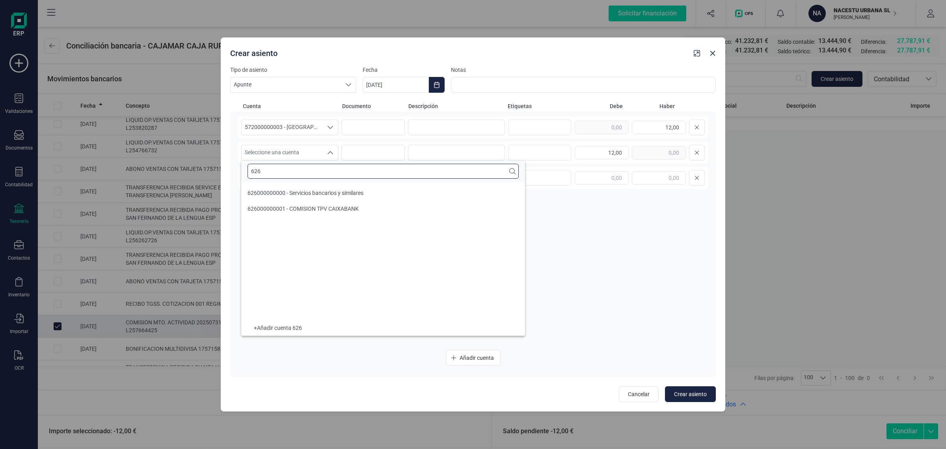
scroll to position [0, 0]
type input "626"
click at [285, 191] on span "626000000000 - Servicios bancarios y similares" at bounding box center [306, 193] width 116 height 6
click at [462, 129] on input at bounding box center [456, 127] width 97 height 16
type input "c"
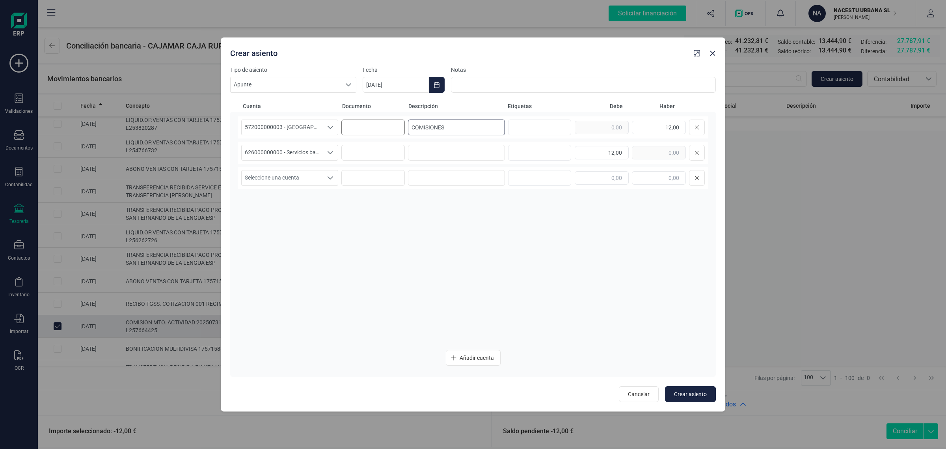
drag, startPoint x: 468, startPoint y: 126, endPoint x: 393, endPoint y: 133, distance: 75.2
click at [393, 133] on div "572000000003 - [GEOGRAPHIC_DATA] -1579 572000000003 - [GEOGRAPHIC_DATA] -1579 5…" at bounding box center [473, 127] width 470 height 22
type input "COMISIONES"
click at [434, 150] on input at bounding box center [456, 153] width 97 height 16
paste input "COMISIONES"
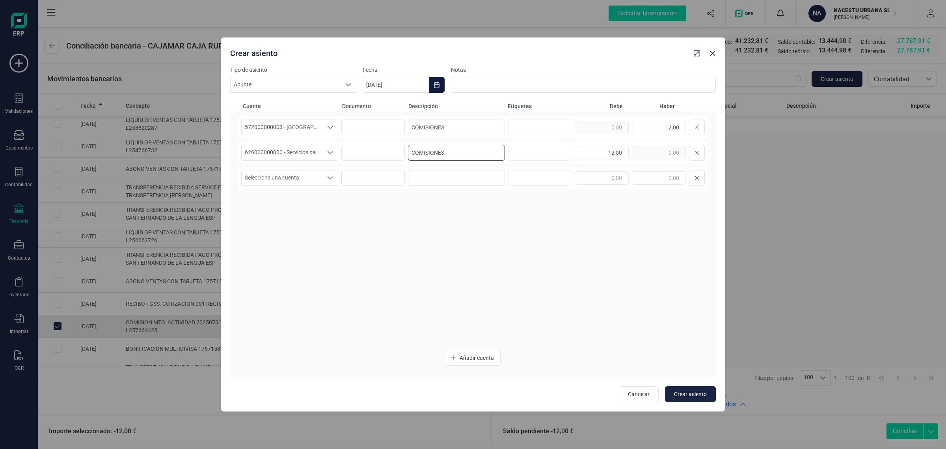
type input "COMISIONES"
click at [437, 83] on icon "Choose Date" at bounding box center [437, 85] width 6 height 6
click at [376, 107] on icon "Previous Month" at bounding box center [378, 108] width 6 height 6
click at [579, 241] on span "31" at bounding box center [577, 243] width 16 height 16
click at [689, 390] on span "Crear asiento" at bounding box center [690, 394] width 33 height 8
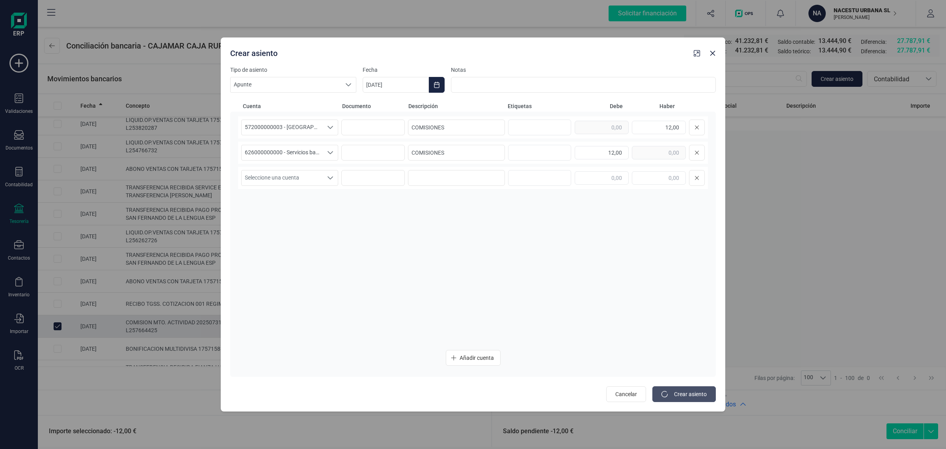
type input "[DATE]"
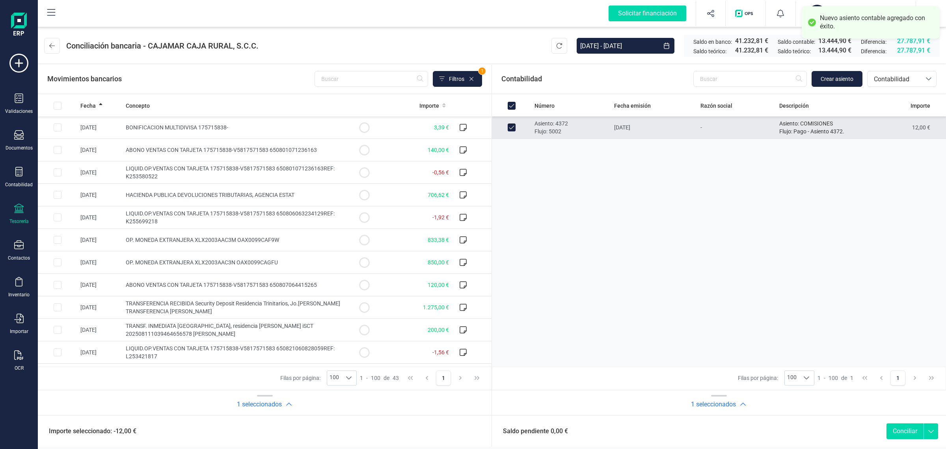
click at [909, 432] on button "Conciliar" at bounding box center [905, 431] width 37 height 16
checkbox input "false"
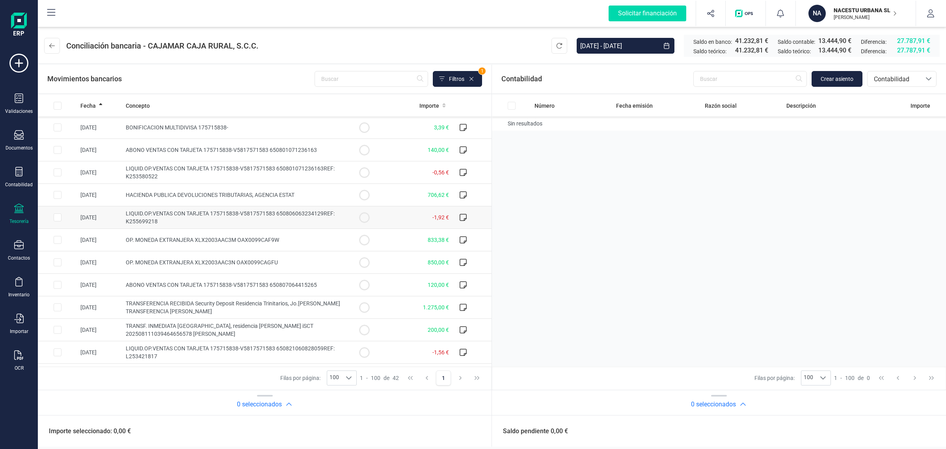
click at [213, 221] on td "LIQUID.OP.VENTAS CON TARJETA 175715838-V5817571583 650806063234129REF: K2556992…" at bounding box center [234, 217] width 222 height 22
checkbox input "true"
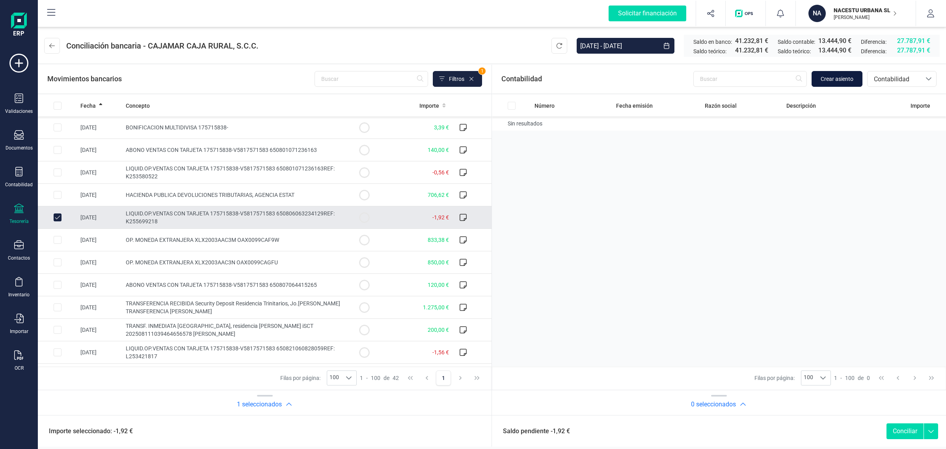
click at [837, 80] on span "Crear asiento" at bounding box center [837, 79] width 33 height 8
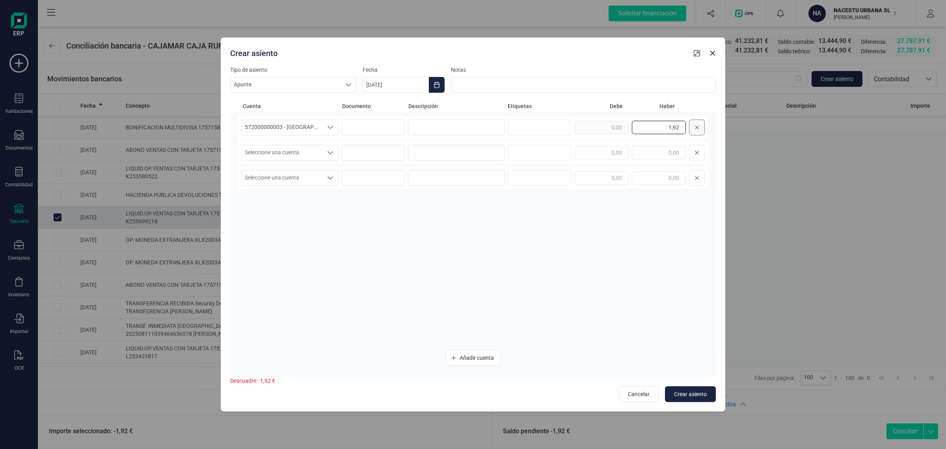
drag, startPoint x: 665, startPoint y: 127, endPoint x: 699, endPoint y: 127, distance: 33.9
click at [699, 127] on div "1,92" at bounding box center [640, 127] width 130 height 16
click at [605, 146] on input "text" at bounding box center [602, 152] width 54 height 13
paste input "1,92"
type input "1,92"
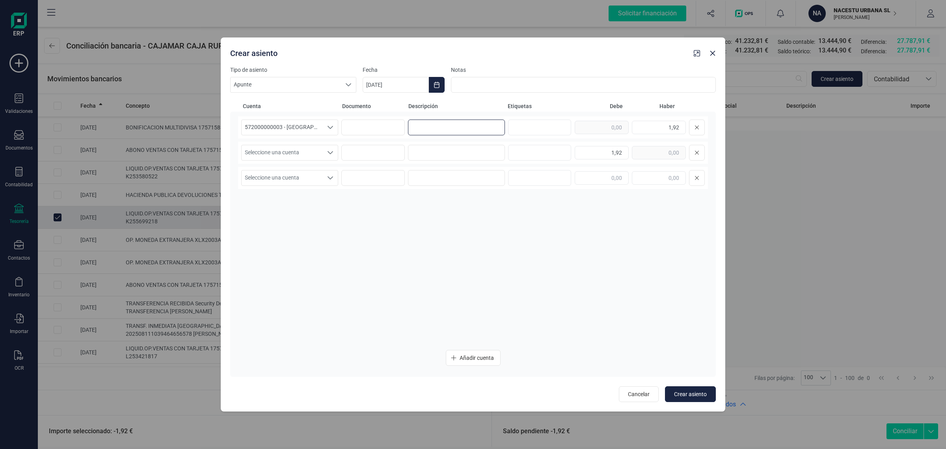
click at [457, 130] on input at bounding box center [456, 127] width 97 height 16
drag, startPoint x: 456, startPoint y: 125, endPoint x: 403, endPoint y: 121, distance: 53.4
click at [403, 121] on div "572000000003 - [GEOGRAPHIC_DATA] -1579 572000000003 - [GEOGRAPHIC_DATA] -1579 5…" at bounding box center [473, 127] width 470 height 22
type input "COMISIONES"
click at [447, 156] on input at bounding box center [456, 153] width 97 height 16
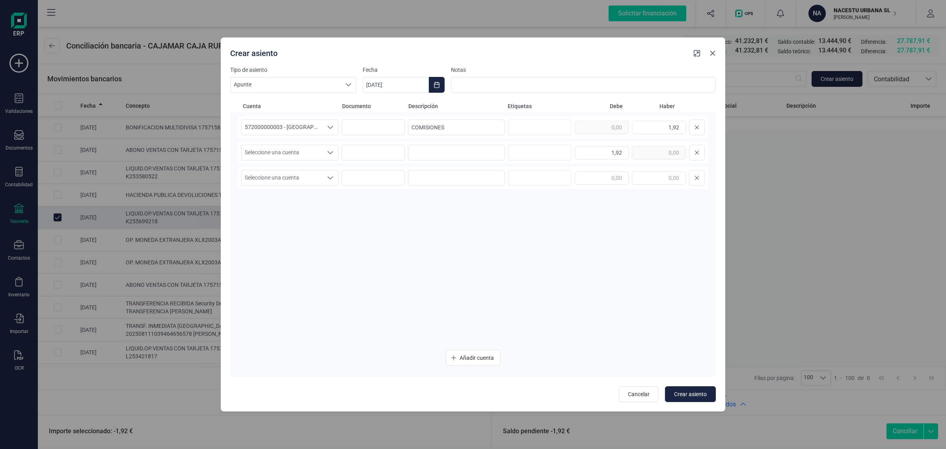
click at [708, 55] on button "button" at bounding box center [713, 53] width 13 height 13
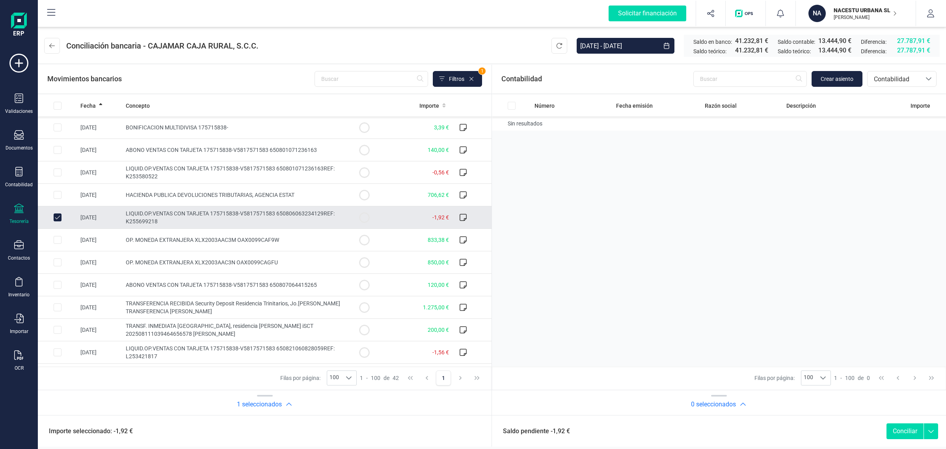
click at [56, 215] on input "Row Unselected c788d8bf-e6ec-4afa-b1ed-cb8016cc3635" at bounding box center [58, 217] width 8 height 8
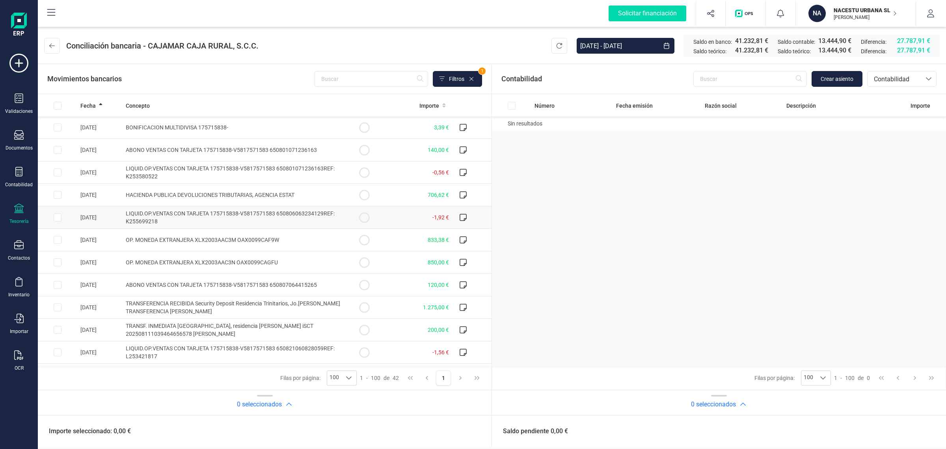
click at [189, 219] on td "LIQUID.OP.VENTAS CON TARJETA 175715838-V5817571583 650806063234129REF: K2556992…" at bounding box center [234, 217] width 222 height 22
checkbox input "true"
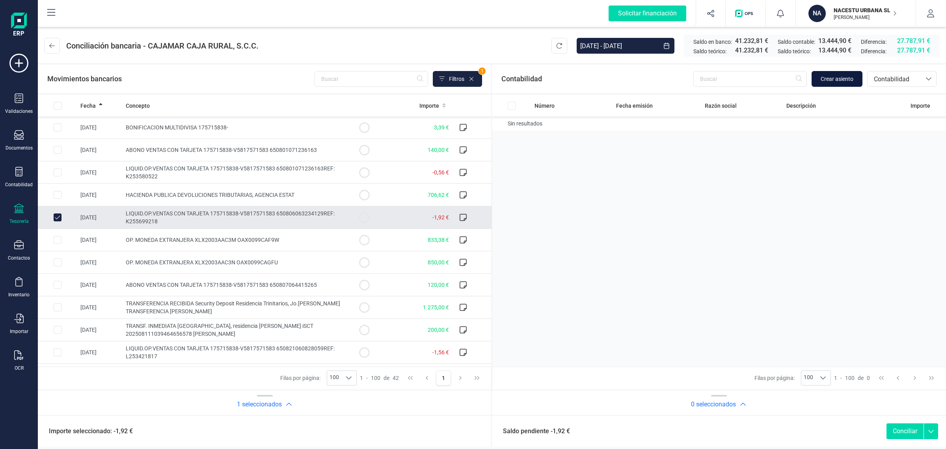
click at [838, 80] on span "Crear asiento" at bounding box center [837, 79] width 33 height 8
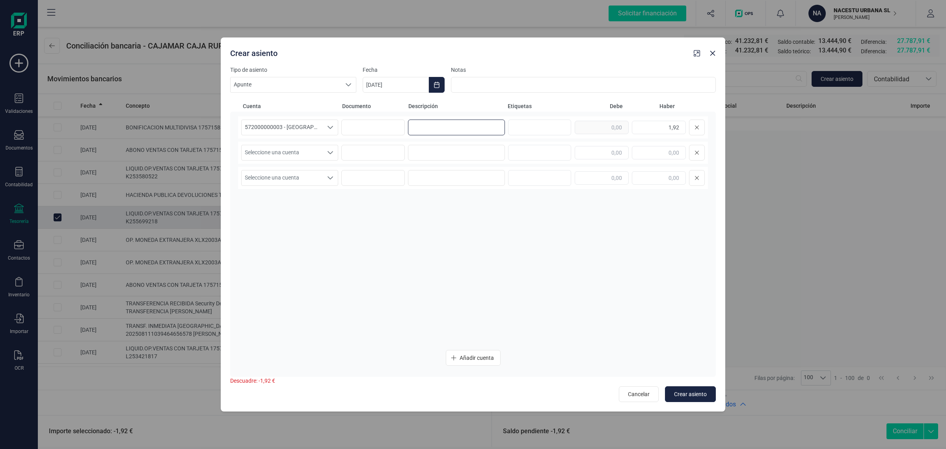
click at [457, 128] on input at bounding box center [456, 127] width 97 height 16
paste input "COMISIONES"
type input "COMISIONES"
click at [452, 147] on input at bounding box center [456, 153] width 97 height 16
paste input "COMISIONES"
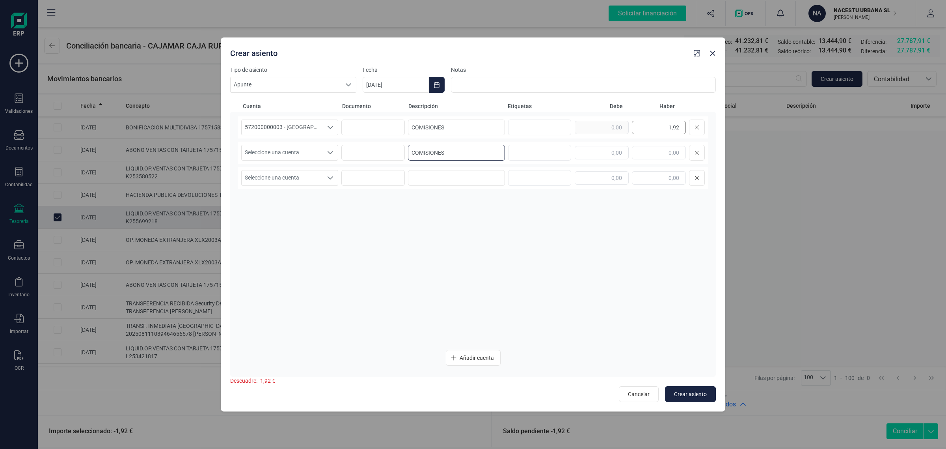
type input "COMISIONES"
drag, startPoint x: 667, startPoint y: 123, endPoint x: 709, endPoint y: 131, distance: 42.8
click at [709, 131] on div "572000000003 - [GEOGRAPHIC_DATA] -1579 572000000003 - [GEOGRAPHIC_DATA] -1579 5…" at bounding box center [473, 244] width 486 height 265
click at [597, 154] on input "text" at bounding box center [602, 152] width 54 height 13
paste input "1,92"
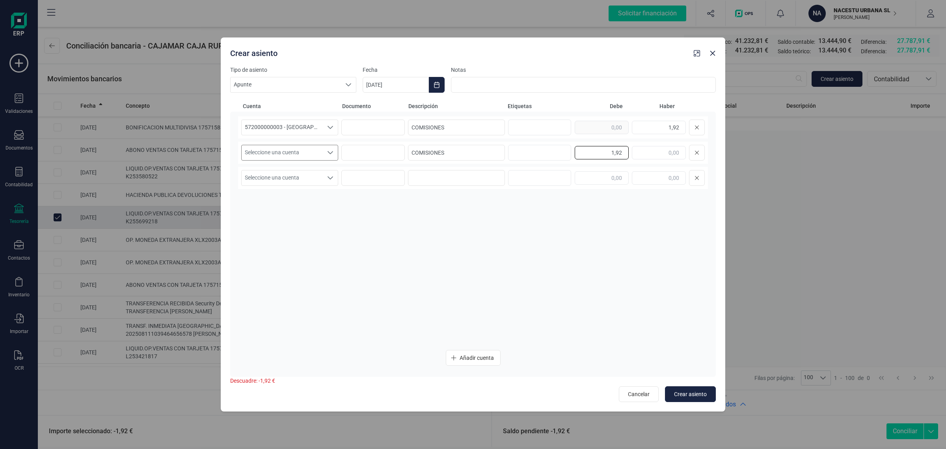
type input "1,92"
click at [269, 146] on span "Seleccione una cuenta" at bounding box center [282, 152] width 81 height 15
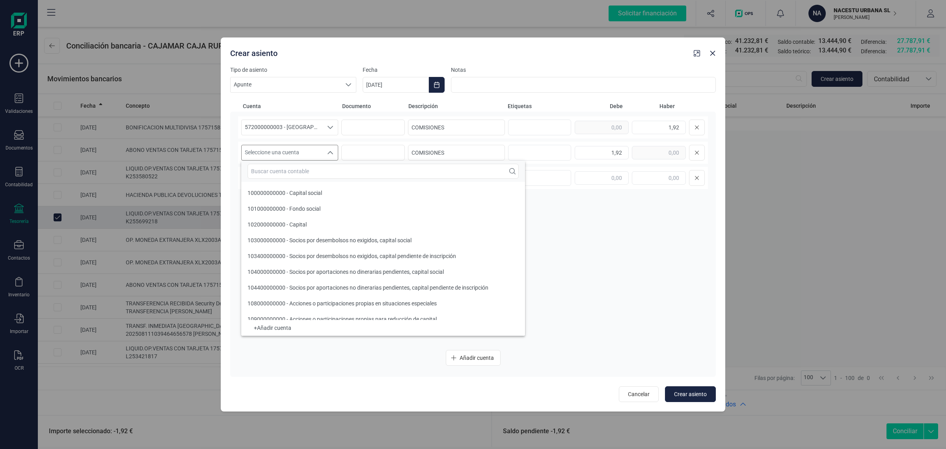
click at [269, 170] on input "text" at bounding box center [383, 171] width 271 height 15
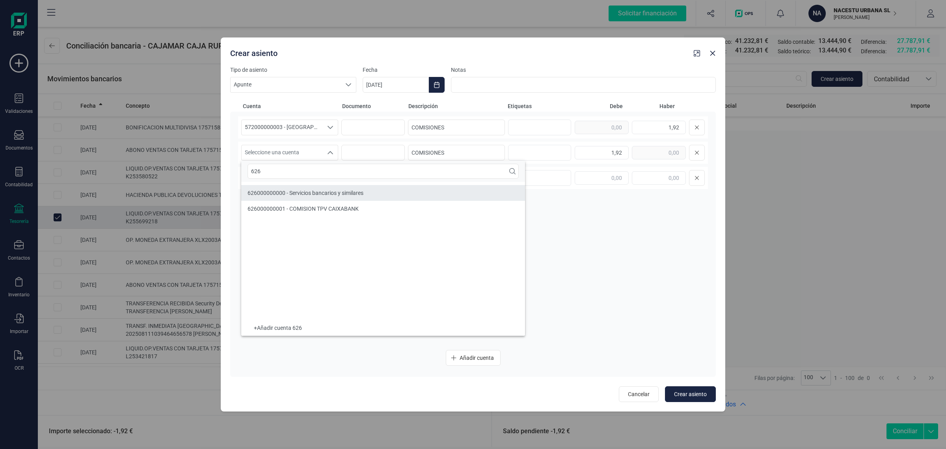
type input "626"
click at [284, 188] on li "626000000000 - Servicios bancarios y similares" at bounding box center [383, 193] width 284 height 16
click at [434, 83] on icon "Choose Date" at bounding box center [437, 85] width 6 height 6
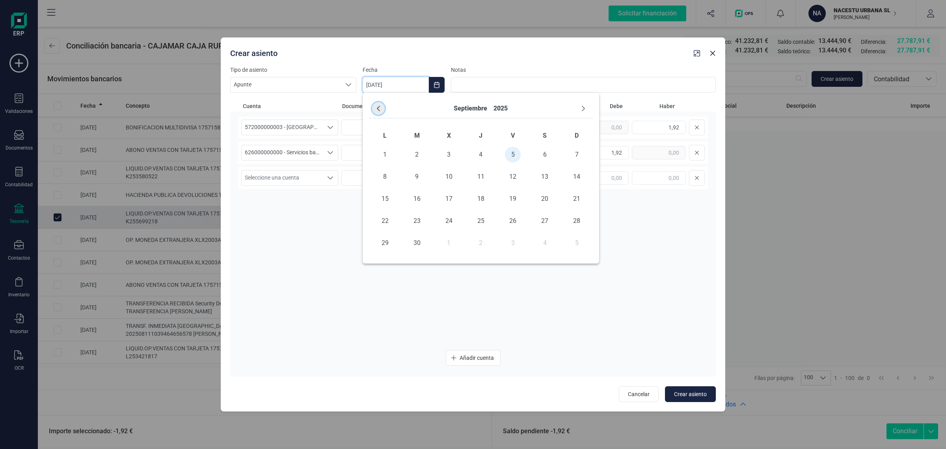
click at [375, 103] on button "Previous Month" at bounding box center [378, 108] width 13 height 13
click at [450, 174] on span "6" at bounding box center [449, 177] width 16 height 16
type input "[DATE]"
click at [685, 391] on span "Crear asiento" at bounding box center [690, 394] width 33 height 8
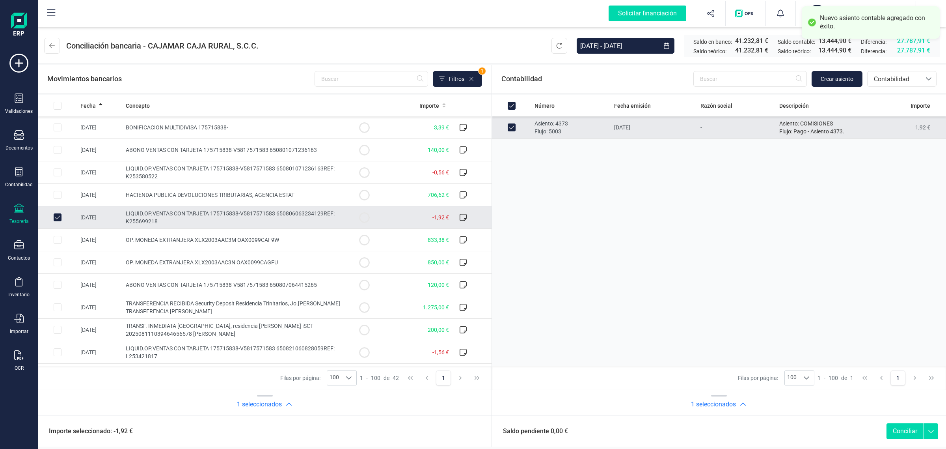
click at [905, 428] on button "Conciliar" at bounding box center [905, 431] width 37 height 16
checkbox input "false"
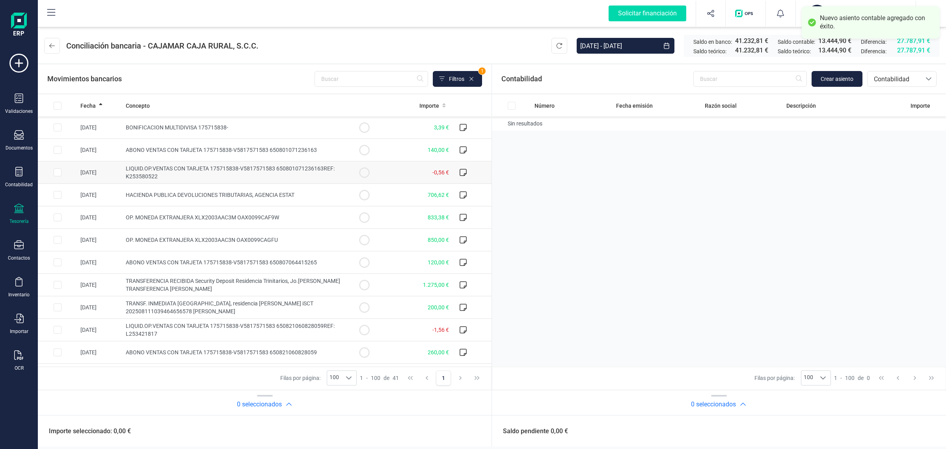
click at [296, 170] on span "LIQUID.OP.VENTAS CON TARJETA 175715838-V5817571583 650801071236163REF: K2535805…" at bounding box center [230, 172] width 209 height 14
checkbox input "true"
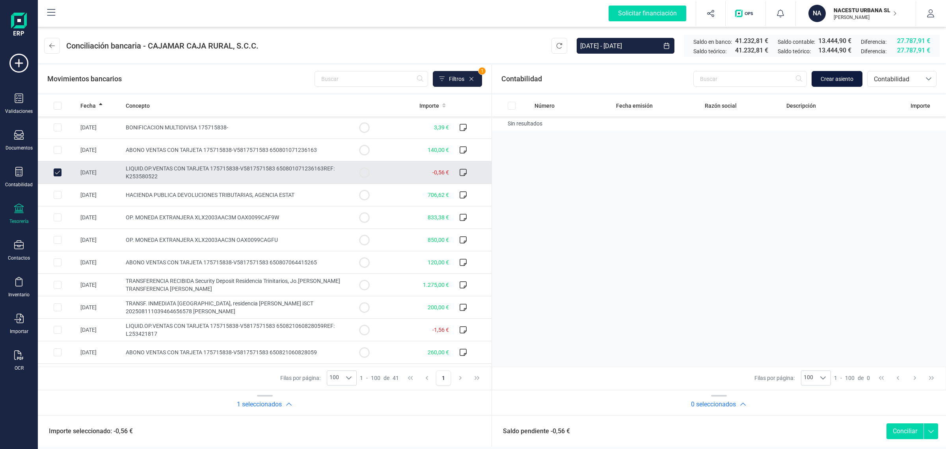
click at [845, 79] on span "Crear asiento" at bounding box center [837, 79] width 33 height 8
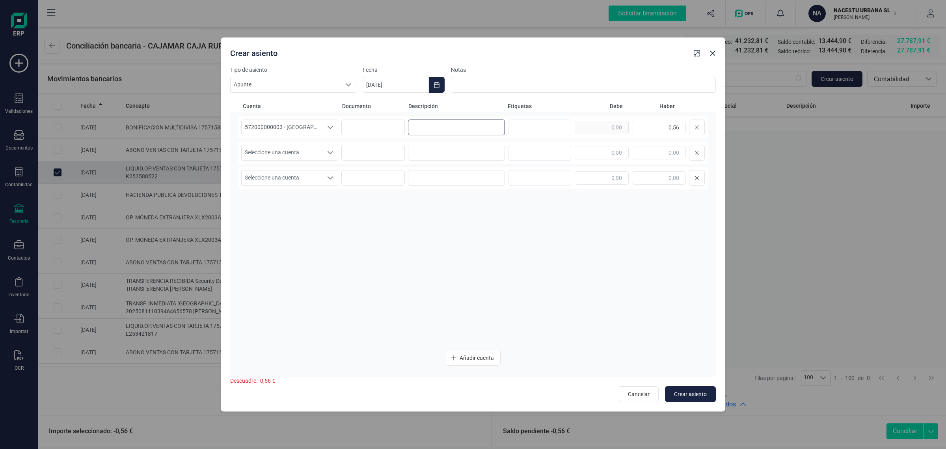
click at [409, 126] on input at bounding box center [456, 127] width 97 height 16
paste input "1,92"
drag, startPoint x: 425, startPoint y: 129, endPoint x: 380, endPoint y: 133, distance: 45.6
click at [380, 133] on div "572000000003 - [GEOGRAPHIC_DATA] -1579 572000000003 - [GEOGRAPHIC_DATA] -1579 5…" at bounding box center [473, 127] width 470 height 22
drag, startPoint x: 454, startPoint y: 127, endPoint x: 375, endPoint y: 137, distance: 79.5
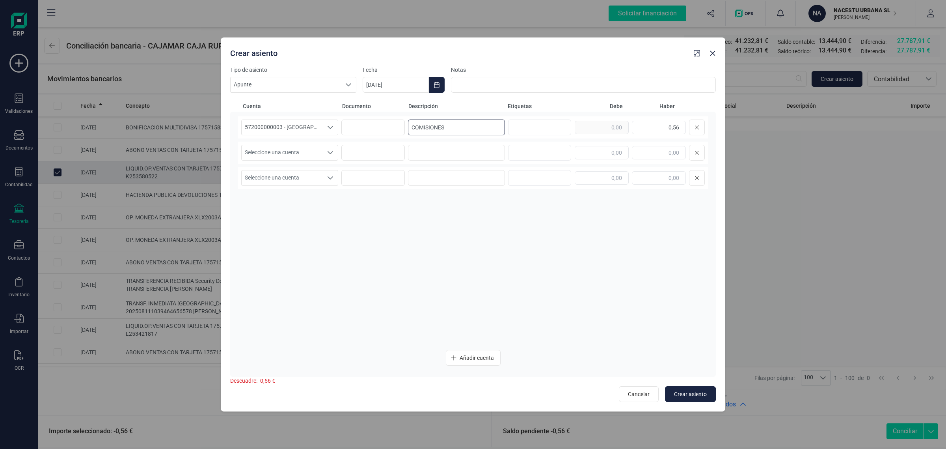
click at [375, 137] on div "572000000003 - [GEOGRAPHIC_DATA] -1579 572000000003 - [GEOGRAPHIC_DATA] -1579 5…" at bounding box center [473, 127] width 470 height 22
type input "COMISIONES"
click at [417, 152] on input at bounding box center [456, 153] width 97 height 16
paste input "COMISIONES"
type input "COMISIONES"
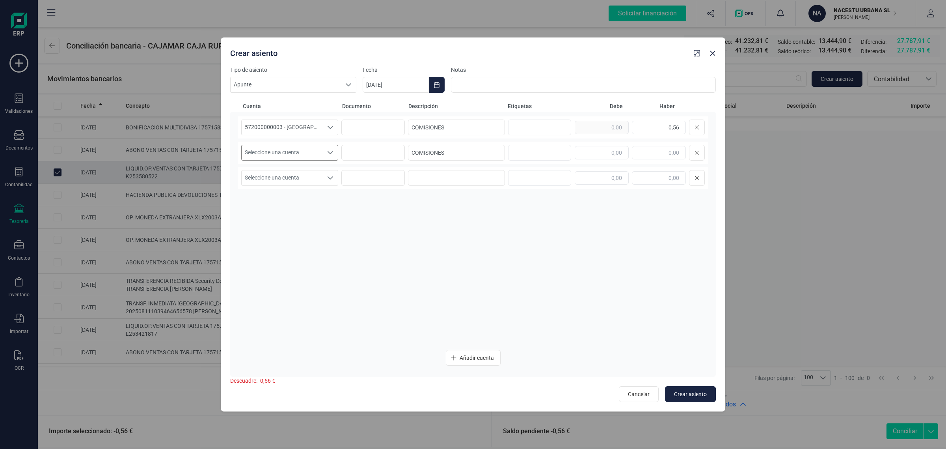
click at [302, 152] on span "Seleccione una cuenta" at bounding box center [282, 152] width 81 height 15
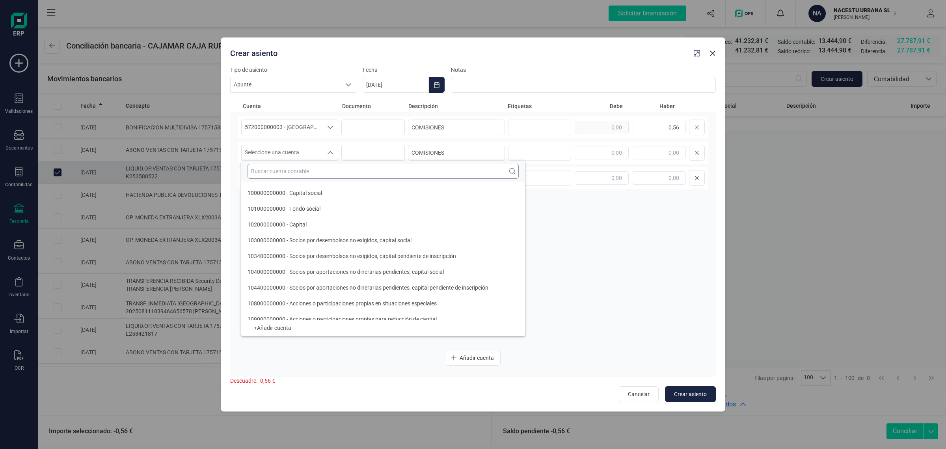
click at [259, 170] on input "text" at bounding box center [383, 171] width 271 height 15
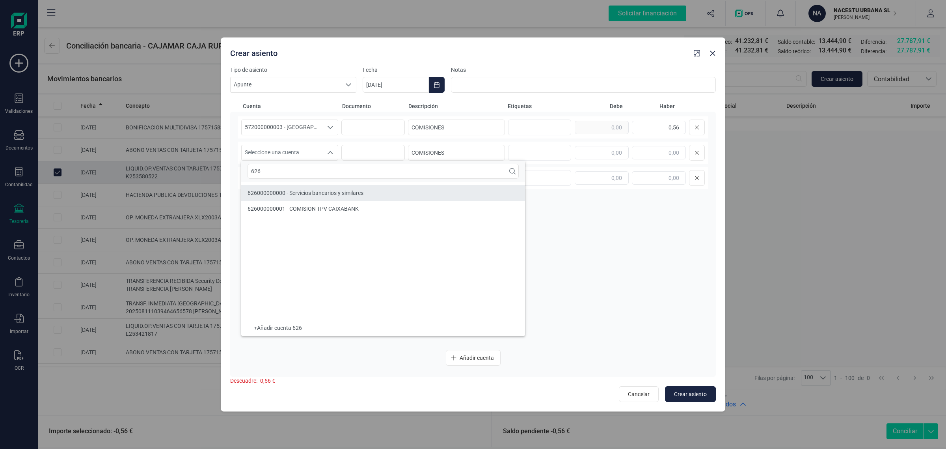
type input "626"
click at [288, 187] on li "626000000000 - Servicios bancarios y similares" at bounding box center [383, 193] width 284 height 16
click at [442, 80] on button "Choose Date" at bounding box center [437, 85] width 16 height 16
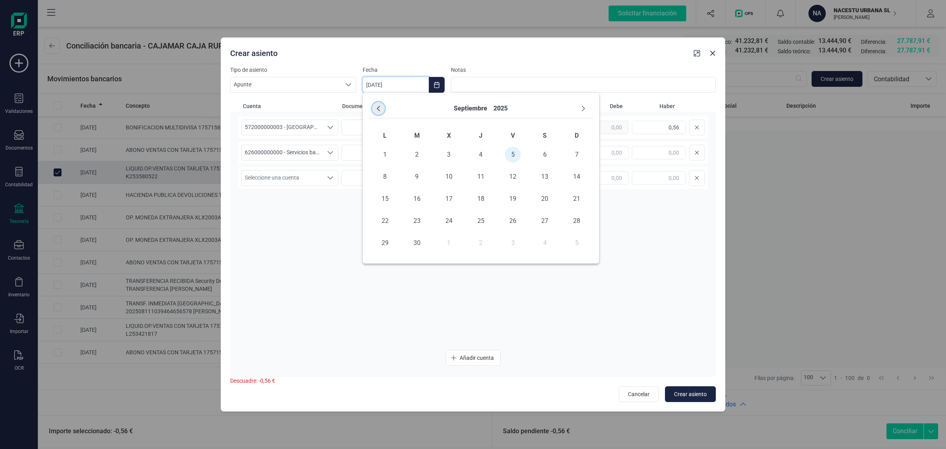
click at [381, 110] on icon "Previous Month" at bounding box center [378, 108] width 6 height 6
click at [513, 153] on span "1" at bounding box center [513, 155] width 16 height 16
type input "[DATE]"
drag, startPoint x: 651, startPoint y: 127, endPoint x: 692, endPoint y: 127, distance: 41.0
click at [692, 127] on div "0,56" at bounding box center [640, 127] width 130 height 16
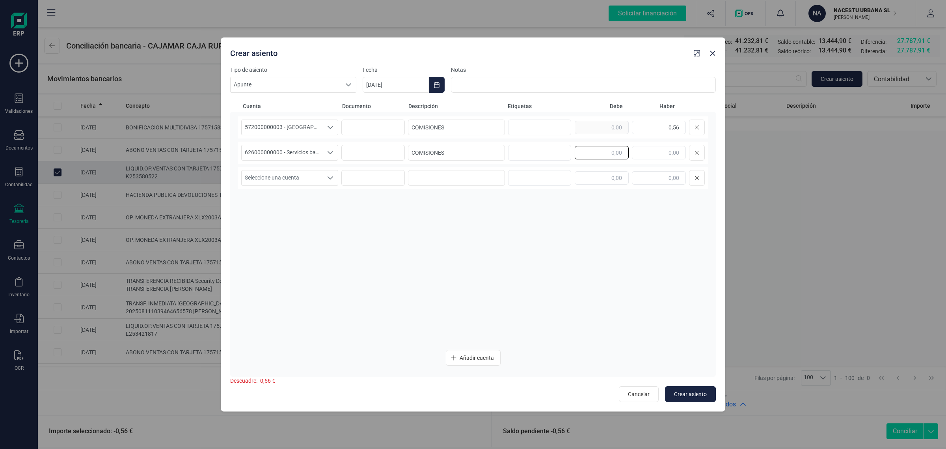
click at [614, 152] on input "text" at bounding box center [602, 152] width 54 height 13
paste input "0,56"
type input "0,56"
click at [596, 177] on input "text" at bounding box center [602, 177] width 54 height 13
click at [693, 387] on button "Crear asiento" at bounding box center [690, 394] width 51 height 16
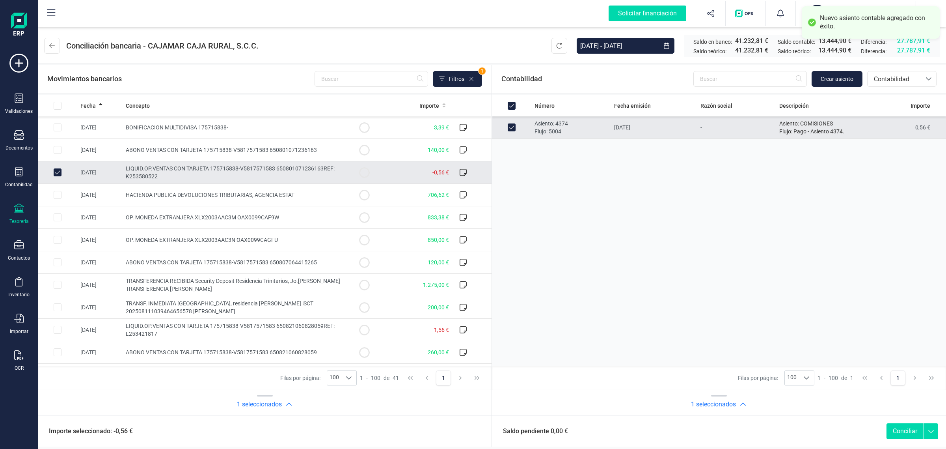
click at [898, 431] on button "Conciliar" at bounding box center [905, 431] width 37 height 16
checkbox input "false"
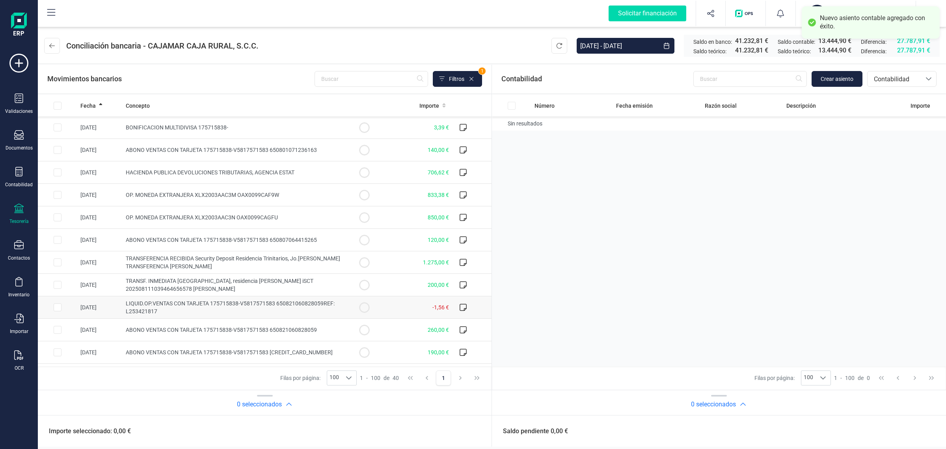
click at [232, 304] on span "LIQUID.OP.VENTAS CON TARJETA 175715838-V5817571583 650821060828059REF: L2534218…" at bounding box center [230, 307] width 209 height 14
checkbox input "true"
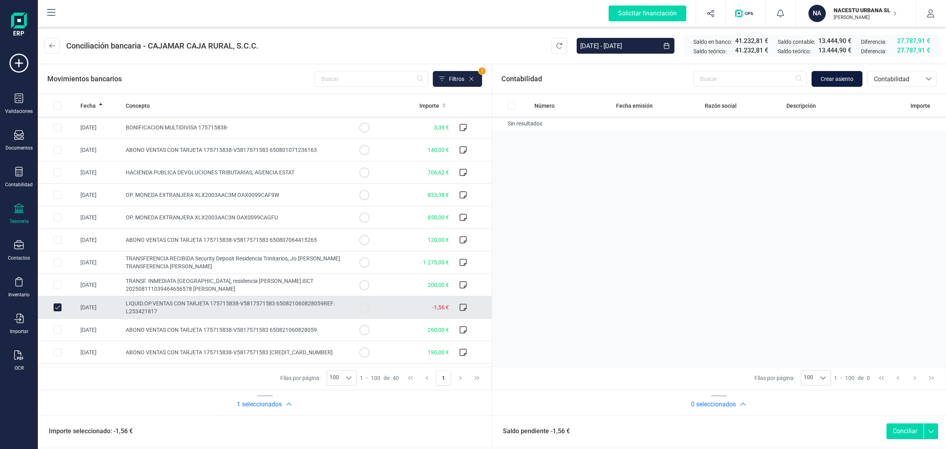
click at [835, 77] on span "Crear asiento" at bounding box center [837, 79] width 33 height 8
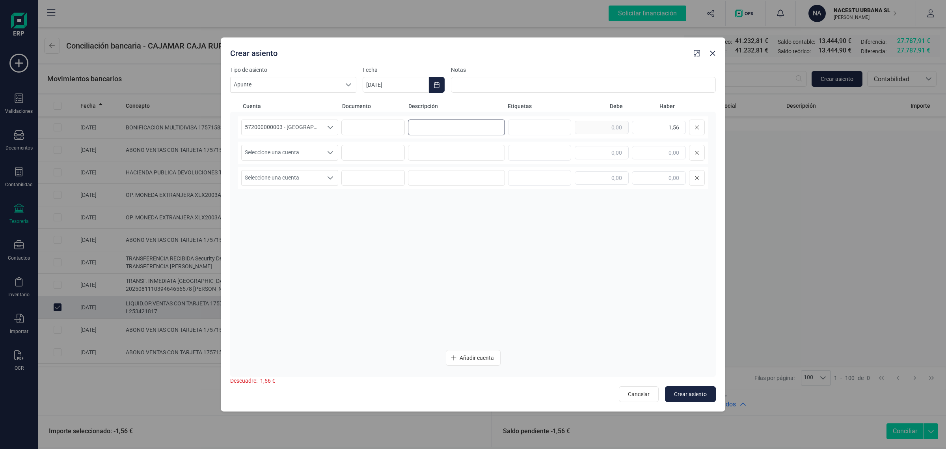
click at [438, 125] on input at bounding box center [456, 127] width 97 height 16
paste input "0,56"
drag, startPoint x: 438, startPoint y: 125, endPoint x: 348, endPoint y: 125, distance: 89.9
click at [348, 125] on div "572000000003 - [GEOGRAPHIC_DATA] -1579 572000000003 - [GEOGRAPHIC_DATA] -1579 5…" at bounding box center [473, 127] width 470 height 22
type input "COMISIONES"
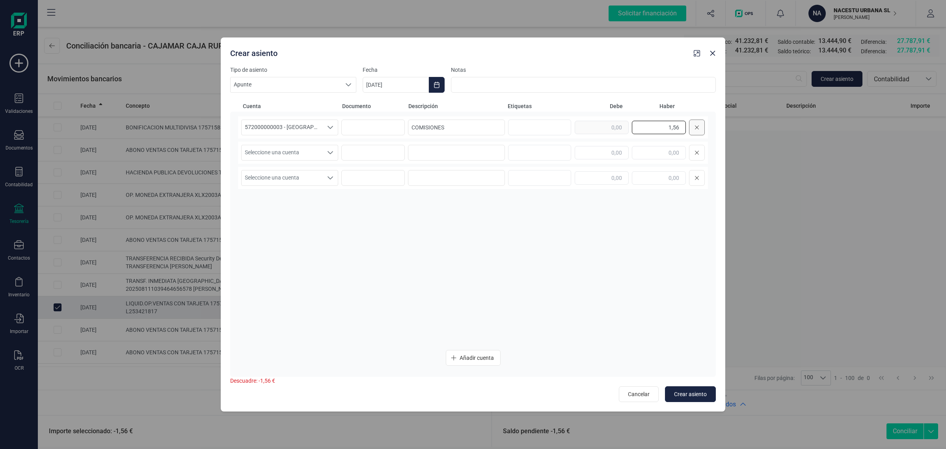
drag, startPoint x: 648, startPoint y: 126, endPoint x: 700, endPoint y: 125, distance: 52.9
click at [700, 125] on div "1,56" at bounding box center [640, 127] width 130 height 16
click at [591, 145] on div at bounding box center [640, 153] width 130 height 16
click at [592, 149] on input "text" at bounding box center [602, 152] width 54 height 13
paste input "1,56"
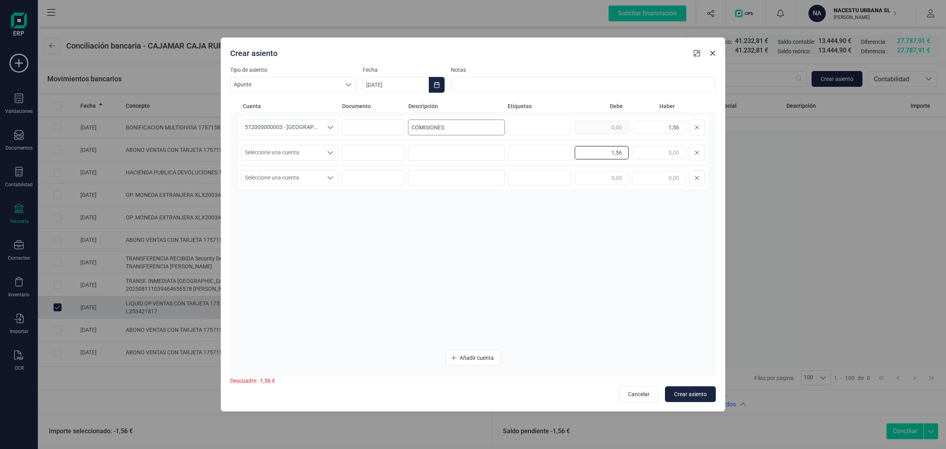
type input "1,56"
drag, startPoint x: 468, startPoint y: 128, endPoint x: 360, endPoint y: 135, distance: 107.9
click at [360, 135] on div "572000000003 - [GEOGRAPHIC_DATA] -1579 572000000003 - [GEOGRAPHIC_DATA] -1579 5…" at bounding box center [473, 127] width 470 height 22
click at [455, 158] on input at bounding box center [456, 153] width 97 height 16
paste input "COMISIONES"
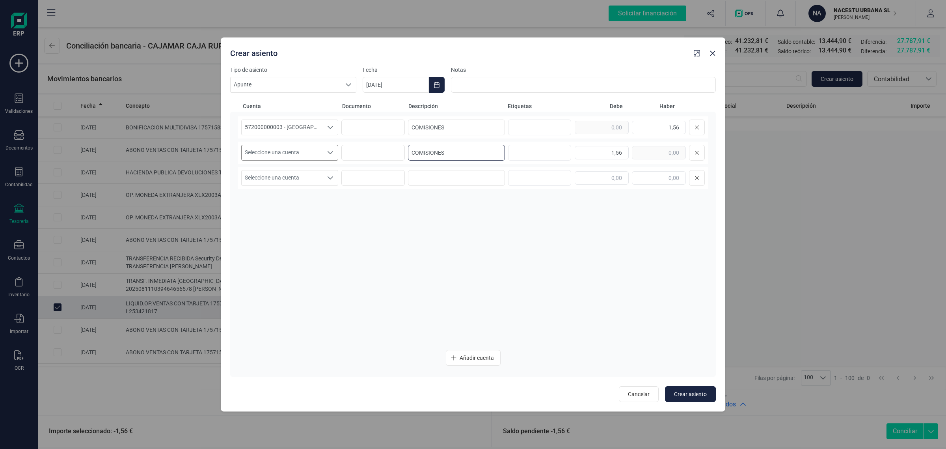
type input "COMISIONES"
click at [290, 150] on span "Seleccione una cuenta" at bounding box center [282, 152] width 81 height 15
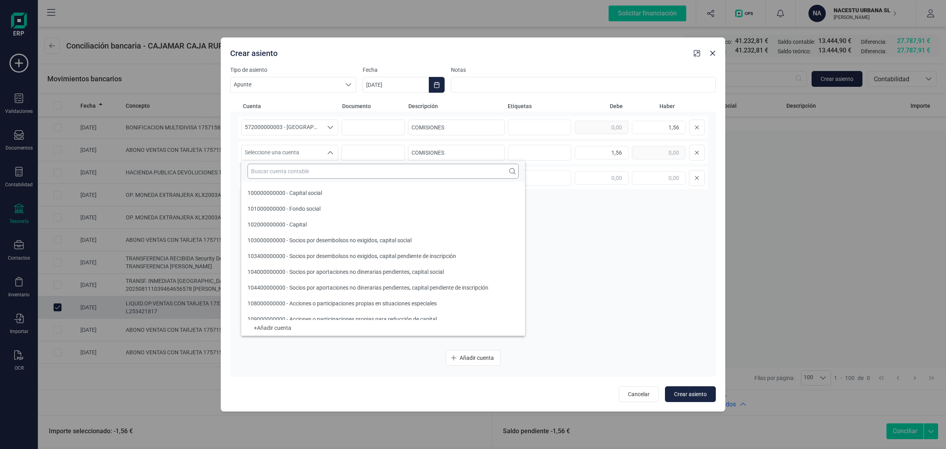
click at [275, 167] on input "text" at bounding box center [383, 171] width 271 height 15
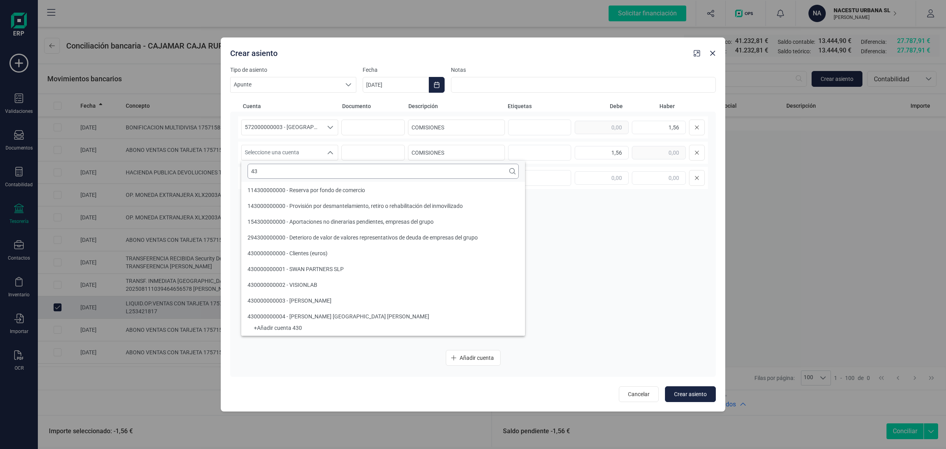
type input "4"
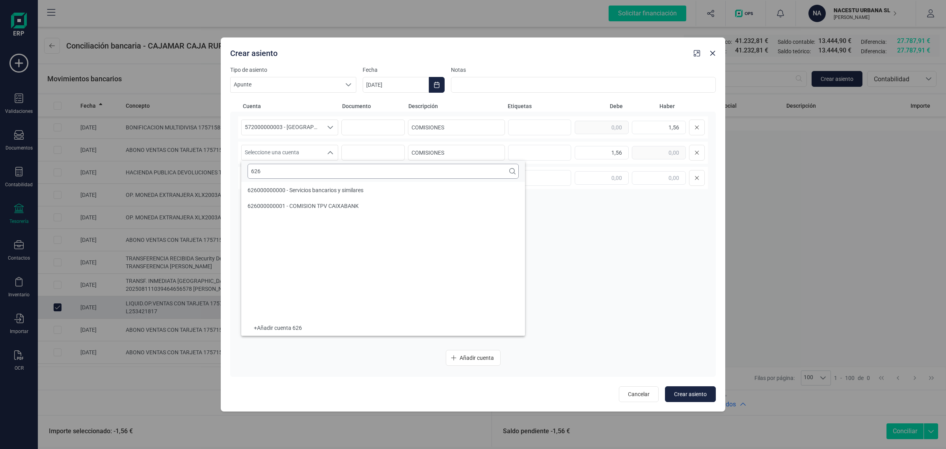
scroll to position [0, 0]
type input "626"
click at [288, 192] on span "626000000000 - Servicios bancarios y similares" at bounding box center [306, 193] width 116 height 6
click at [435, 83] on icon "Choose Date" at bounding box center [437, 85] width 6 height 6
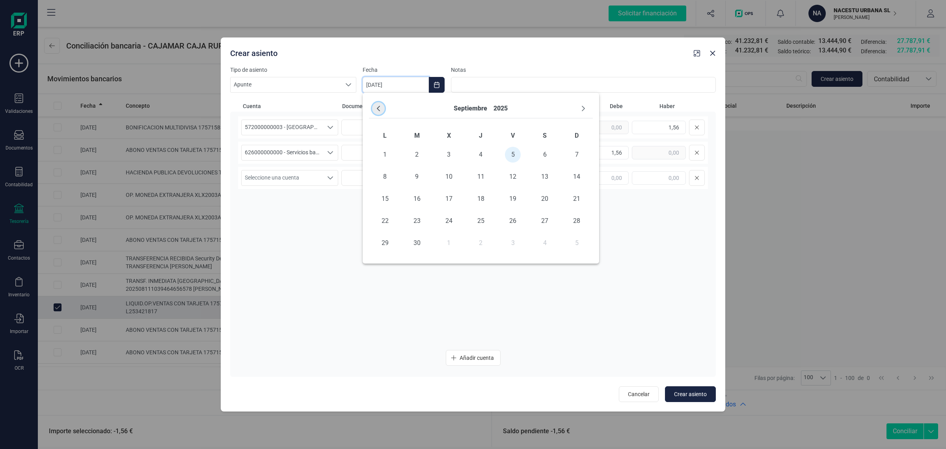
click at [375, 107] on icon "Previous Month" at bounding box center [378, 108] width 6 height 6
click at [483, 218] on span "21" at bounding box center [481, 221] width 16 height 16
type input "[DATE]"
click at [683, 390] on span "Crear asiento" at bounding box center [690, 394] width 33 height 8
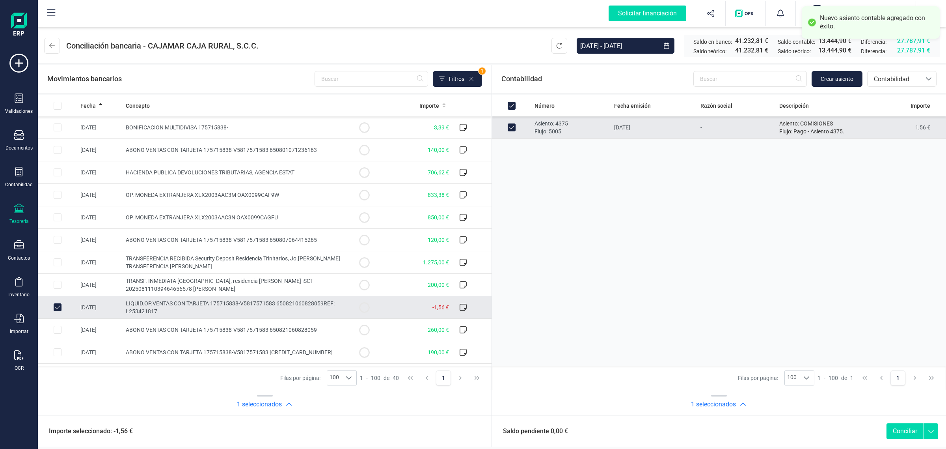
click at [900, 430] on button "Conciliar" at bounding box center [905, 431] width 37 height 16
checkbox input "false"
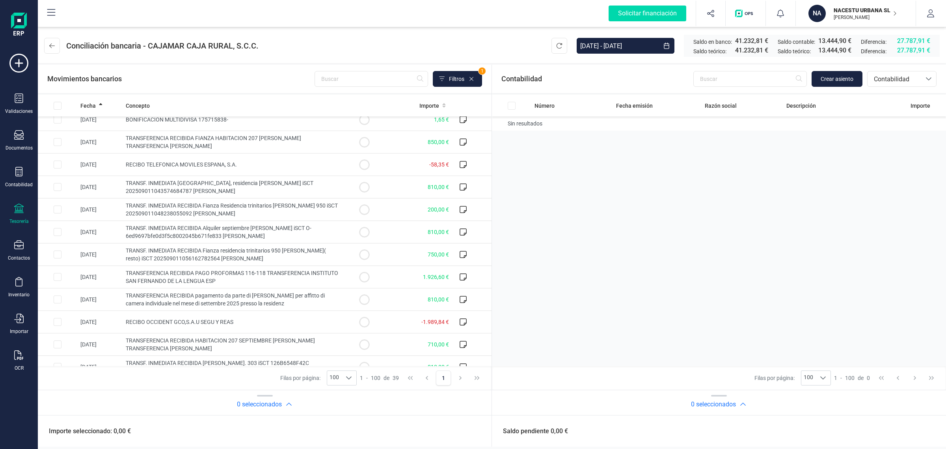
scroll to position [433, 0]
click at [451, 78] on span "Filtros" at bounding box center [456, 79] width 15 height 8
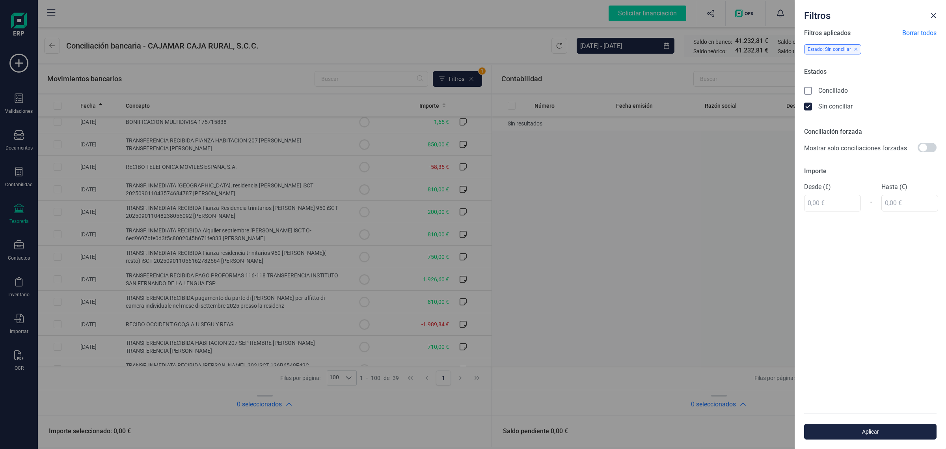
click at [659, 202] on div "Filtros Filtros aplicados Borrar todos Estado: Sin conciliar Estados Conciliado…" at bounding box center [473, 224] width 946 height 449
click at [932, 17] on span "Close" at bounding box center [934, 16] width 6 height 6
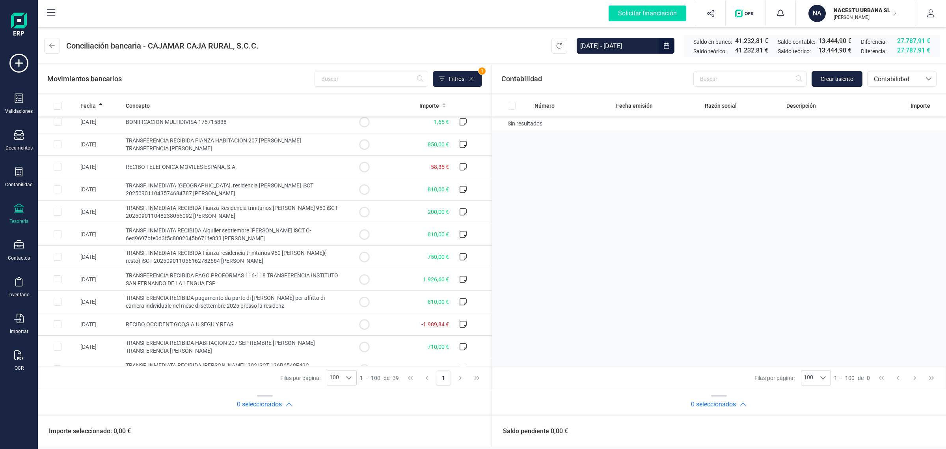
click at [659, 45] on button "Choose Date" at bounding box center [667, 46] width 16 height 16
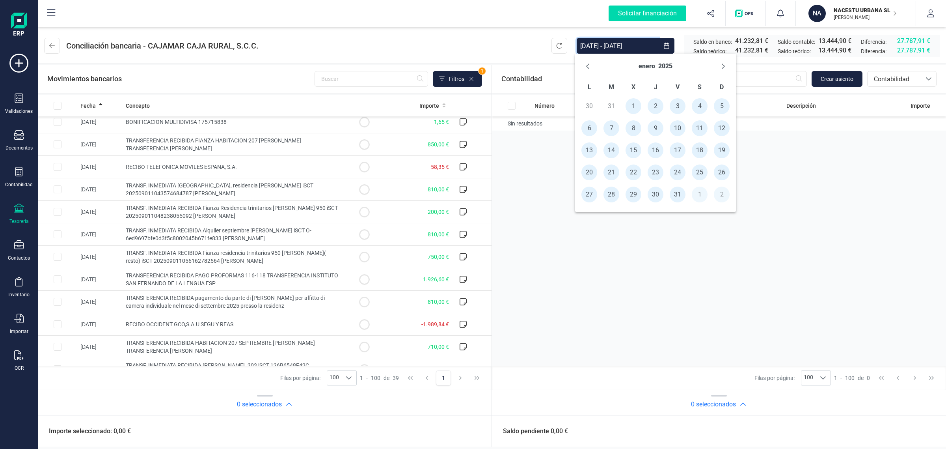
click at [634, 101] on span "1" at bounding box center [634, 106] width 16 height 16
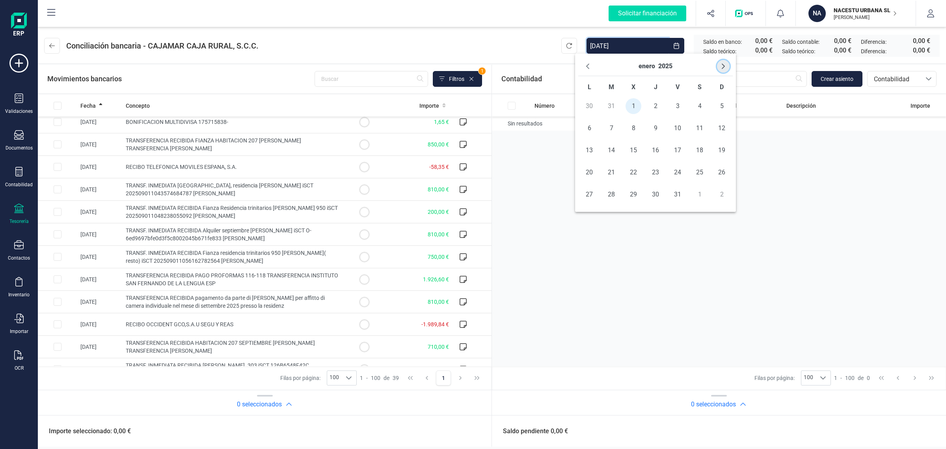
click at [720, 65] on button "Next Month" at bounding box center [723, 66] width 13 height 13
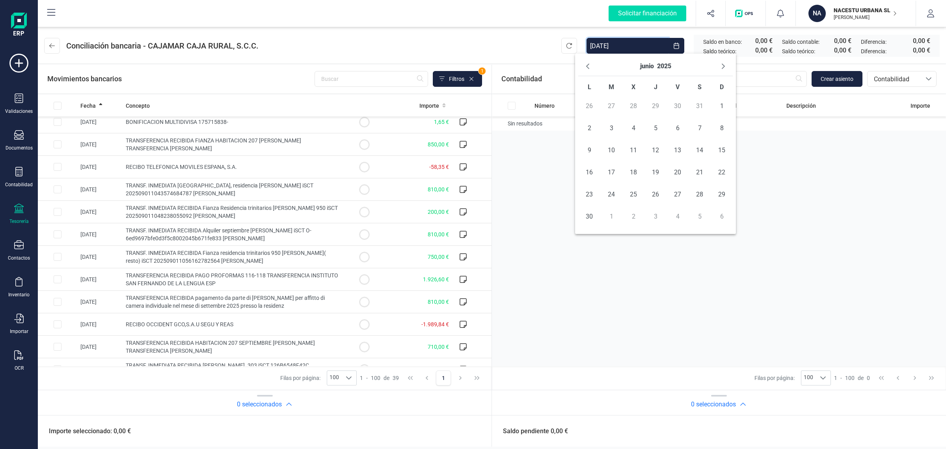
click at [720, 65] on button "Next Month" at bounding box center [723, 66] width 13 height 13
click at [719, 194] on span "31" at bounding box center [722, 195] width 16 height 16
type input "[DATE] - [DATE]"
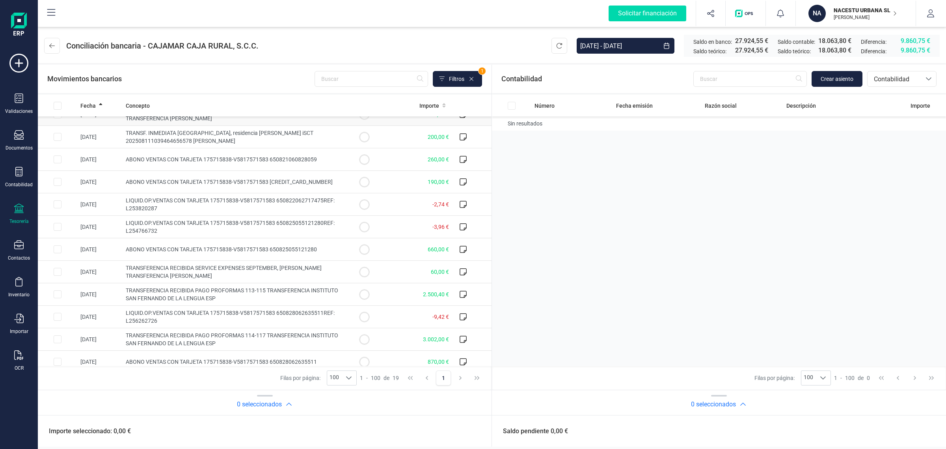
scroll to position [179, 0]
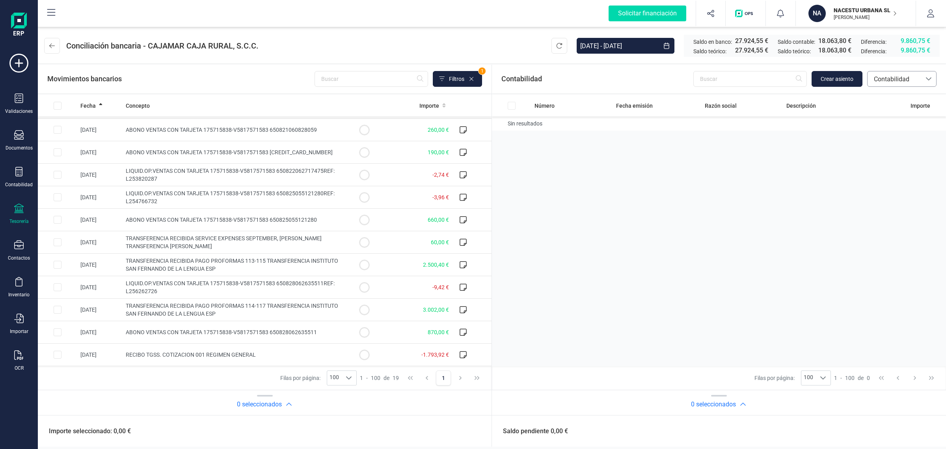
click at [895, 78] on span "Contabilidad" at bounding box center [894, 79] width 47 height 9
click at [889, 132] on span "Facturas" at bounding box center [886, 132] width 24 height 9
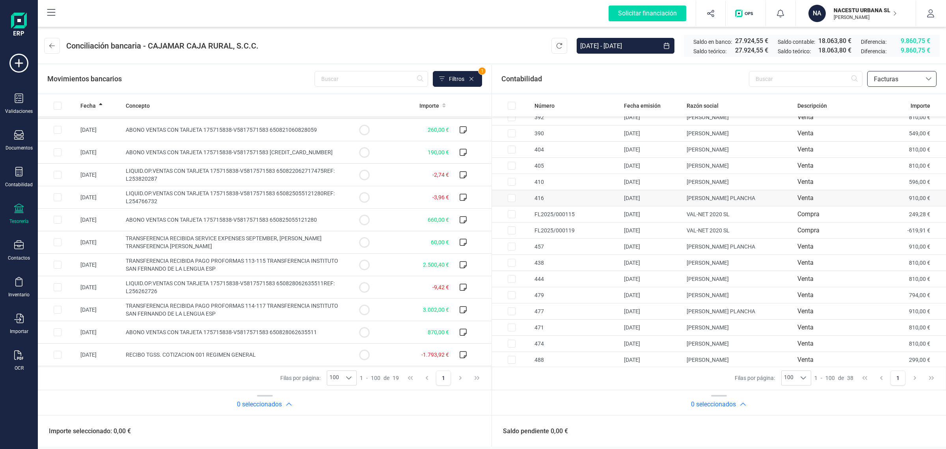
scroll to position [0, 0]
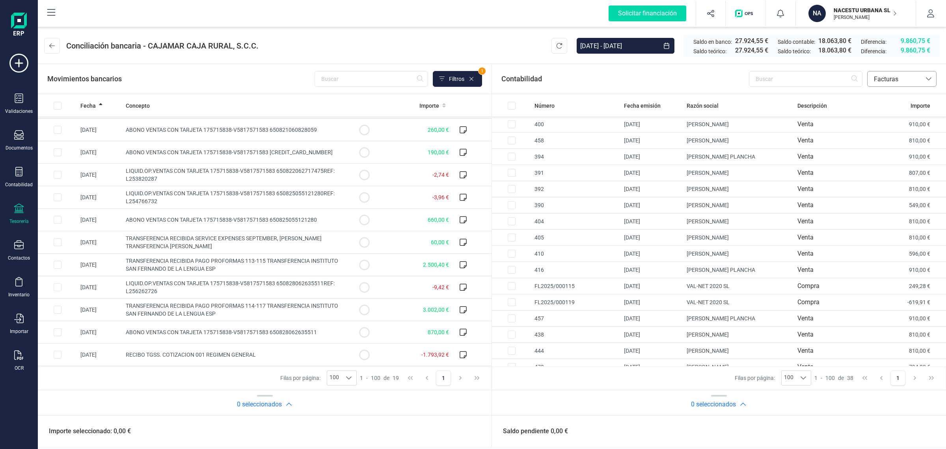
click at [910, 75] on span "Facturas" at bounding box center [894, 79] width 47 height 9
click at [909, 99] on li "Contabilidad" at bounding box center [902, 98] width 69 height 16
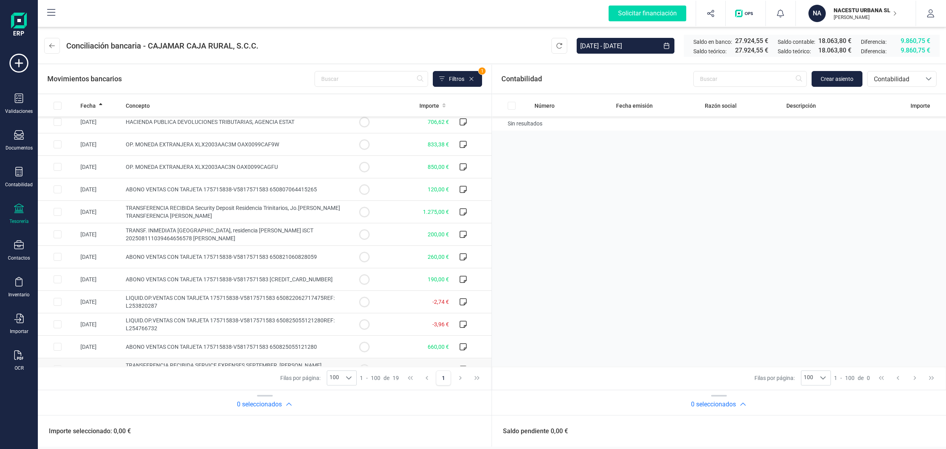
scroll to position [49, 0]
click at [225, 219] on td "TRANSFERENCIA RECIBIDA Security Deposit Residencia Trinitarios, Jo.[PERSON_NAME…" at bounding box center [234, 213] width 222 height 22
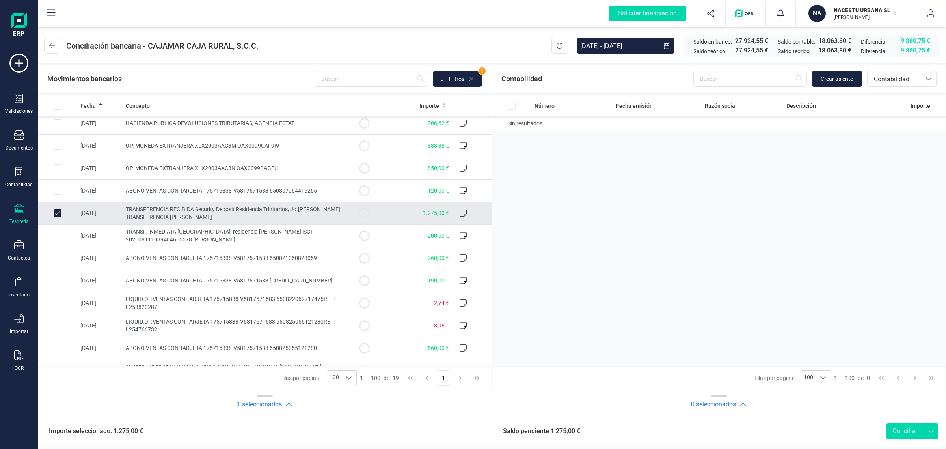
click at [225, 219] on td "TRANSFERENCIA RECIBIDA Security Deposit Residencia Trinitarios, Jo.[PERSON_NAME…" at bounding box center [234, 213] width 222 height 22
checkbox input "false"
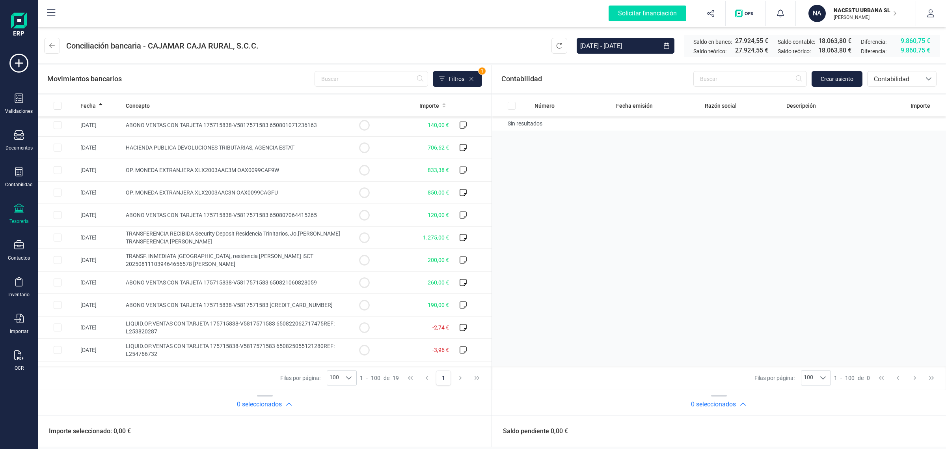
scroll to position [0, 0]
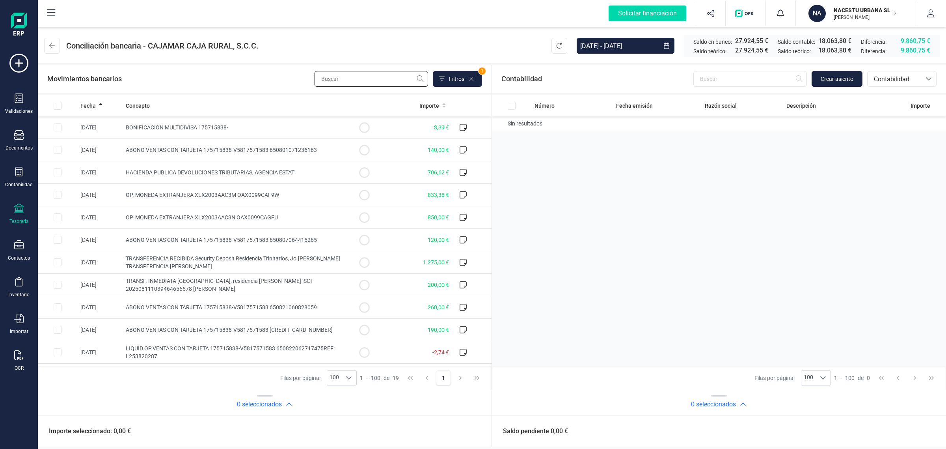
drag, startPoint x: 350, startPoint y: 77, endPoint x: 352, endPoint y: 73, distance: 4.1
click at [350, 77] on input "text" at bounding box center [372, 79] width 114 height 16
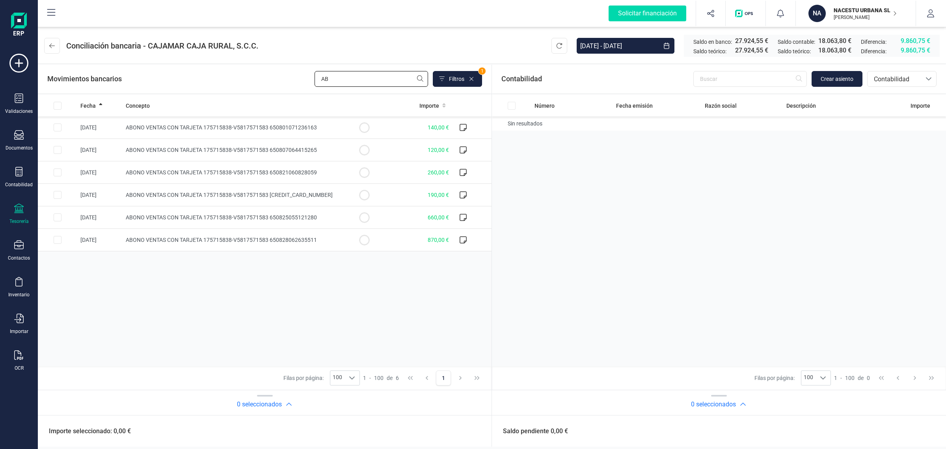
type input "AB"
click at [417, 172] on td "260,00 €" at bounding box center [418, 172] width 68 height 22
checkbox input "true"
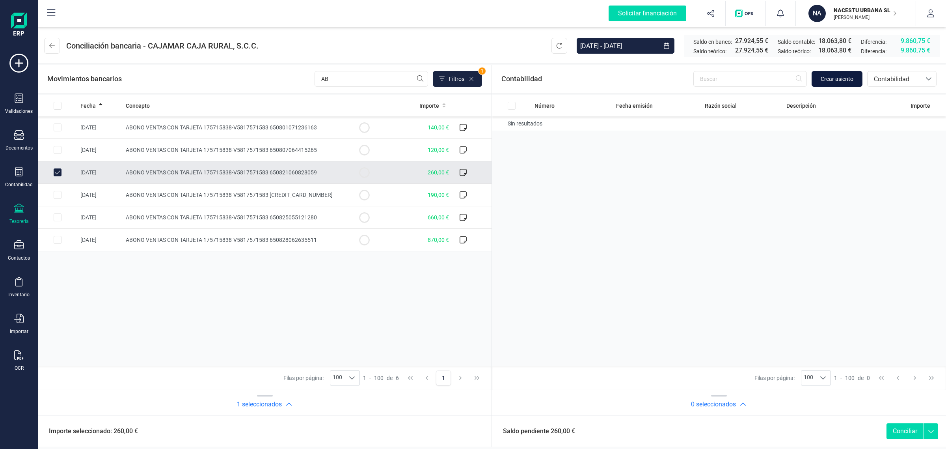
click at [831, 76] on span "Crear asiento" at bounding box center [837, 79] width 33 height 8
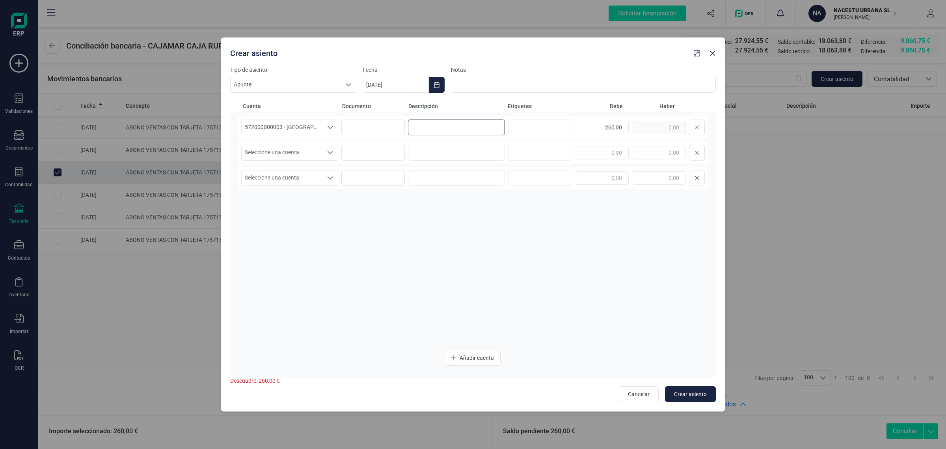
click at [437, 129] on input at bounding box center [456, 127] width 97 height 16
paste input "[PERSON_NAME]"
type input "[PERSON_NAME]"
click at [428, 151] on input at bounding box center [456, 153] width 97 height 16
paste input "[PERSON_NAME]"
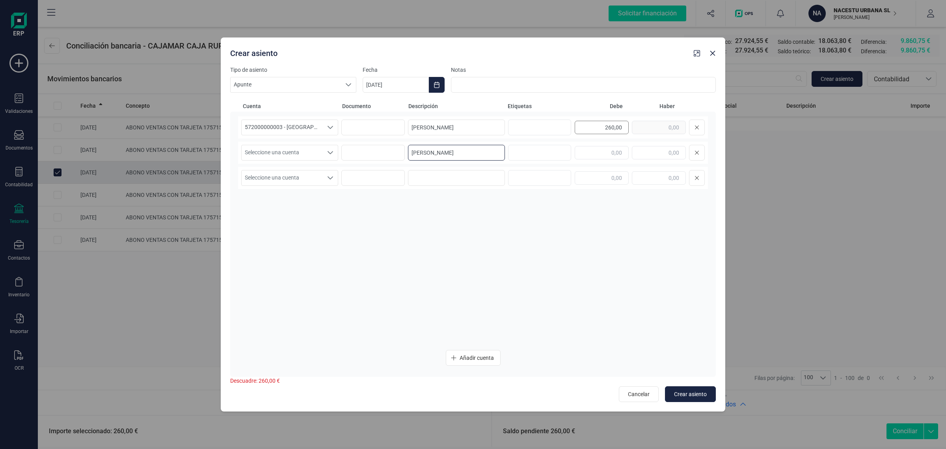
type input "[PERSON_NAME]"
click at [634, 125] on div "260,00" at bounding box center [640, 127] width 130 height 16
click at [648, 152] on input "text" at bounding box center [659, 152] width 54 height 13
paste input "260,00"
type input "260,00"
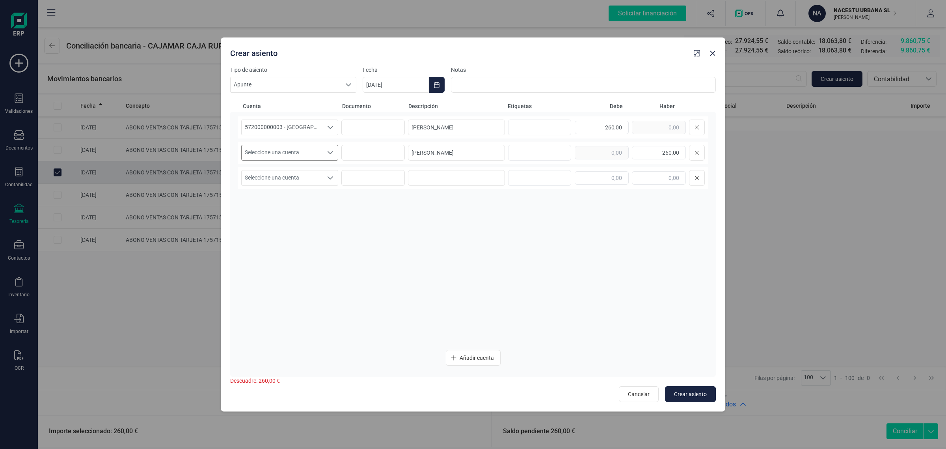
click at [265, 151] on span "Seleccione una cuenta" at bounding box center [282, 152] width 81 height 15
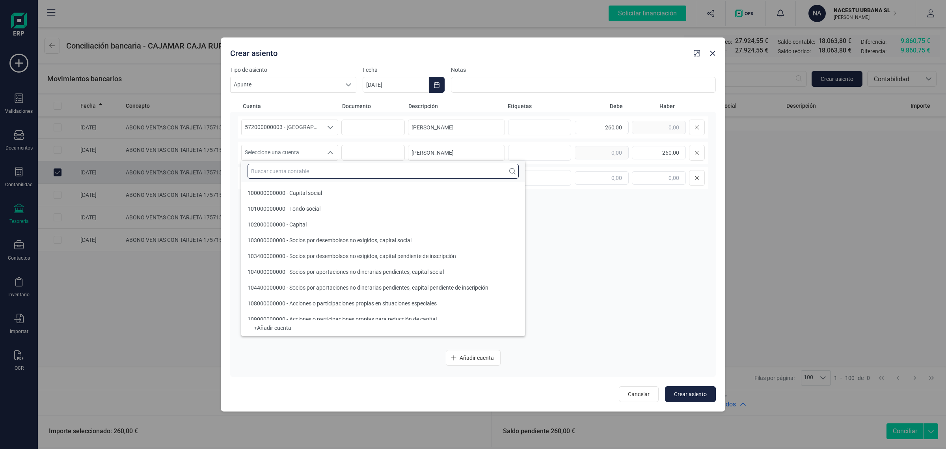
click at [255, 170] on input "text" at bounding box center [383, 171] width 271 height 15
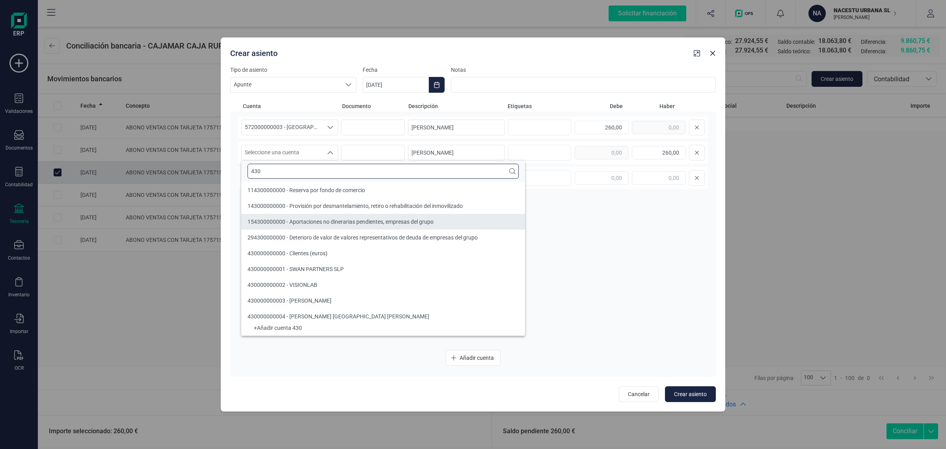
type input "430"
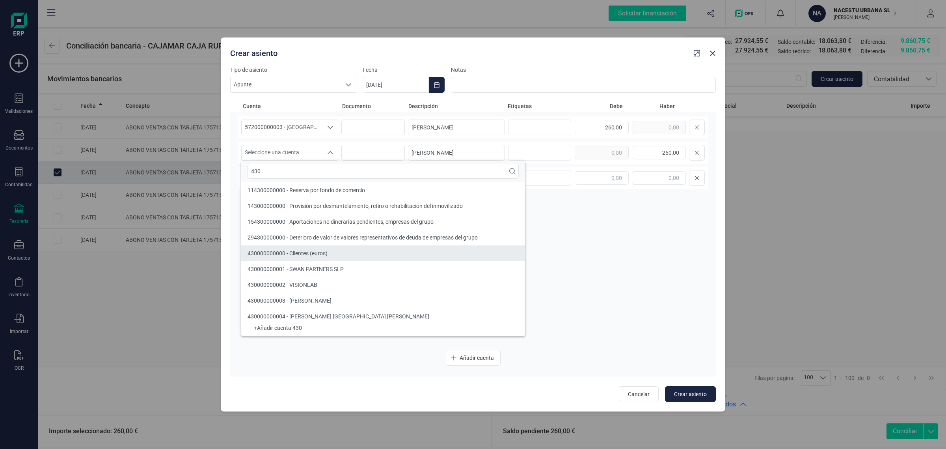
click at [279, 253] on span "430000000000 - Clientes (euros)" at bounding box center [288, 253] width 80 height 6
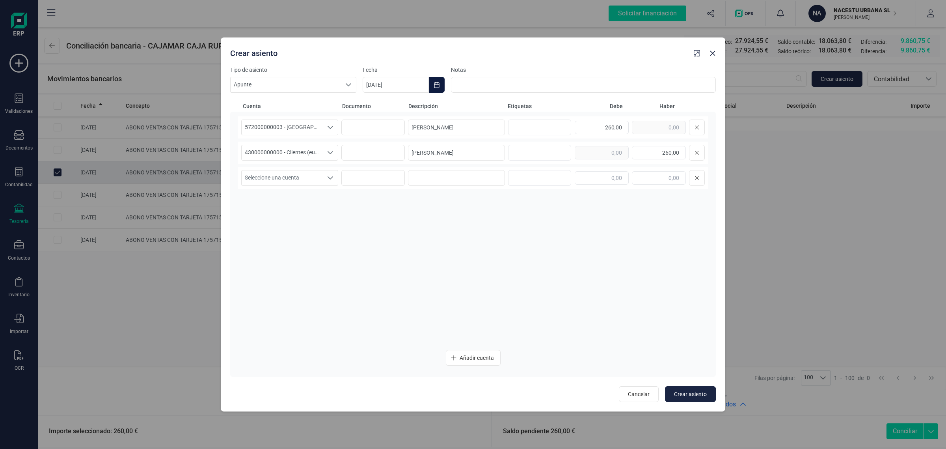
click at [442, 82] on button "Choose Date" at bounding box center [437, 85] width 16 height 16
click at [377, 106] on icon "Previous Month" at bounding box center [378, 108] width 6 height 6
click at [487, 222] on span "21" at bounding box center [481, 221] width 16 height 16
click at [696, 394] on span "Crear asiento" at bounding box center [690, 394] width 33 height 8
type input "[DATE]"
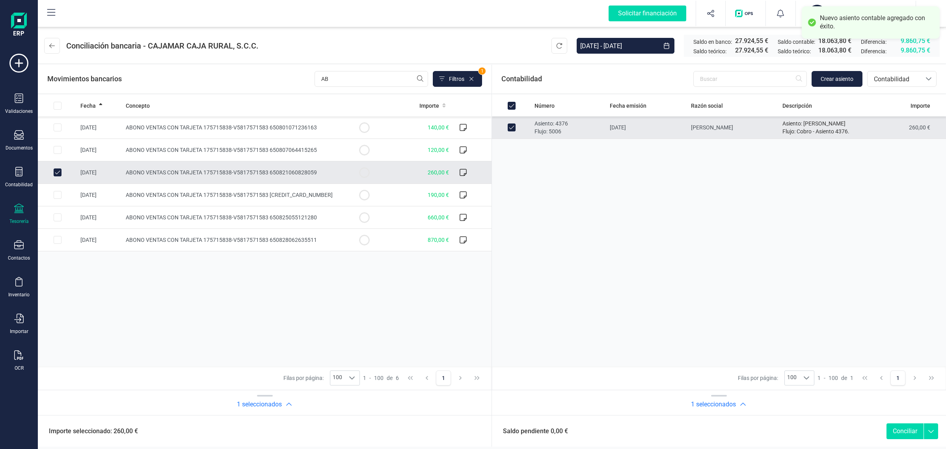
click at [904, 430] on button "Conciliar" at bounding box center [905, 431] width 37 height 16
checkbox input "false"
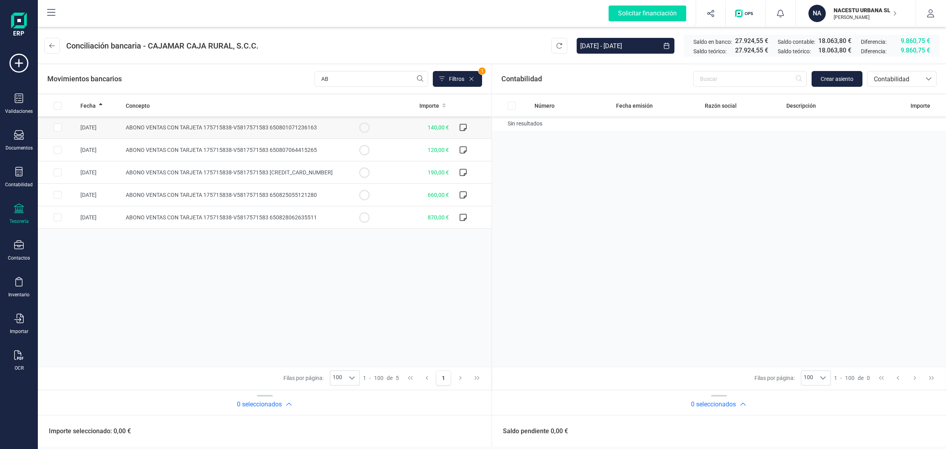
click at [63, 126] on td at bounding box center [57, 127] width 39 height 22
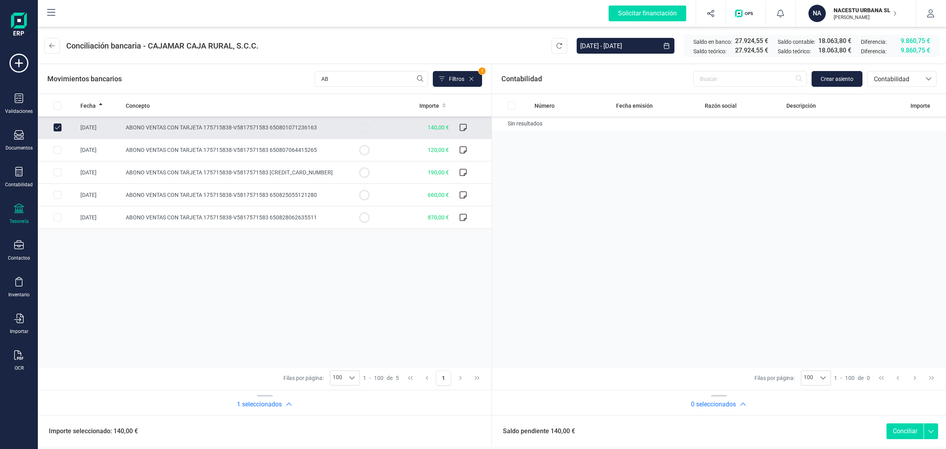
checkbox input "true"
click at [843, 78] on span "Crear asiento" at bounding box center [837, 79] width 33 height 8
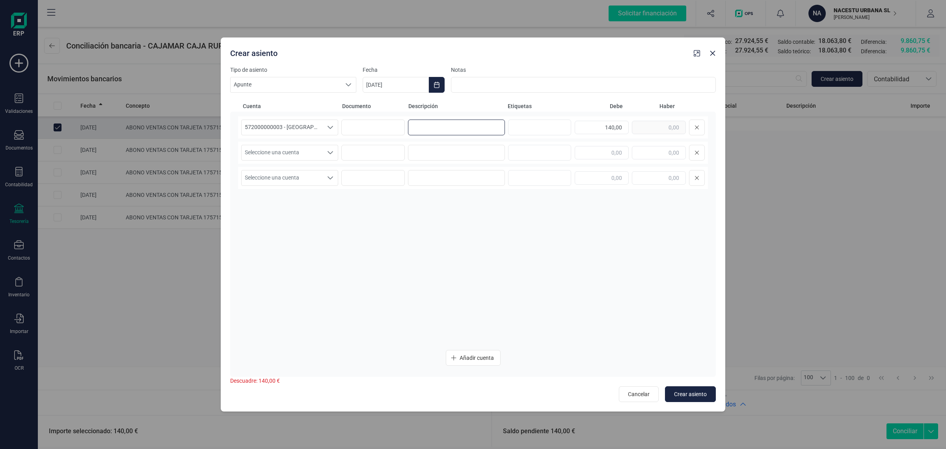
click at [416, 126] on input at bounding box center [456, 127] width 97 height 16
paste input "[PERSON_NAME]"
type input "[PERSON_NAME]"
click at [416, 151] on input at bounding box center [456, 153] width 97 height 16
paste input "[PERSON_NAME]"
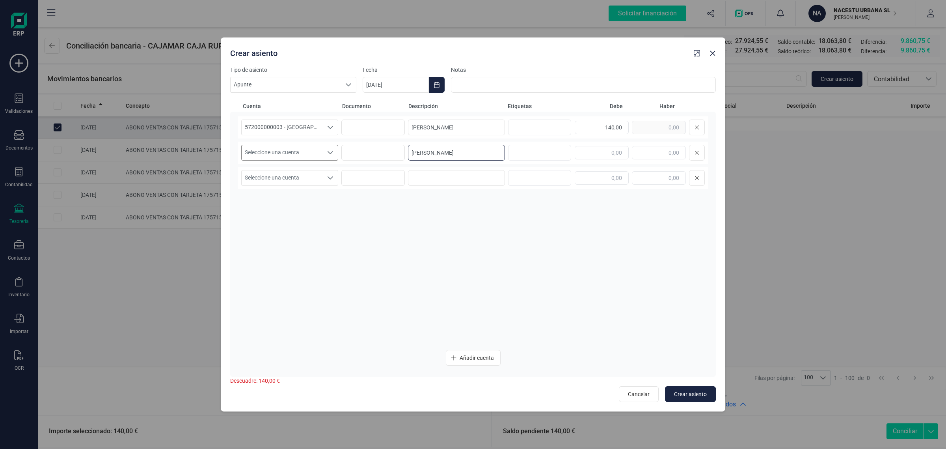
type input "[PERSON_NAME]"
click at [302, 153] on span "Seleccione una cuenta" at bounding box center [282, 152] width 81 height 15
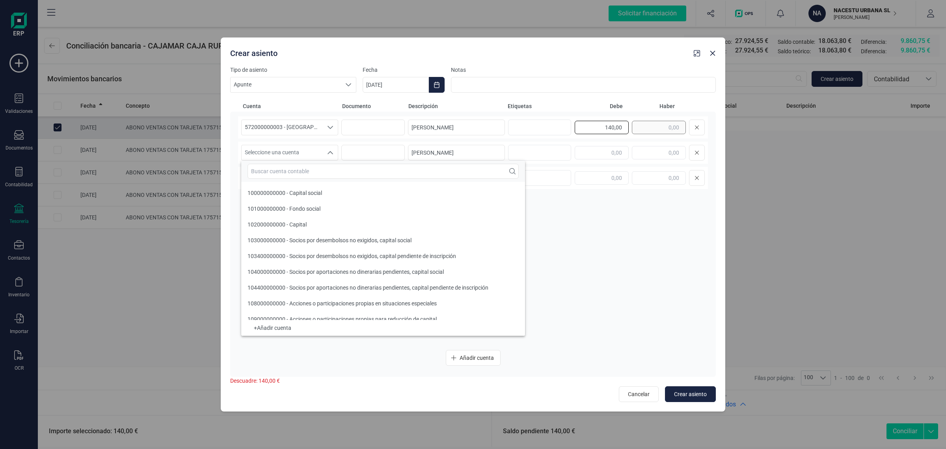
click at [651, 125] on div "140,00" at bounding box center [640, 127] width 130 height 16
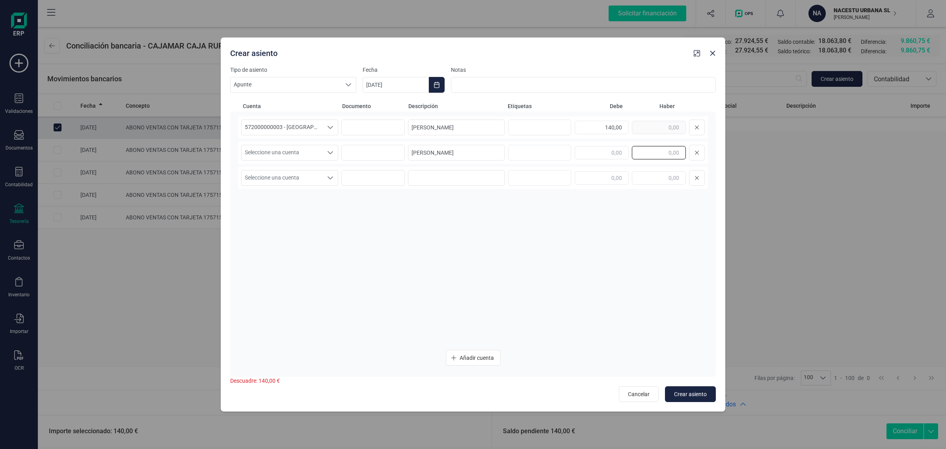
click at [658, 150] on input "text" at bounding box center [659, 152] width 54 height 13
paste input "140,00"
type input "140,00"
click at [265, 149] on span "Seleccione una cuenta" at bounding box center [282, 152] width 81 height 15
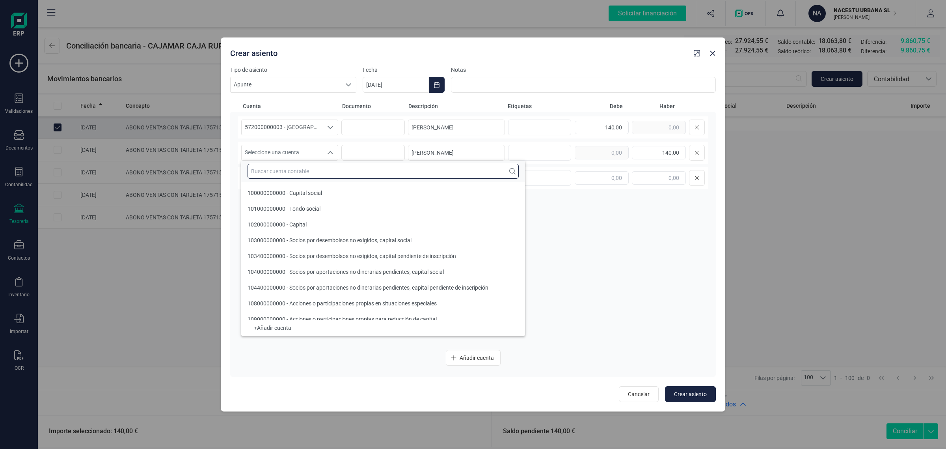
click at [265, 172] on input "text" at bounding box center [383, 171] width 271 height 15
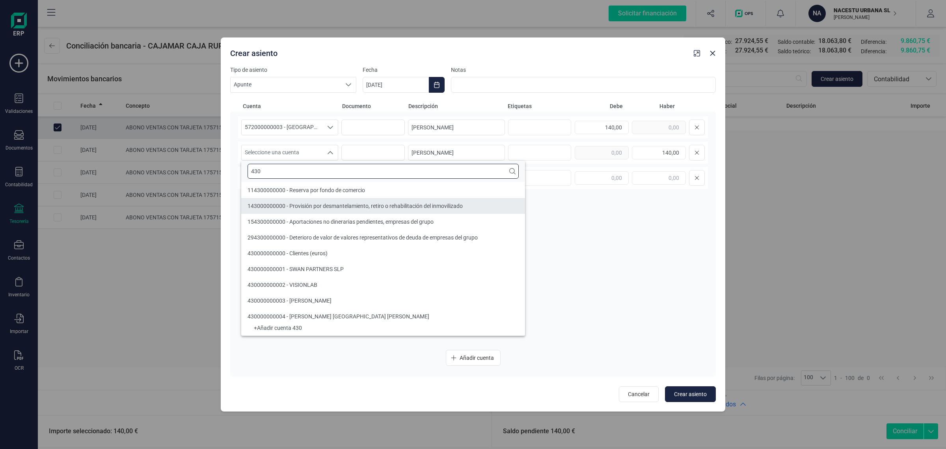
type input "430"
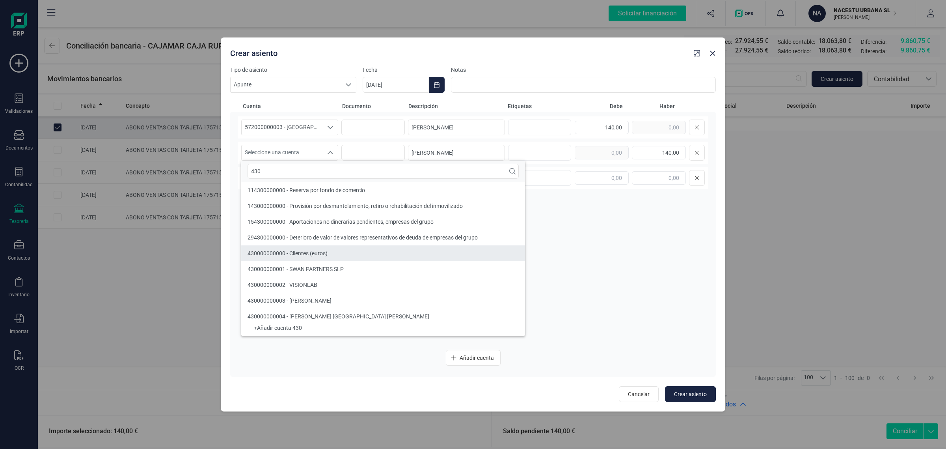
click at [308, 252] on span "430000000000 - Clientes (euros)" at bounding box center [288, 253] width 80 height 6
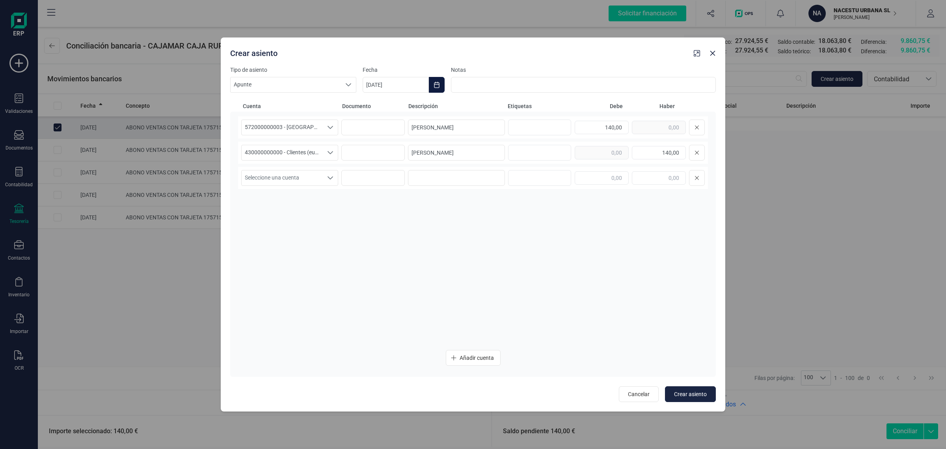
click at [439, 83] on icon "Choose Date" at bounding box center [437, 85] width 6 height 6
click at [379, 107] on icon "Previous Month" at bounding box center [378, 109] width 3 height 6
click at [516, 154] on span "1" at bounding box center [513, 155] width 16 height 16
click at [689, 392] on span "Crear asiento" at bounding box center [690, 394] width 33 height 8
type input "[DATE]"
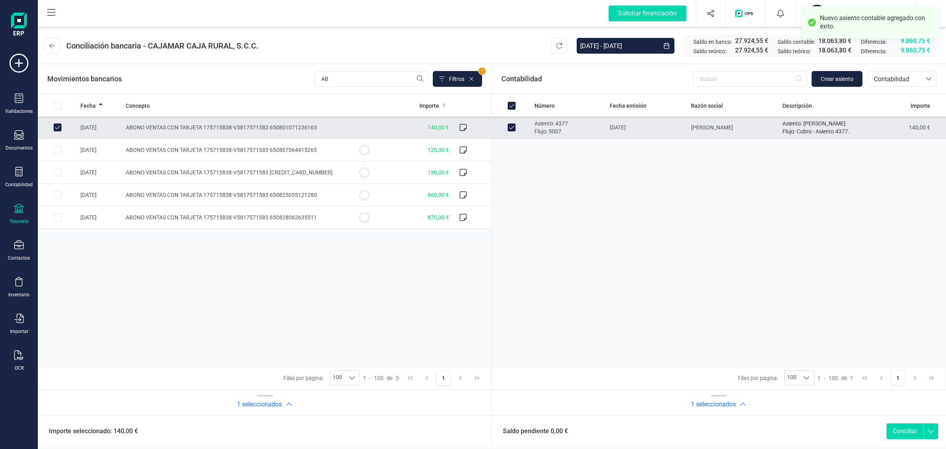
click at [902, 428] on button "Conciliar" at bounding box center [905, 431] width 37 height 16
checkbox input "false"
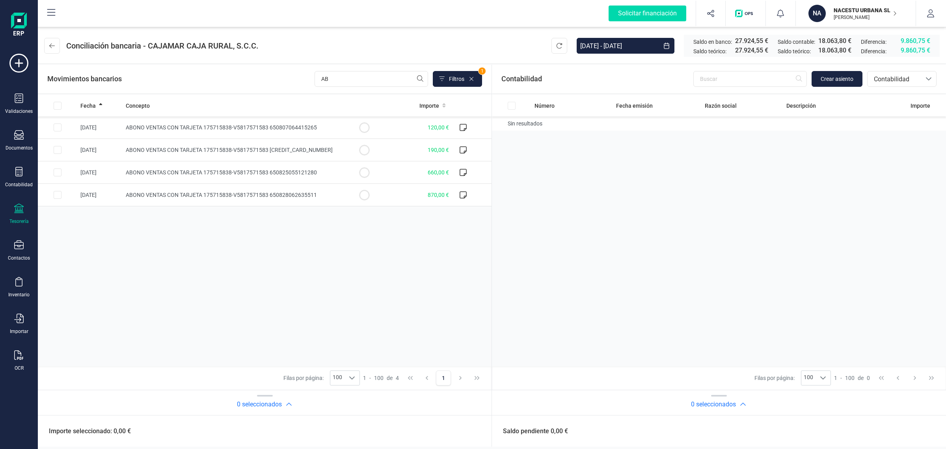
click at [425, 252] on div "Fecha Concepto Importe [DATE] ABONO VENTAS CON TARJETA 175715838-V5817571583 65…" at bounding box center [265, 230] width 454 height 271
drag, startPoint x: 346, startPoint y: 72, endPoint x: 282, endPoint y: 81, distance: 64.6
click at [282, 81] on div "Movimientos bancarios AB Filtros 1" at bounding box center [265, 79] width 454 height 28
click at [269, 315] on div "Fecha Concepto Importe [DATE] ABONO VENTAS CON TARJETA 175715838-V5817571583 65…" at bounding box center [265, 230] width 454 height 271
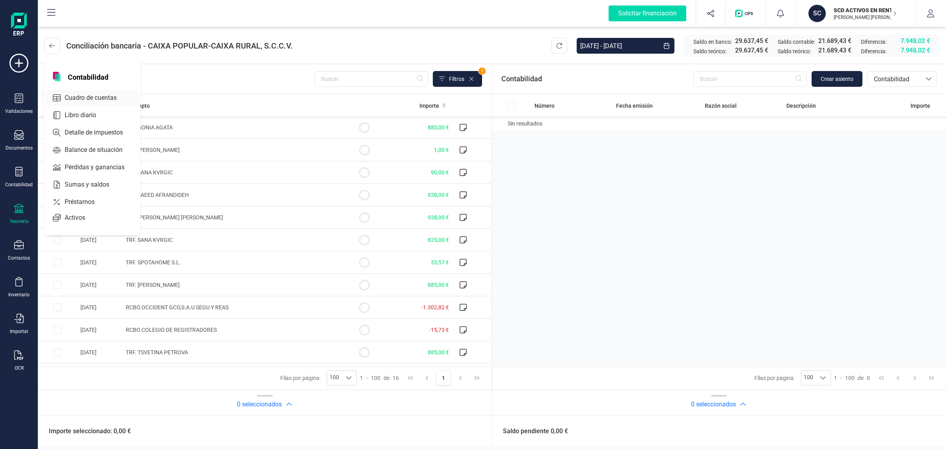
click at [105, 97] on span "Cuadro de cuentas" at bounding box center [96, 97] width 69 height 9
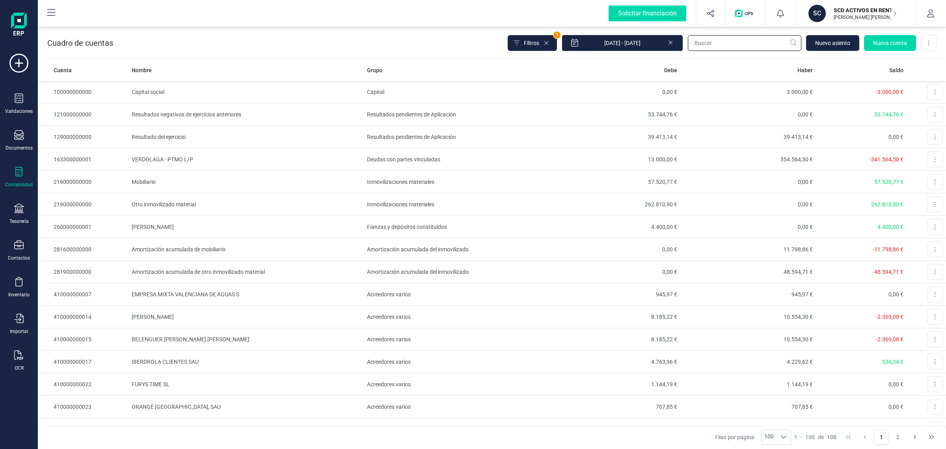
click at [711, 45] on input "text" at bounding box center [745, 43] width 114 height 16
type input "c"
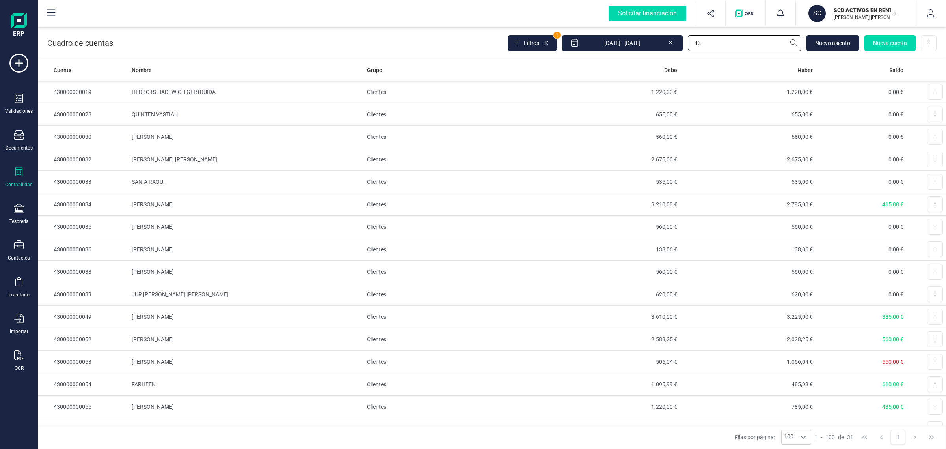
type input "43"
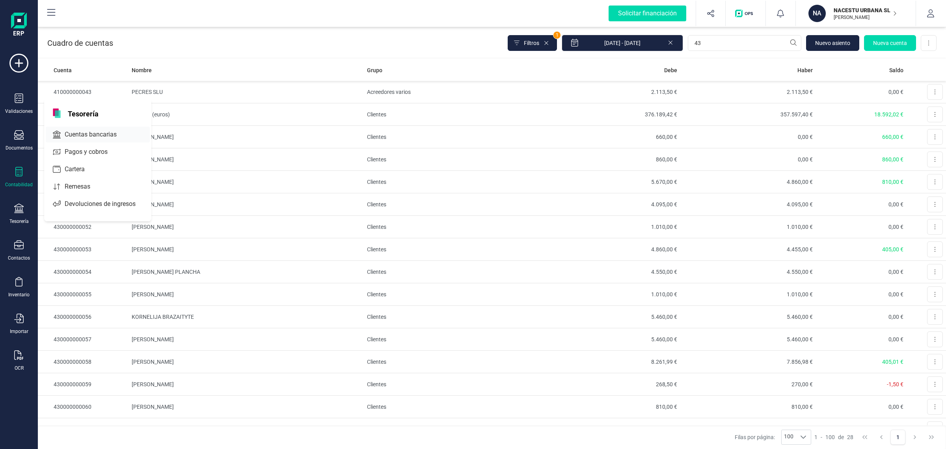
click at [80, 127] on div "Cuentas bancarias" at bounding box center [98, 135] width 104 height 16
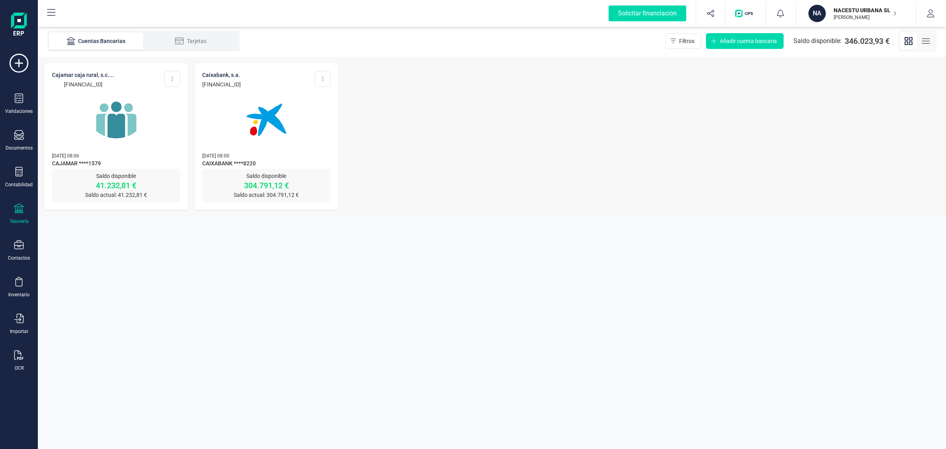
click at [80, 127] on div at bounding box center [116, 115] width 128 height 54
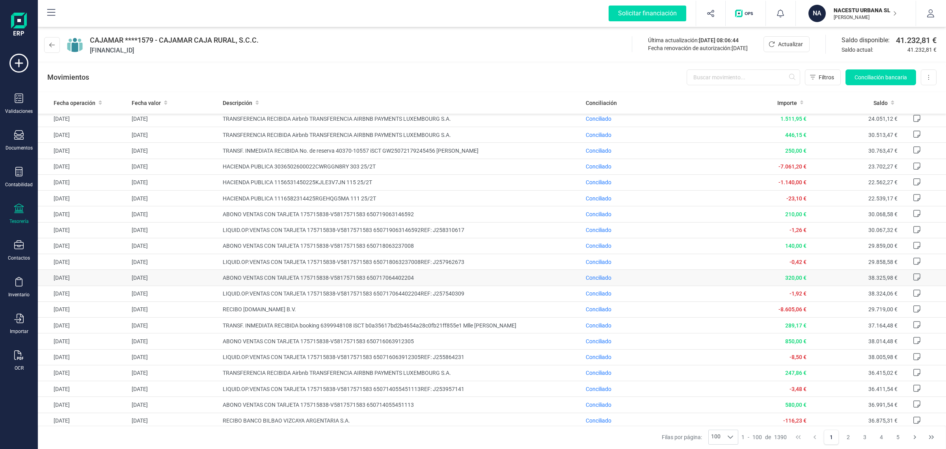
scroll to position [1282, 0]
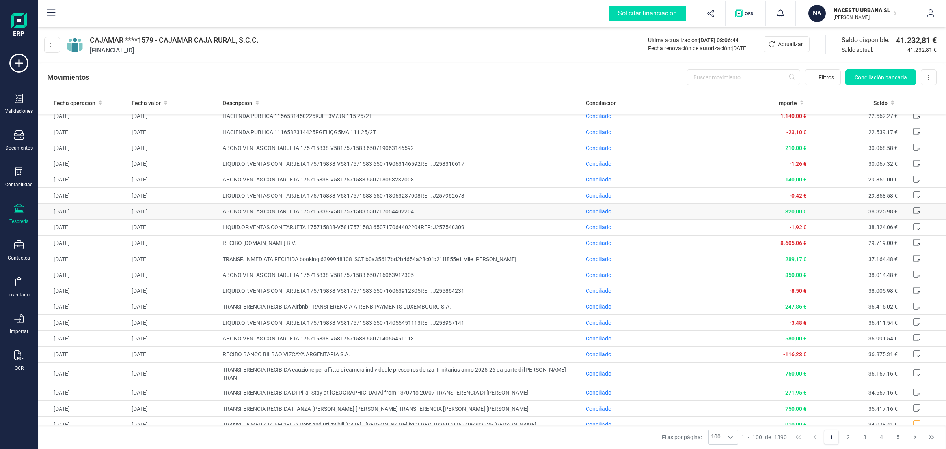
click at [586, 215] on span "Conciliado" at bounding box center [599, 211] width 26 height 6
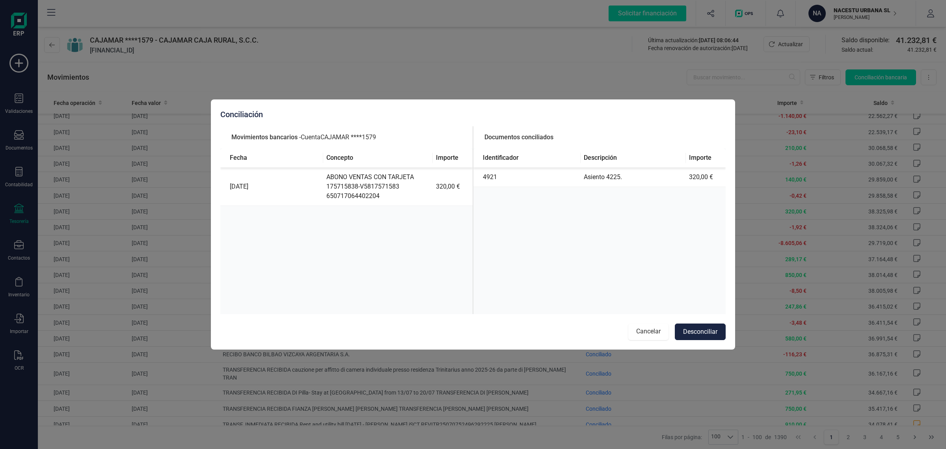
click at [644, 331] on button "Cancelar" at bounding box center [649, 331] width 40 height 17
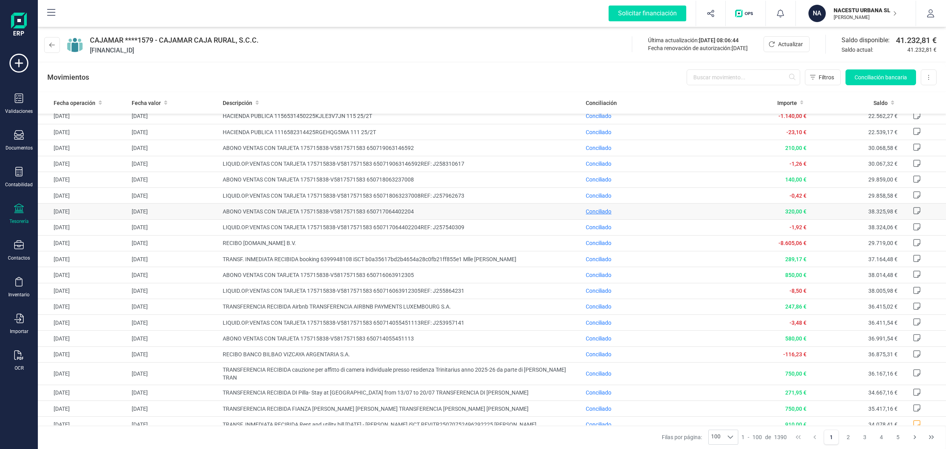
click at [599, 215] on span "Conciliado" at bounding box center [599, 211] width 26 height 6
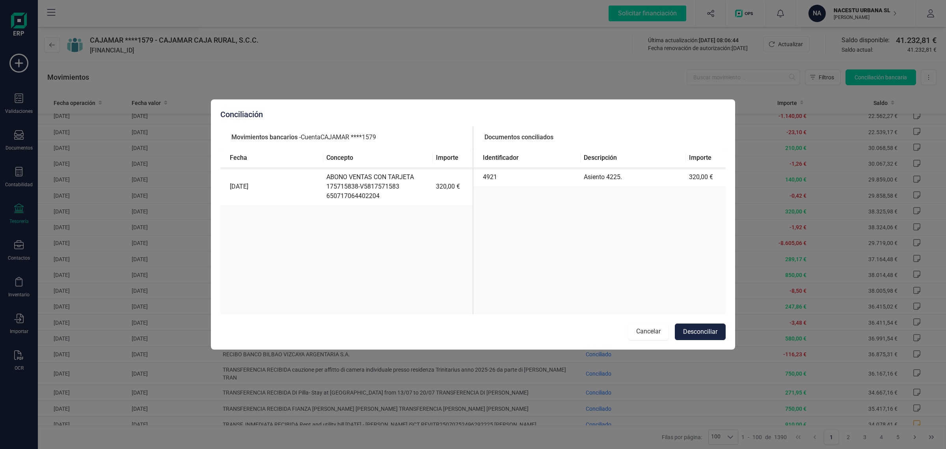
click at [653, 326] on button "Cancelar" at bounding box center [649, 331] width 40 height 17
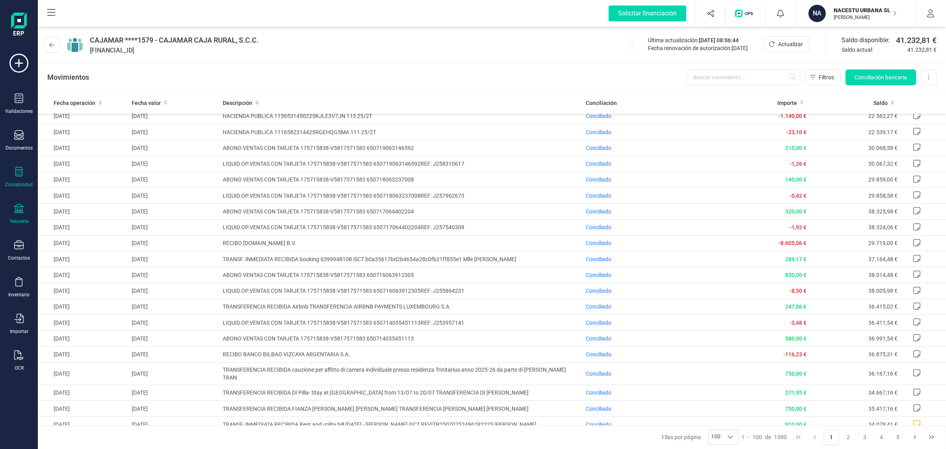
click at [18, 172] on icon at bounding box center [18, 171] width 9 height 9
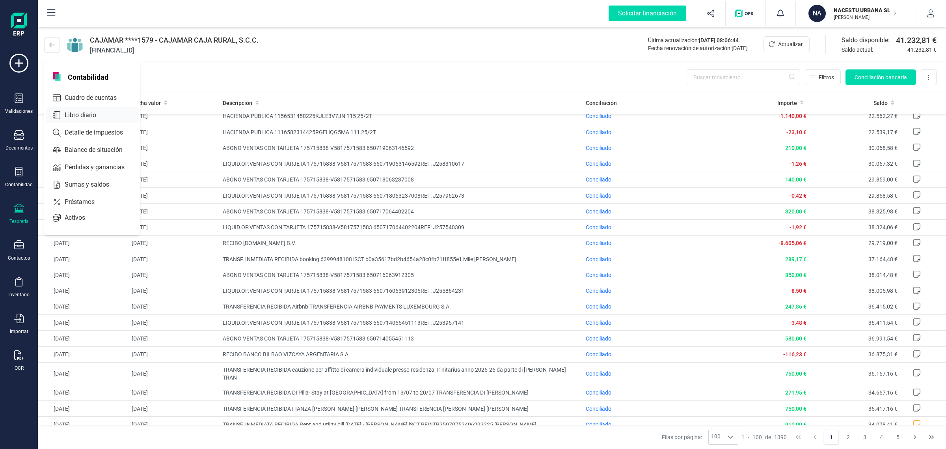
click at [116, 110] on div "Libro diario" at bounding box center [92, 115] width 93 height 16
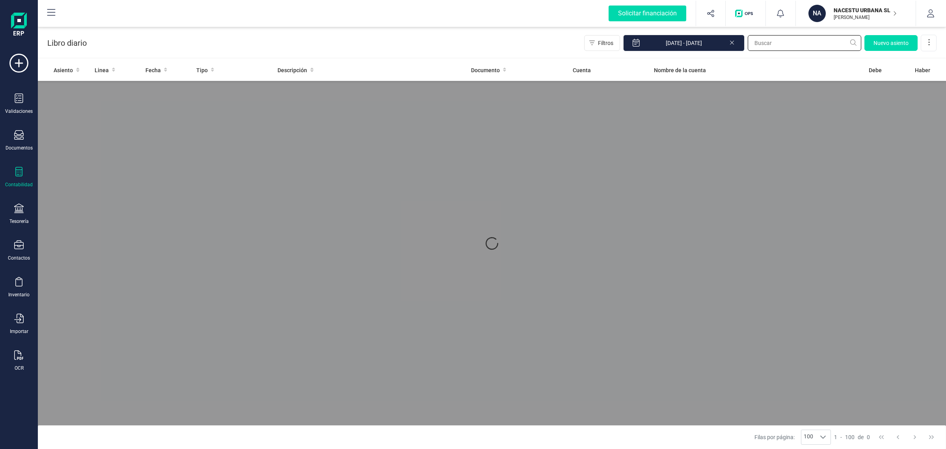
click at [768, 47] on input "text" at bounding box center [805, 43] width 114 height 16
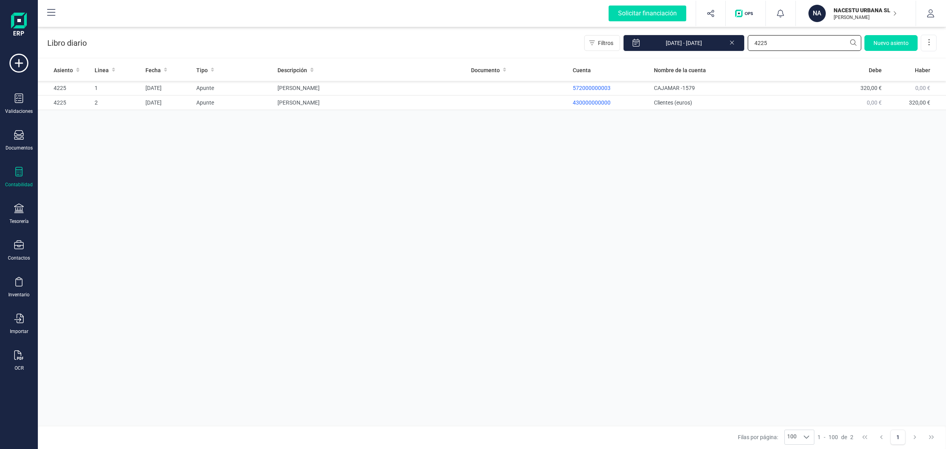
type input "4225"
